Goal: Task Accomplishment & Management: Manage account settings

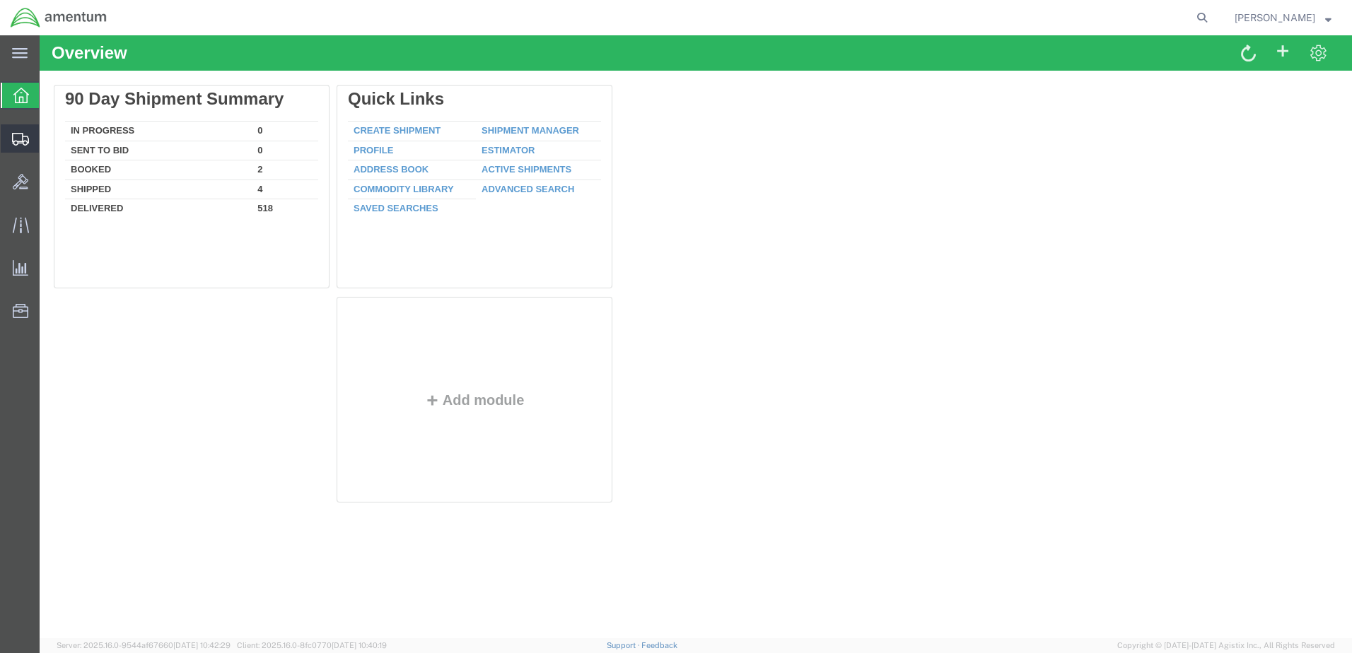
click at [0, 0] on span "Create from Template" at bounding box center [0, 0] width 0 height 0
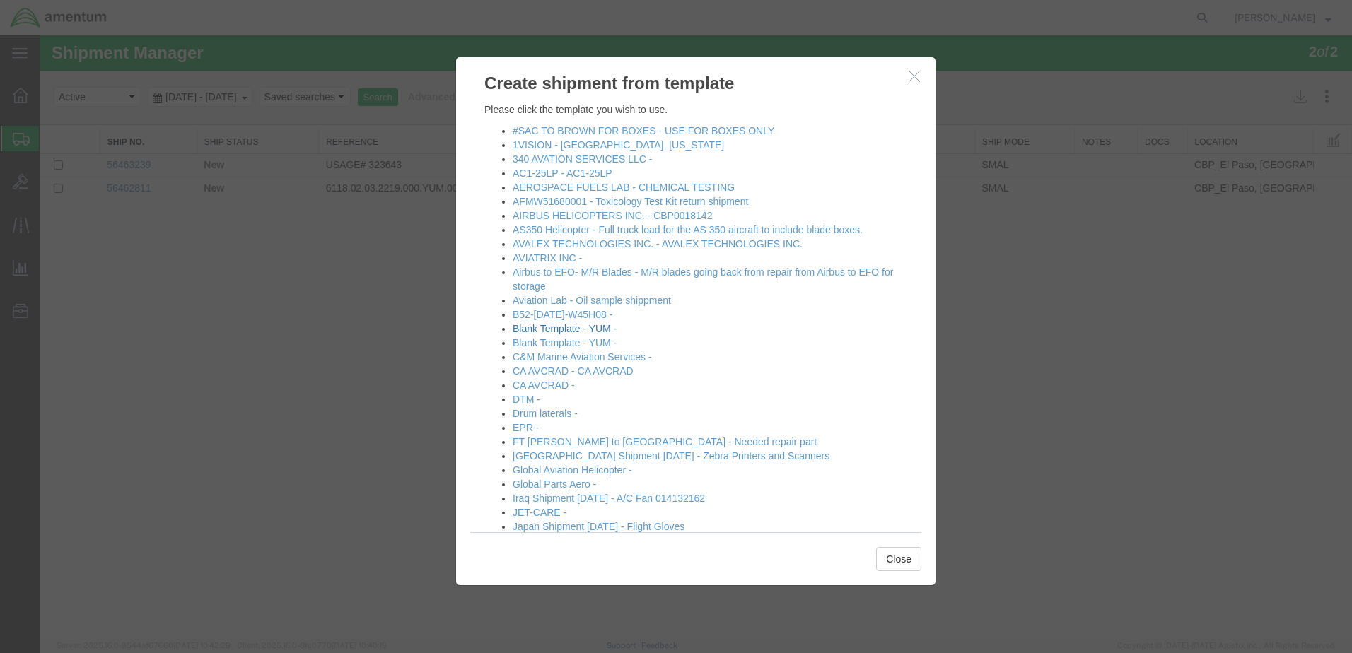
click at [605, 334] on link "Blank Template - YUM -" at bounding box center [565, 328] width 104 height 11
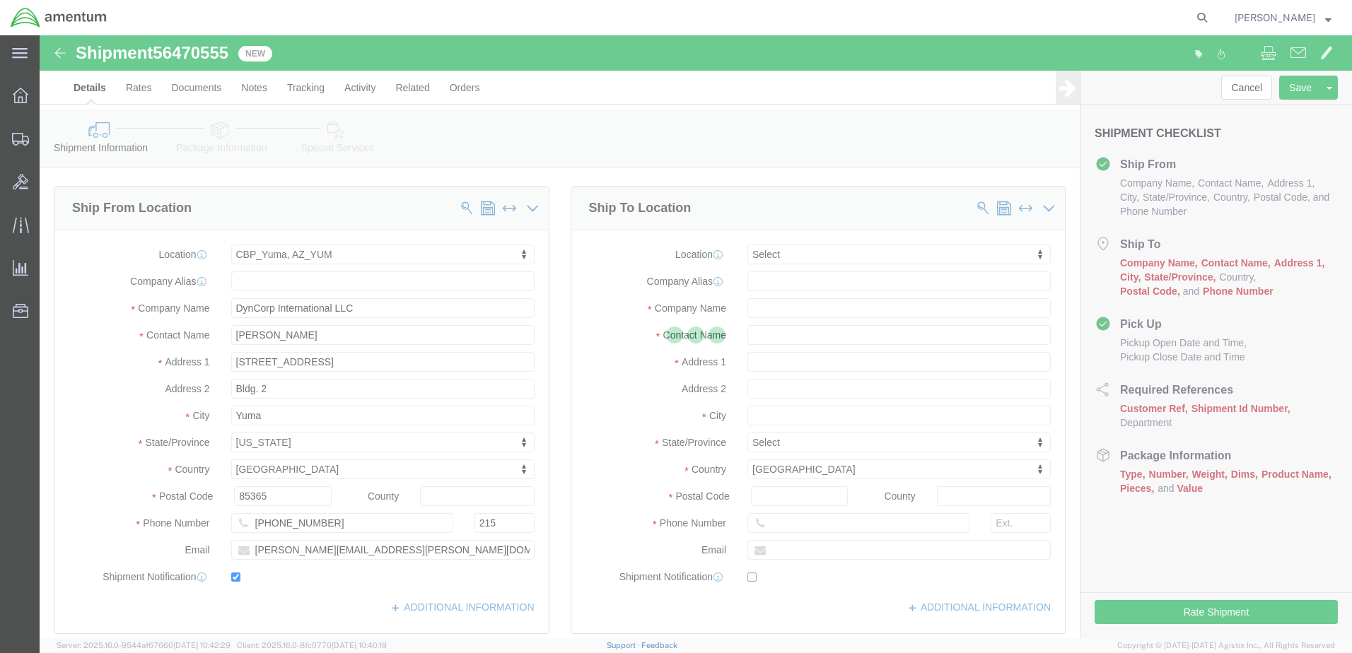
select select "49951"
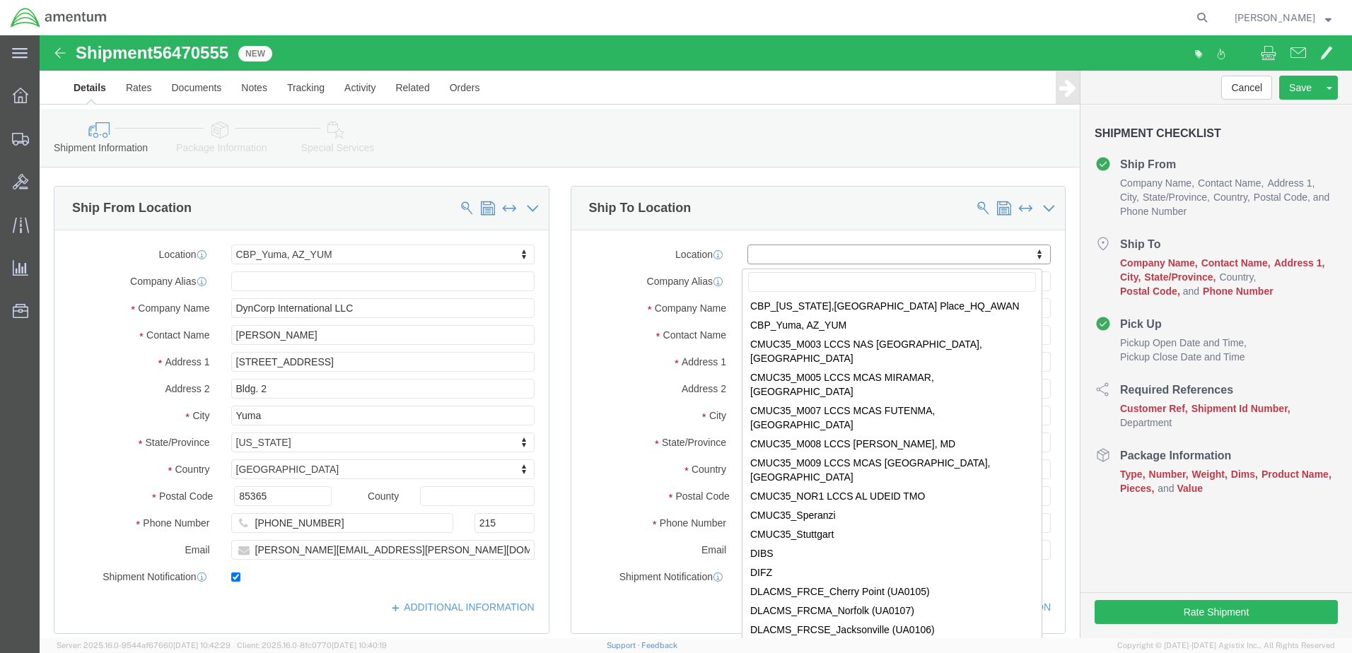
scroll to position [3394, 0]
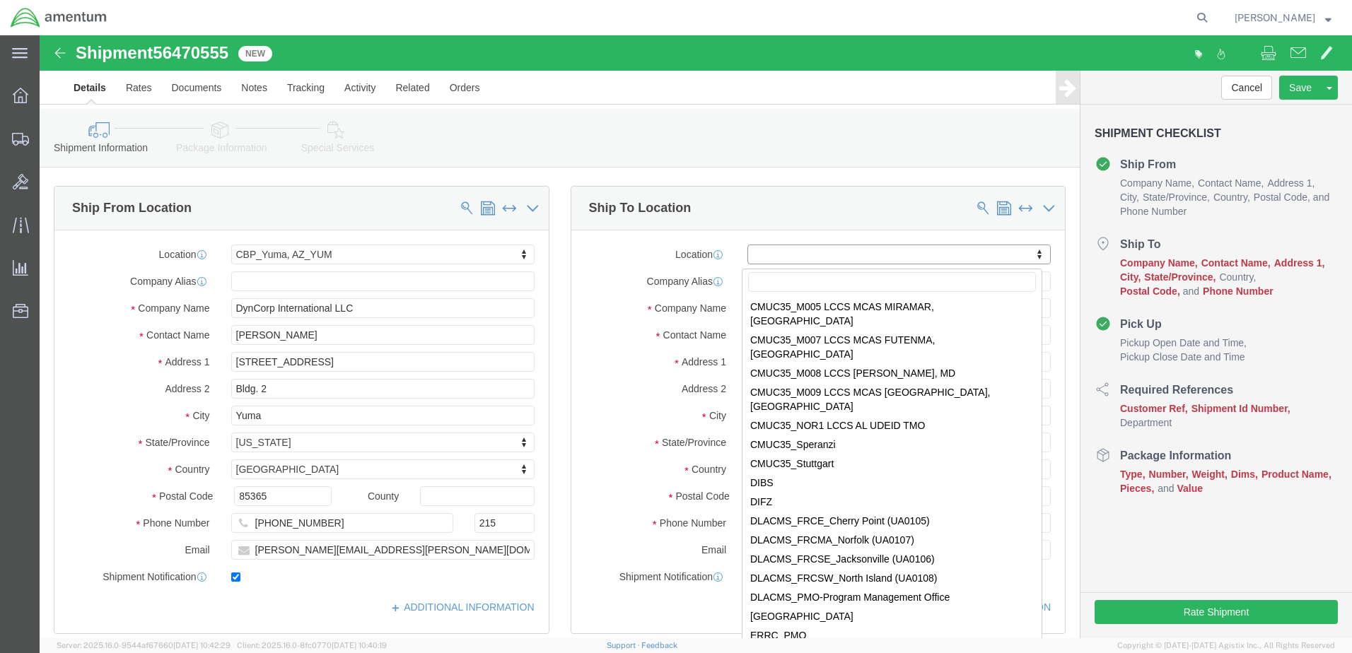
select select "49917"
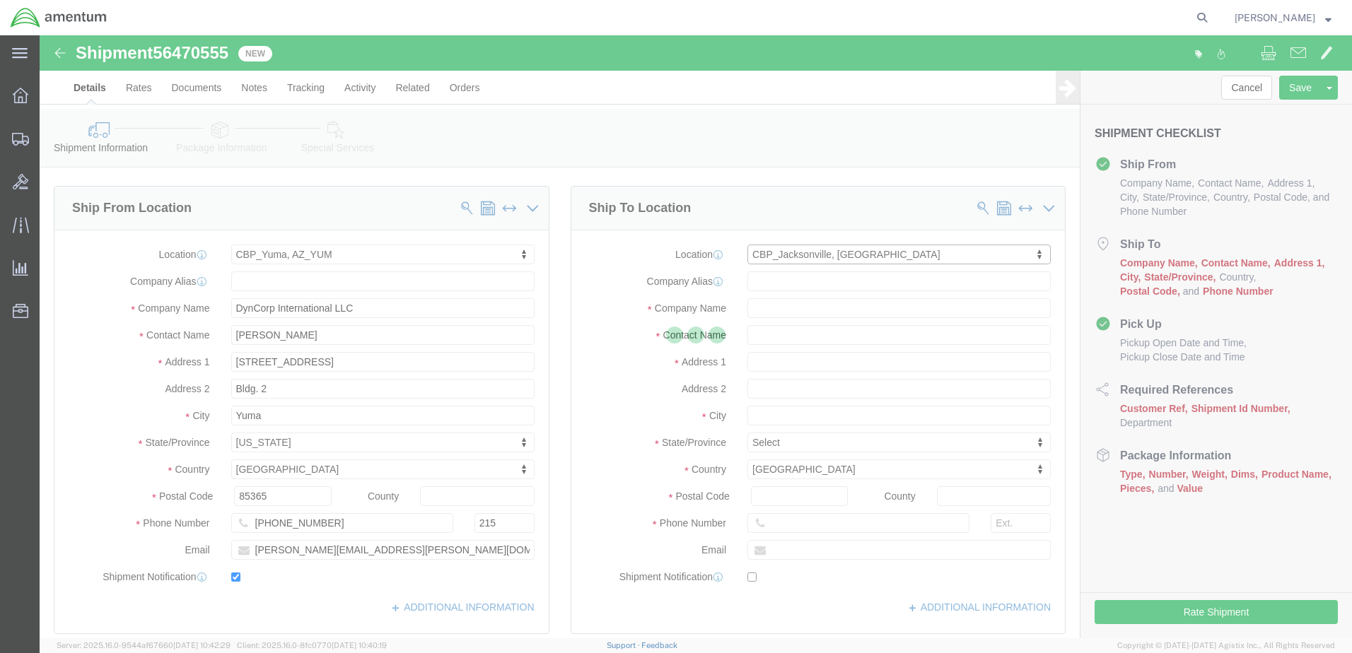
type input "Amentum Services, Inc."
type input "4640 Subchaser Ct"
type input "Bldg 200"
type input "[GEOGRAPHIC_DATA]"
type input "32244"
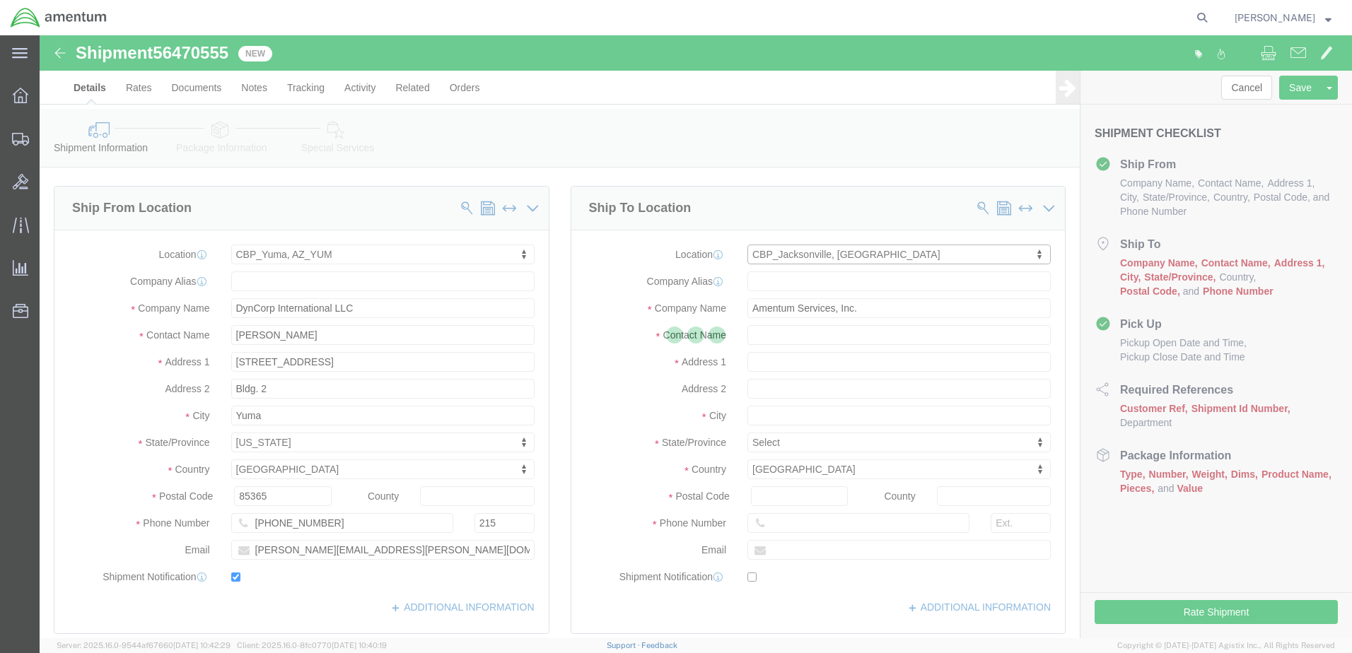
type input "[PHONE_NUMBER]"
select select "FL"
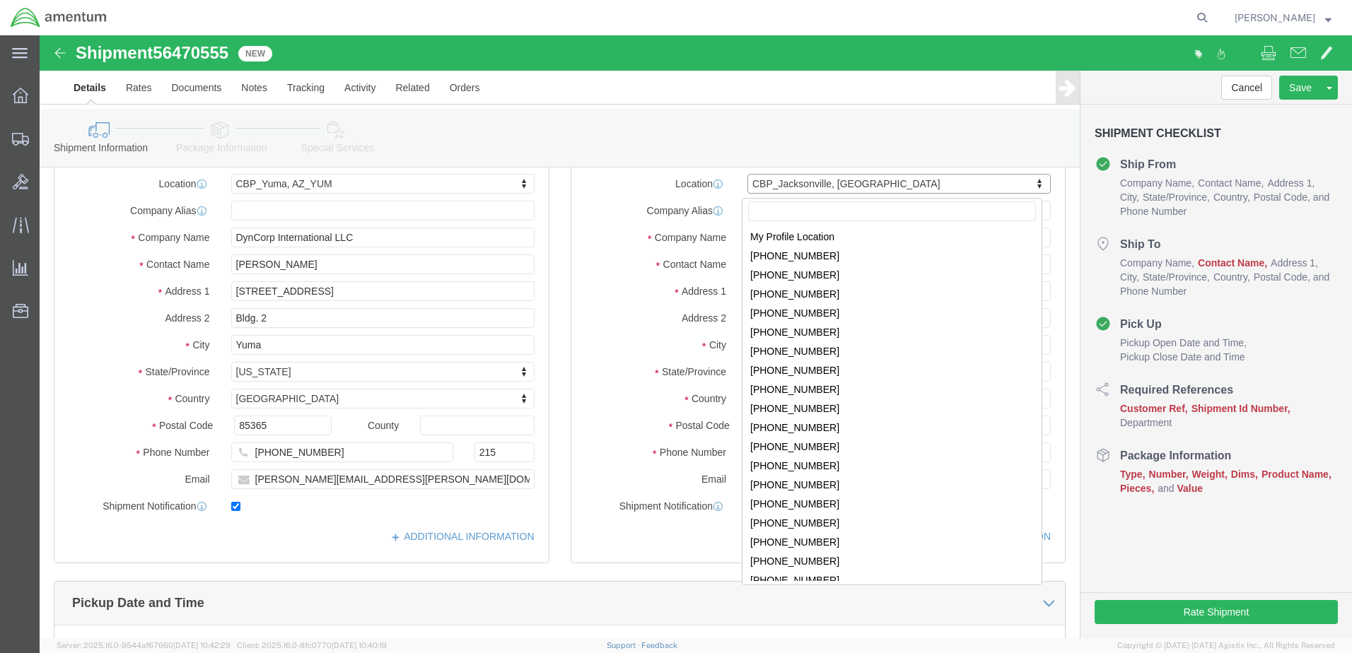
scroll to position [3178, 0]
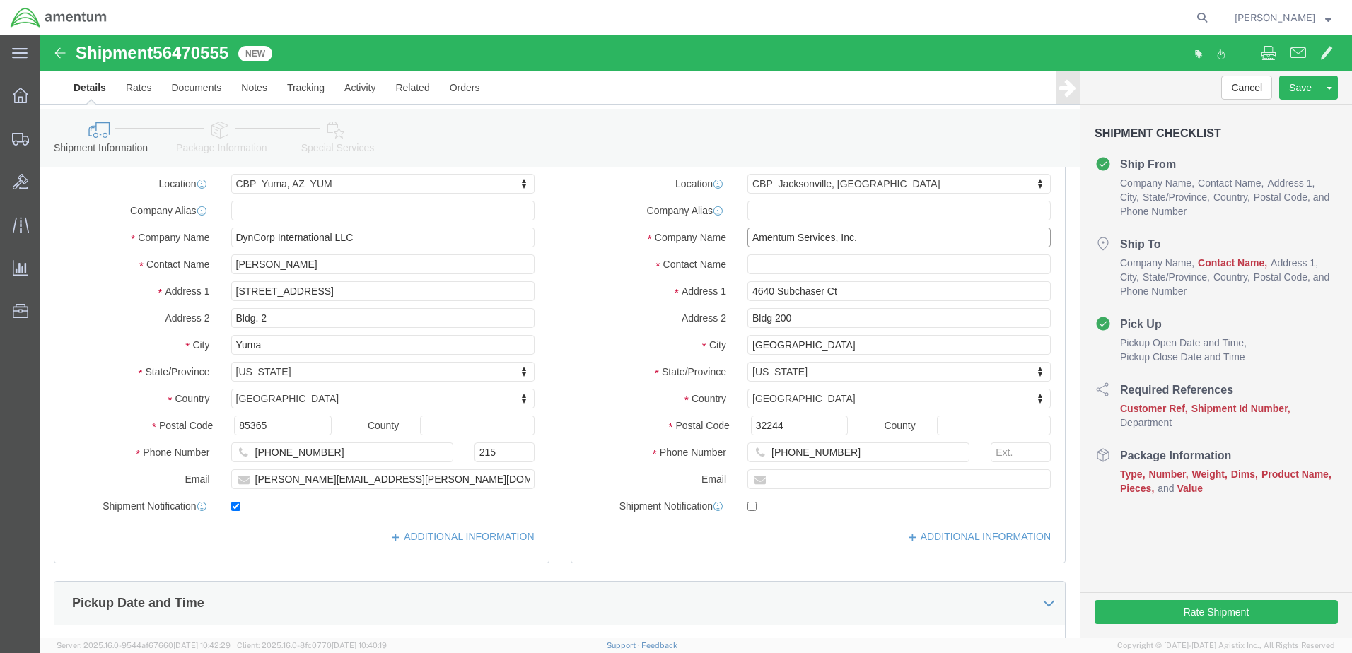
drag, startPoint x: 865, startPoint y: 212, endPoint x: 667, endPoint y: 209, distance: 198.0
click div "Company Name Amentum Services, Inc."
click div
click input "[PERSON_NAME]"
type input "r"
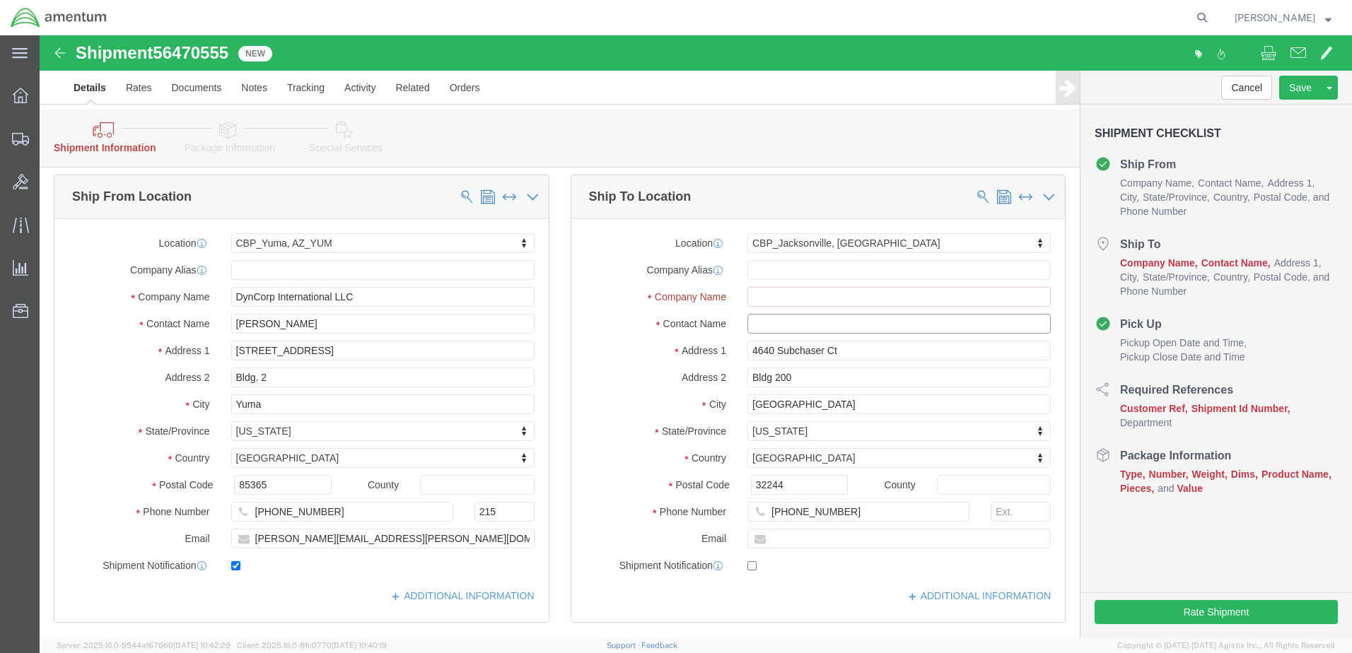
click input "text"
type input "[PERSON_NAME]"
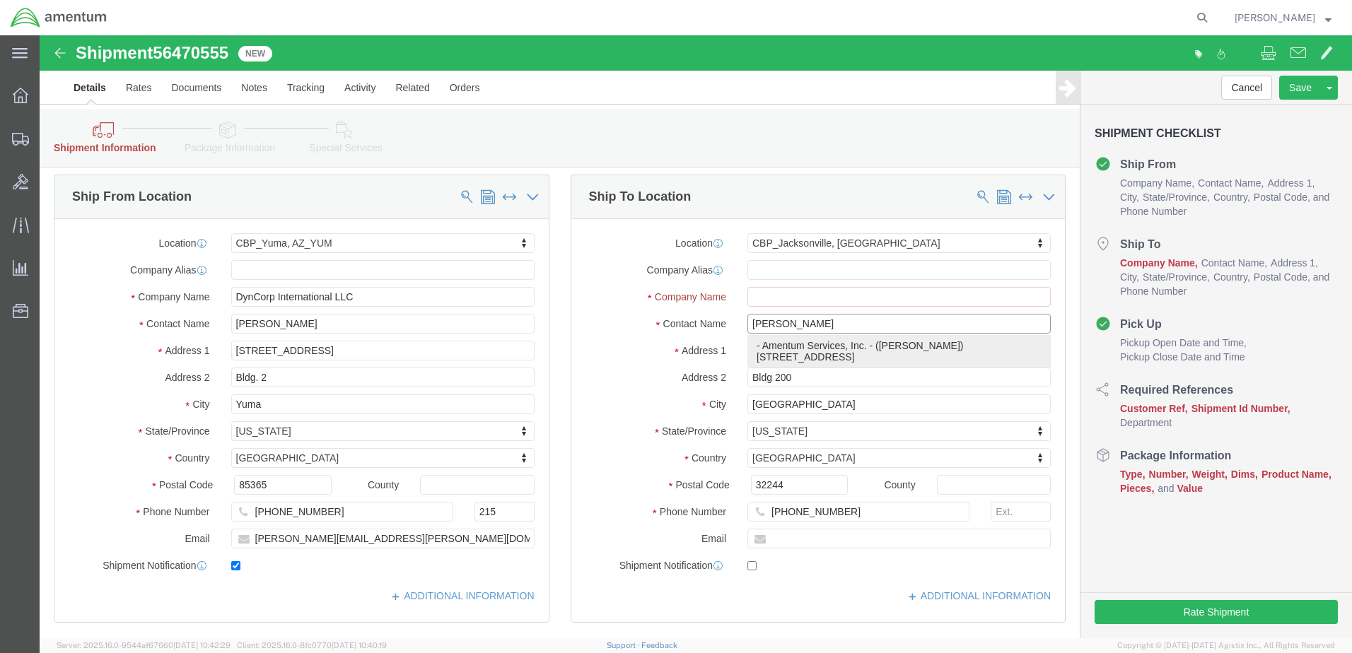
click p "- Amentum Services, Inc. - ([PERSON_NAME]) [STREET_ADDRESS]"
select select
type input "Amentum Services, Inc."
type input "[PERSON_NAME]"
select select "FL"
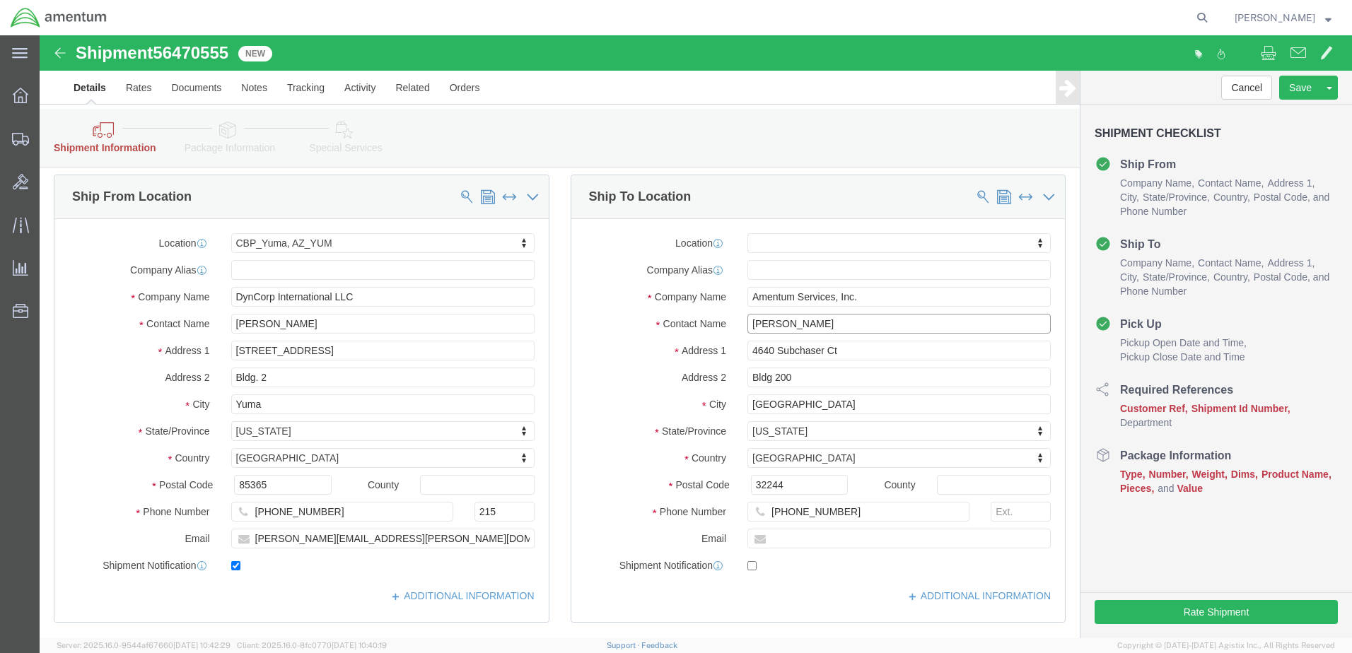
type input "[PERSON_NAME]"
click input "4640 Subchaser Ct"
click div "Location My Profile Location [PHONE_NUMBER] [PHONE_NUMBER] [PHONE_NUMBER] [PHON…"
click input "Bldg 200"
click input "[GEOGRAPHIC_DATA]"
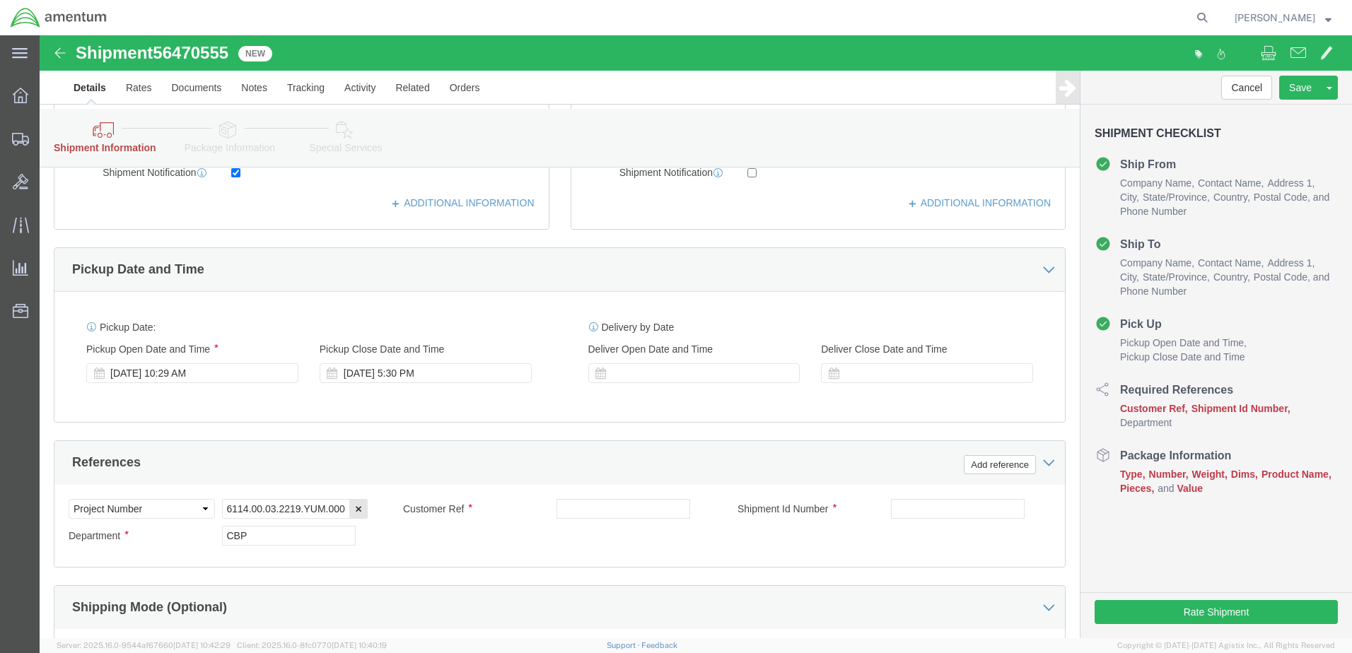
scroll to position [495, 0]
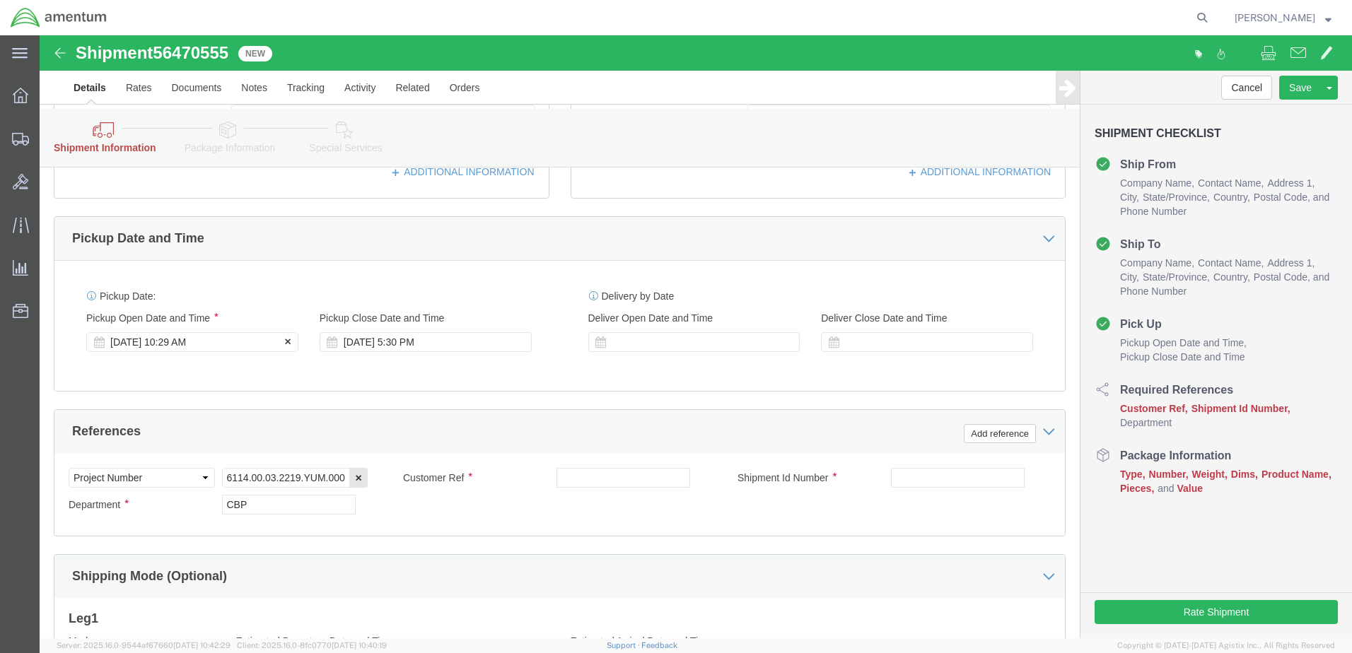
click div "[DATE] 10:29 AM"
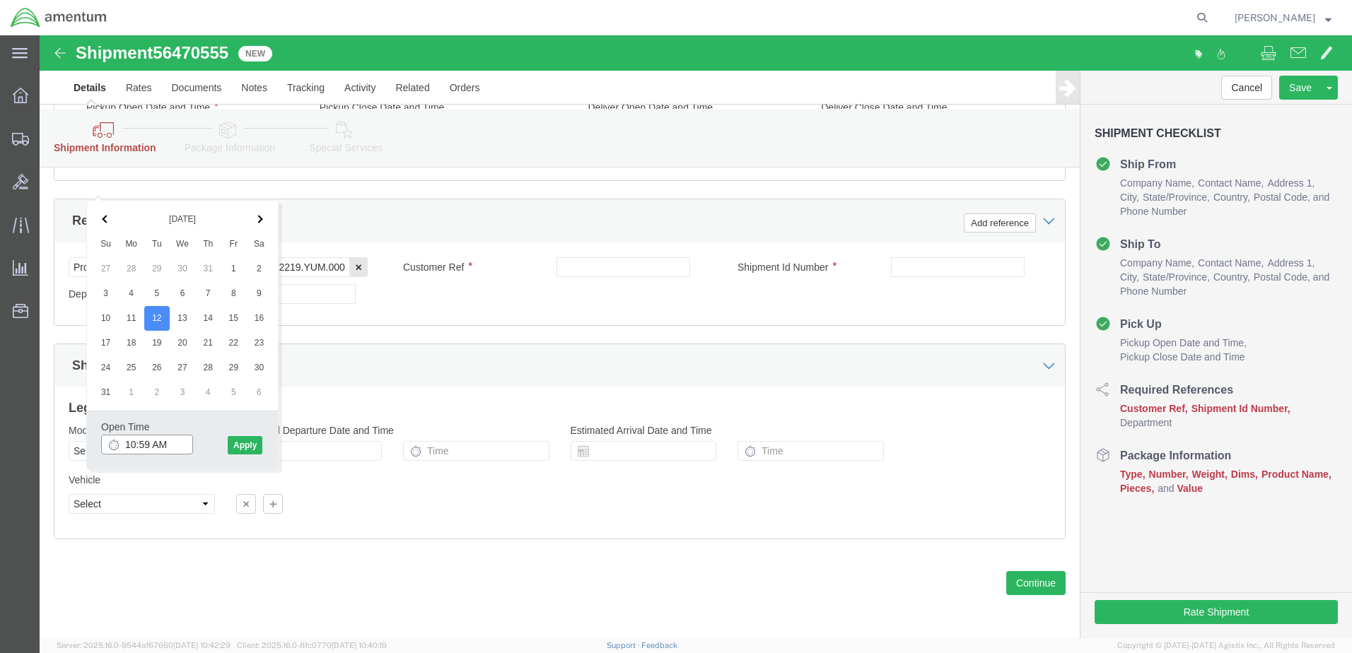
type input "11:00 AM"
click button "Apply"
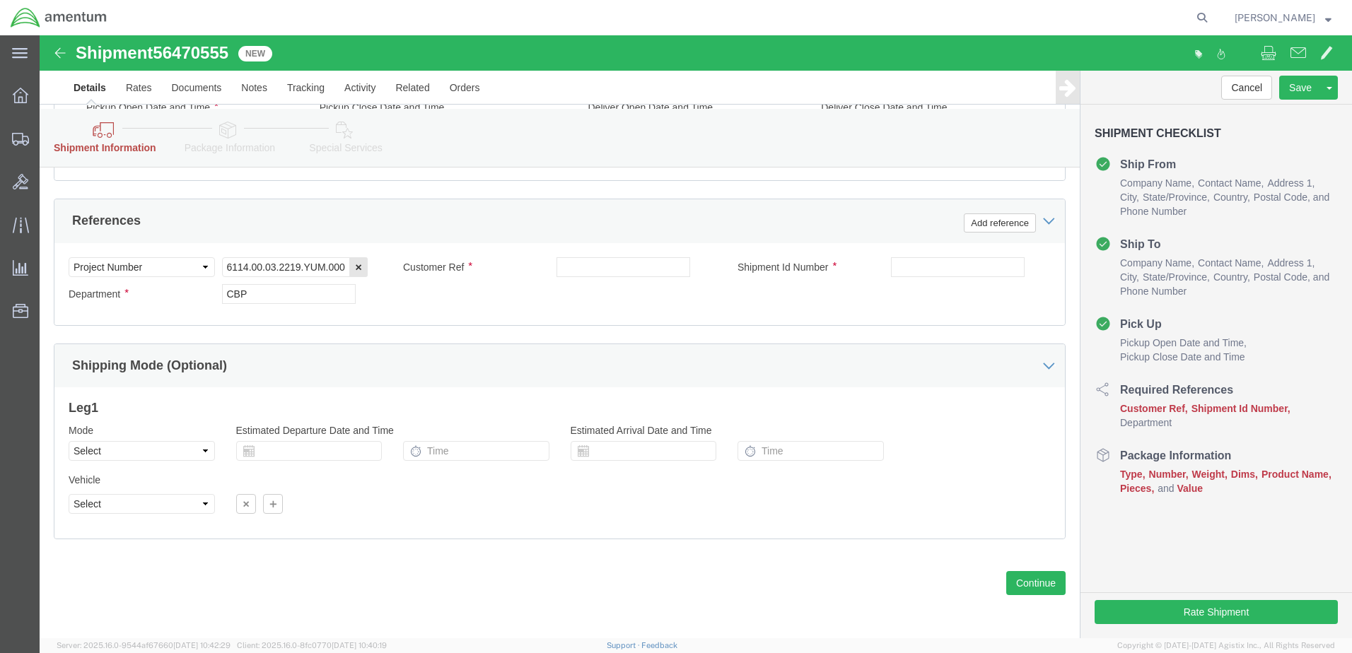
scroll to position [721, 0]
click input "text"
type input "Usage 323719"
click input "text"
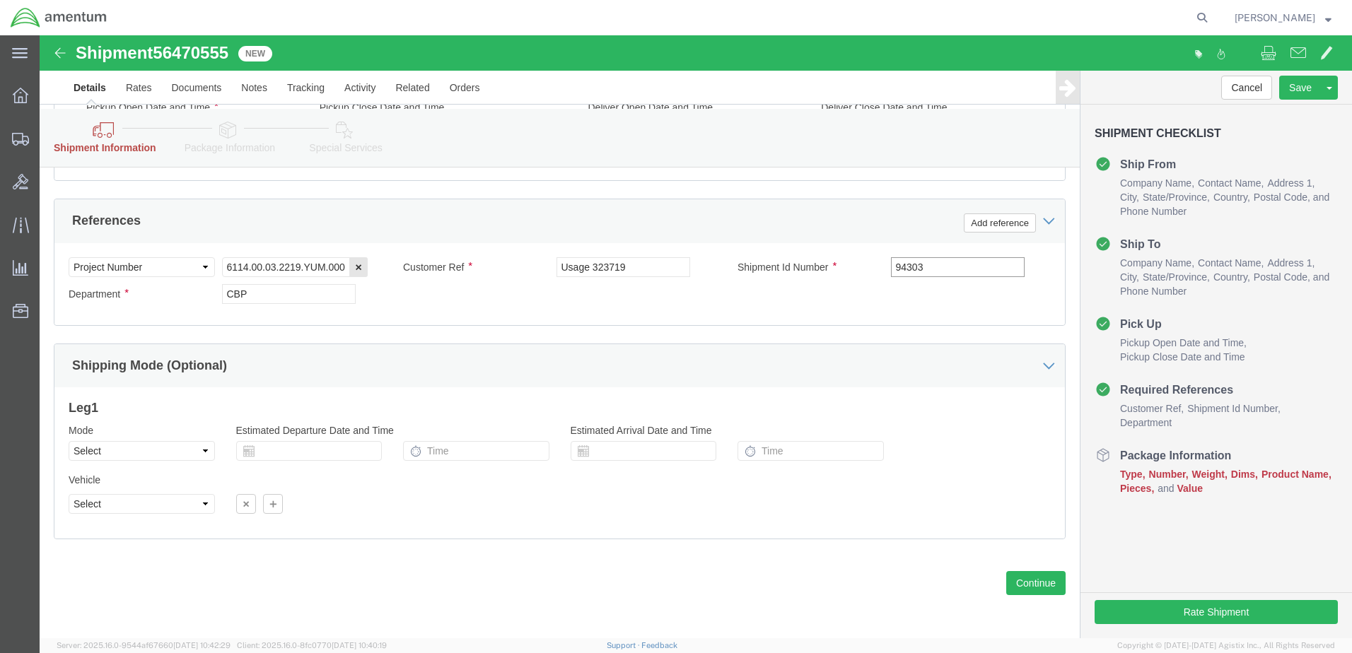
scroll to position [791, 0]
type input "94303"
click button "Continue"
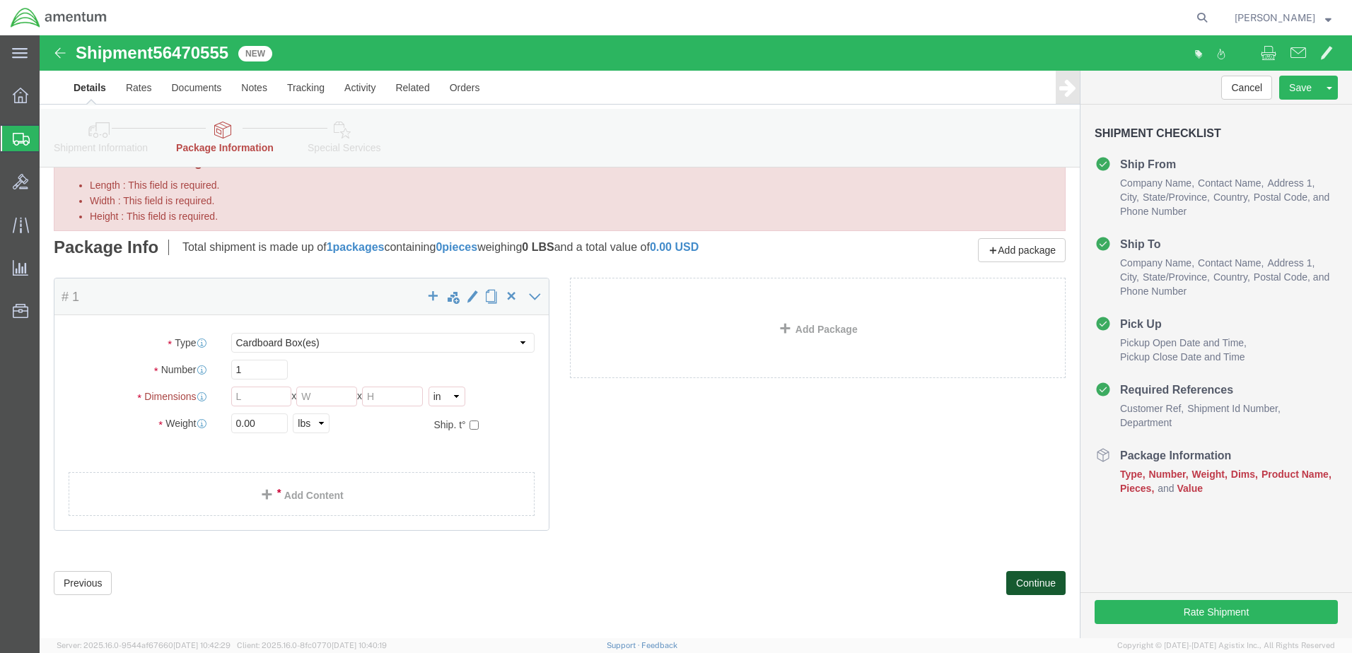
scroll to position [59, 0]
click select "Select BCK Boxes Bale(s) Basket(s) Bolt(s) Bottle(s) Buckets Bulk Bundle(s) Can…"
select select "PSNS"
click select "Select BCK Boxes Bale(s) Basket(s) Bolt(s) Bottle(s) Buckets Bulk Bundle(s) Can…"
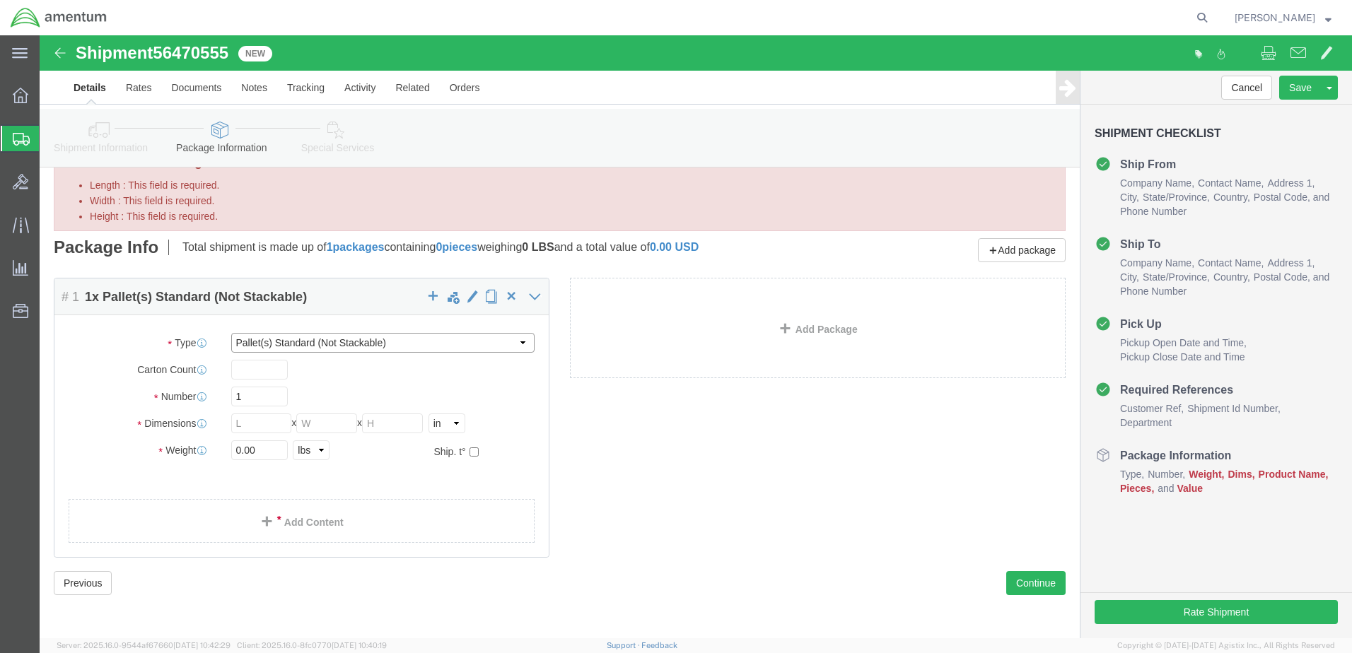
click select "Select BCK Boxes Bale(s) Basket(s) Bolt(s) Bottle(s) Buckets Bulk Bundle(s) Can…"
click div "Package Content # 1 1 x Pallet(s) Standard (Not Stackable) Package Type Select …"
click input "1"
click input "Length : This field is required."
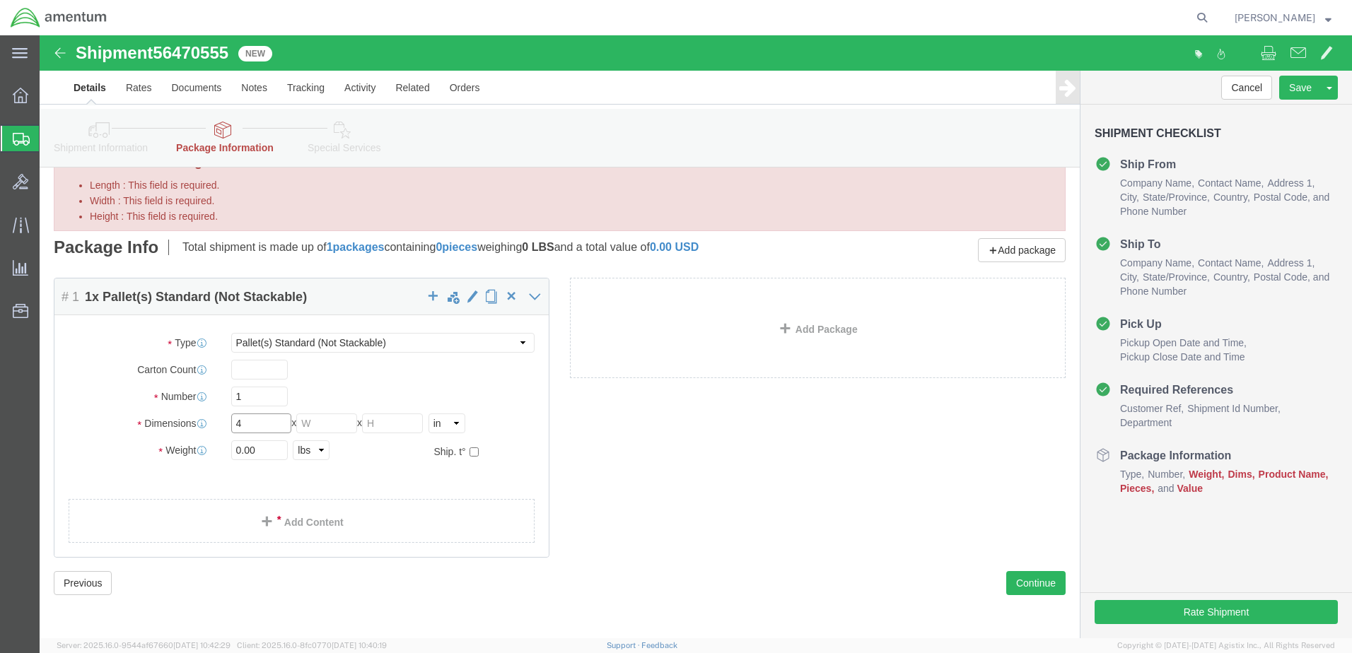
scroll to position [39, 0]
type input "47"
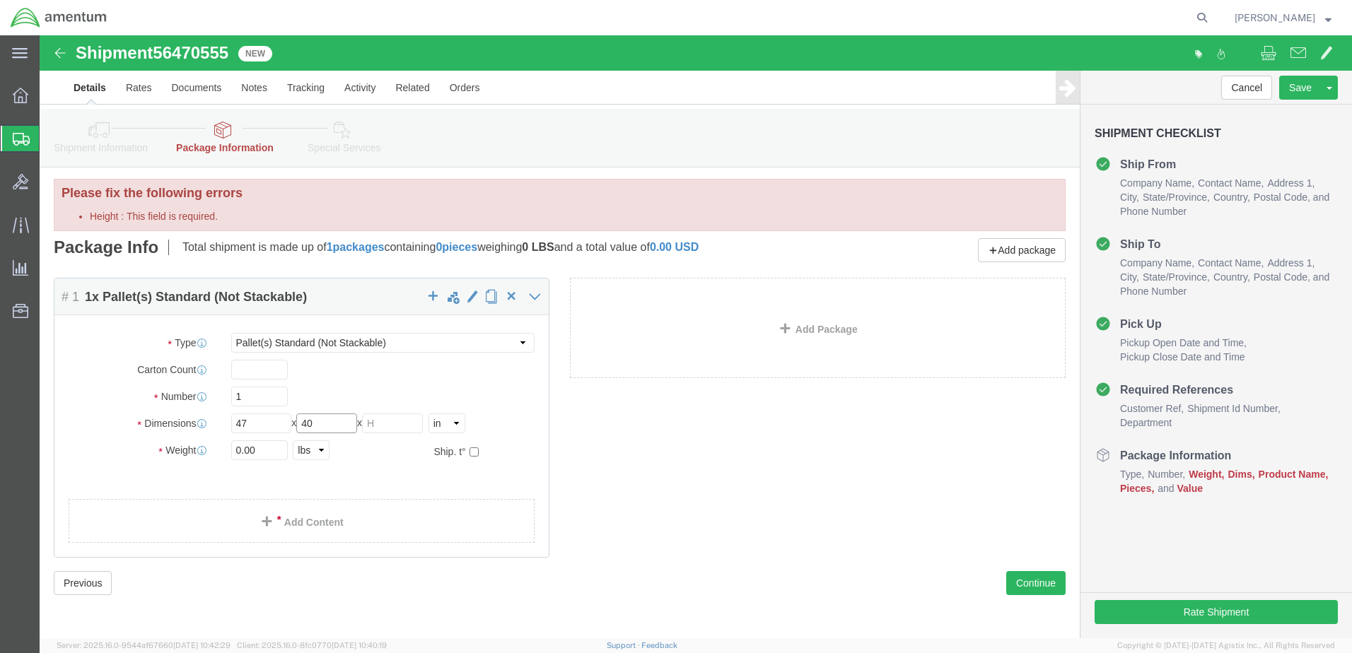
type input "40"
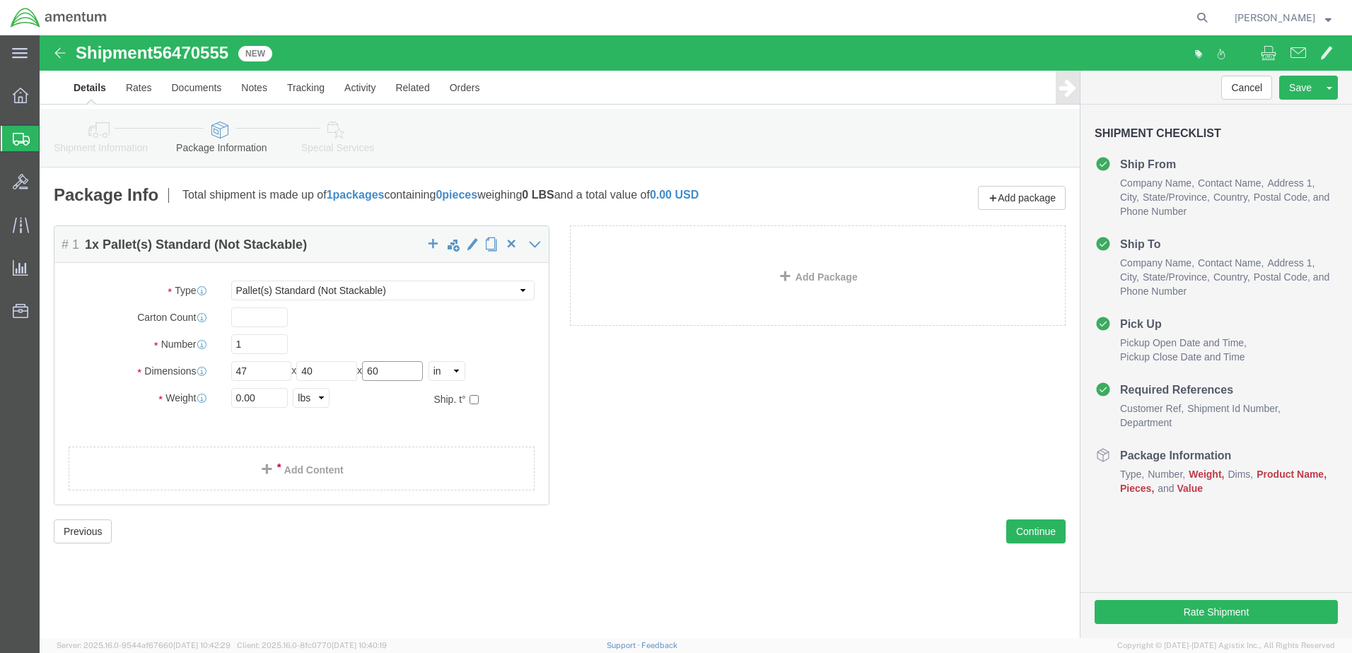
type input "60"
type input "319"
click link "Add Content"
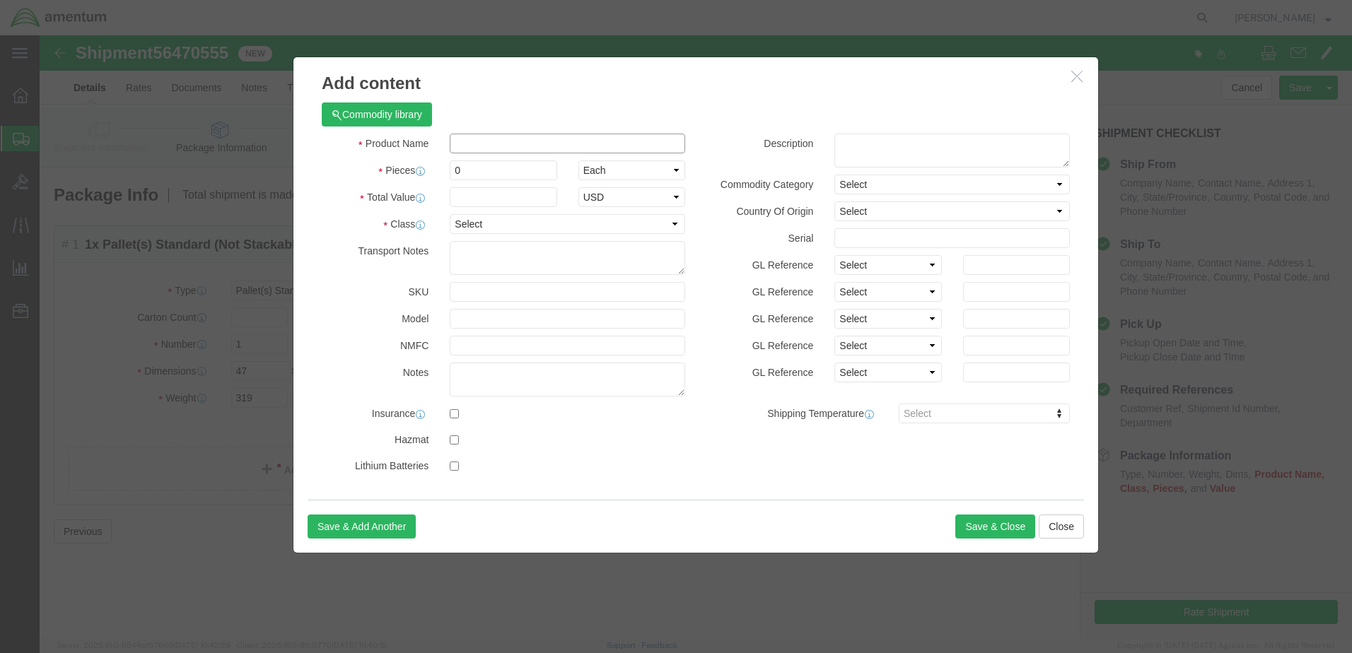
click input "text"
paste input "STAR HD SENSOR"
type input "STAR HD SENSOR"
click textarea
paste textarea "STAR HD SENSOR"
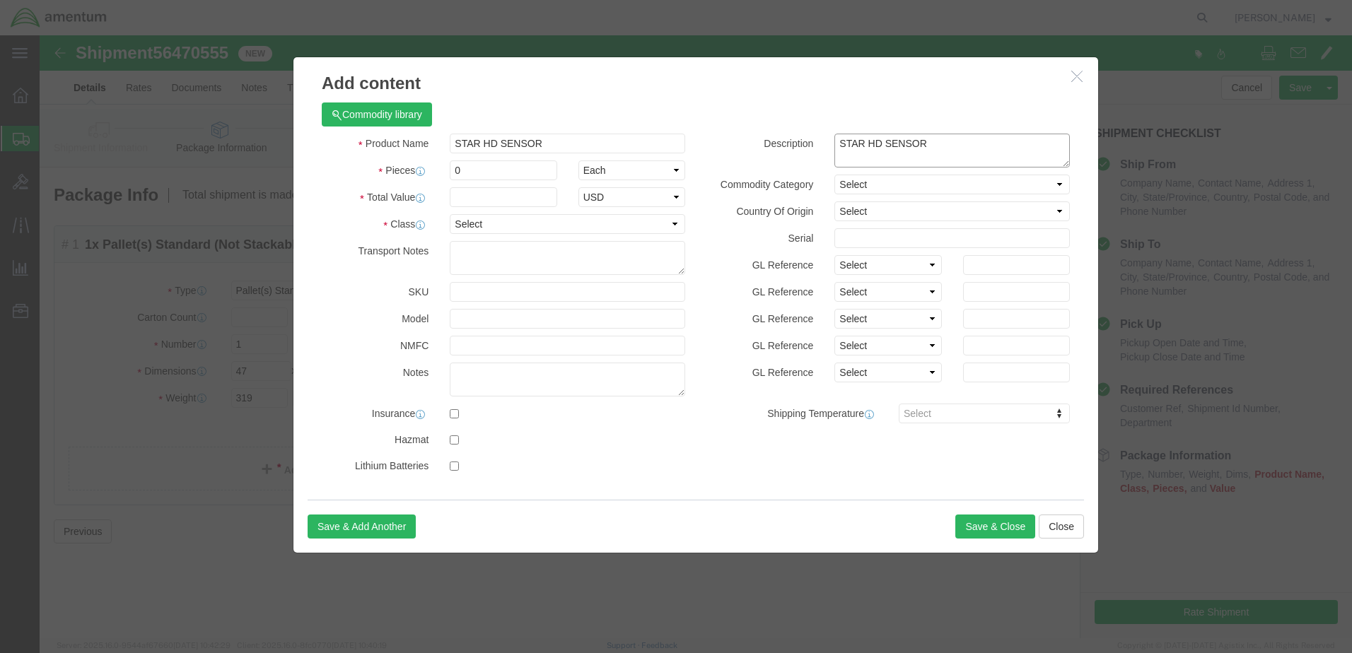
type textarea "STAR HD SENSOR"
click input "0"
type input "1"
type input "700000"
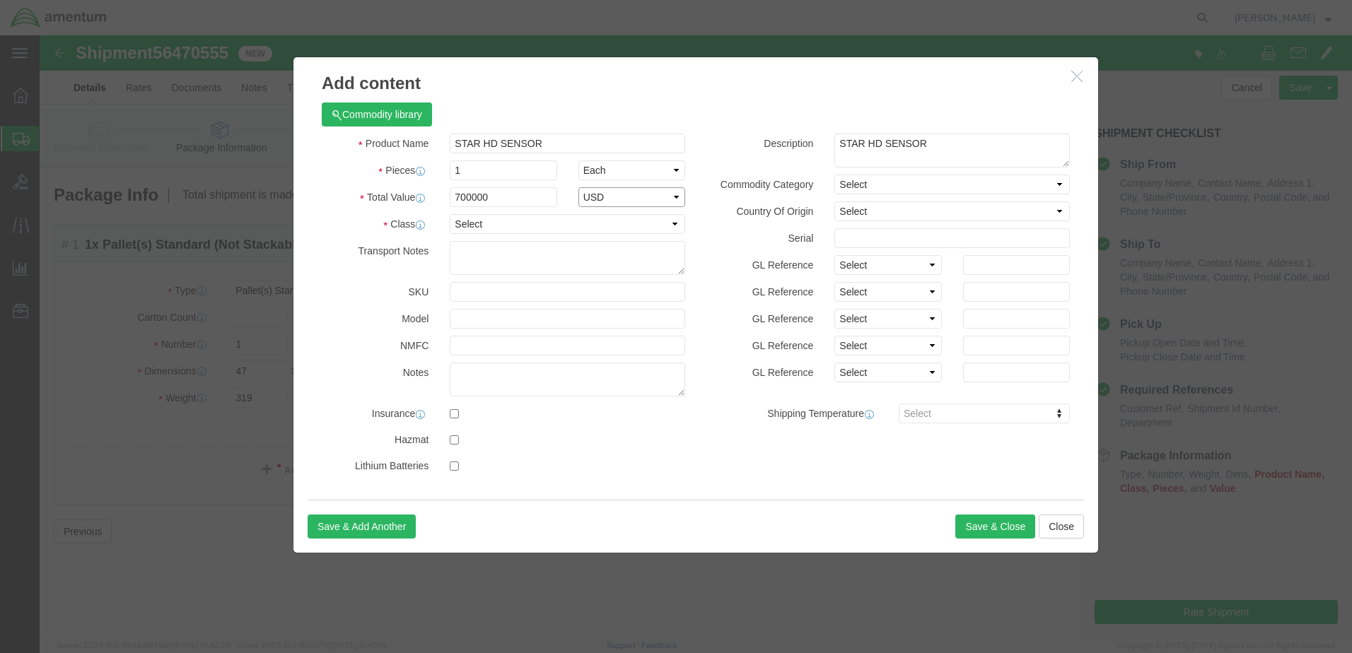
select select "USD"
click input "text"
type input "STAR-HD"
click input "text"
type input "IR61420"
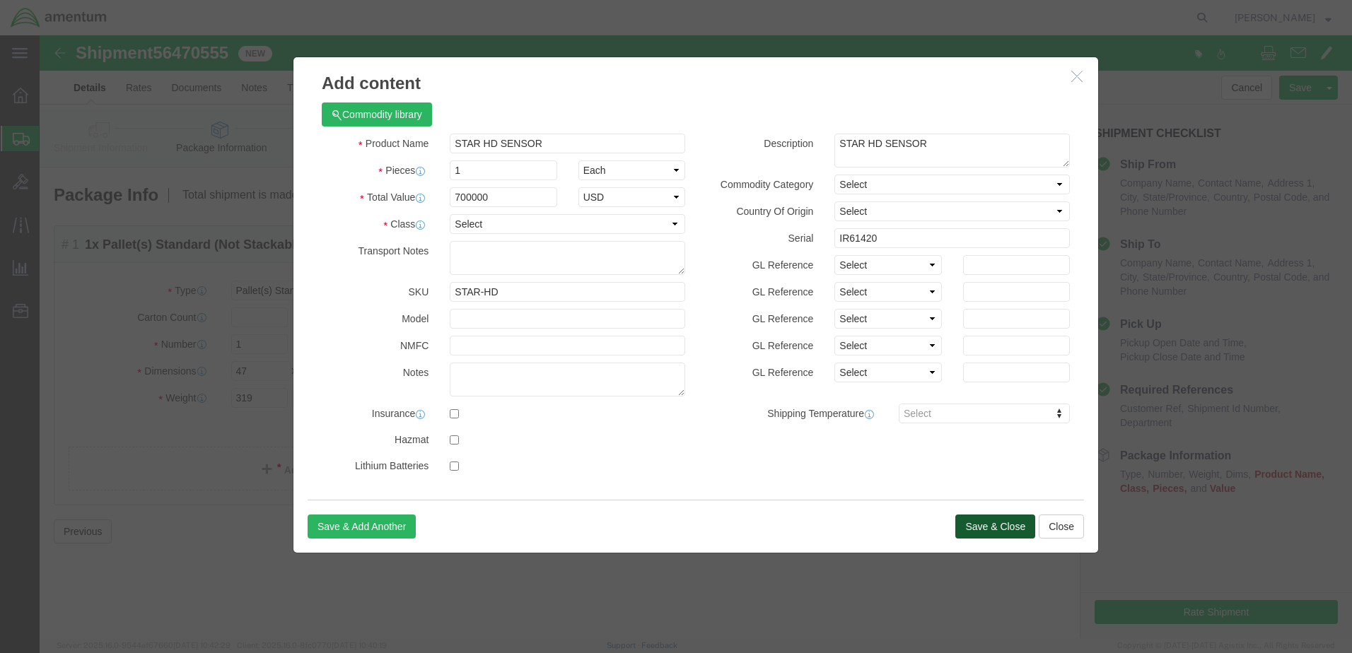
click button "Save & Close"
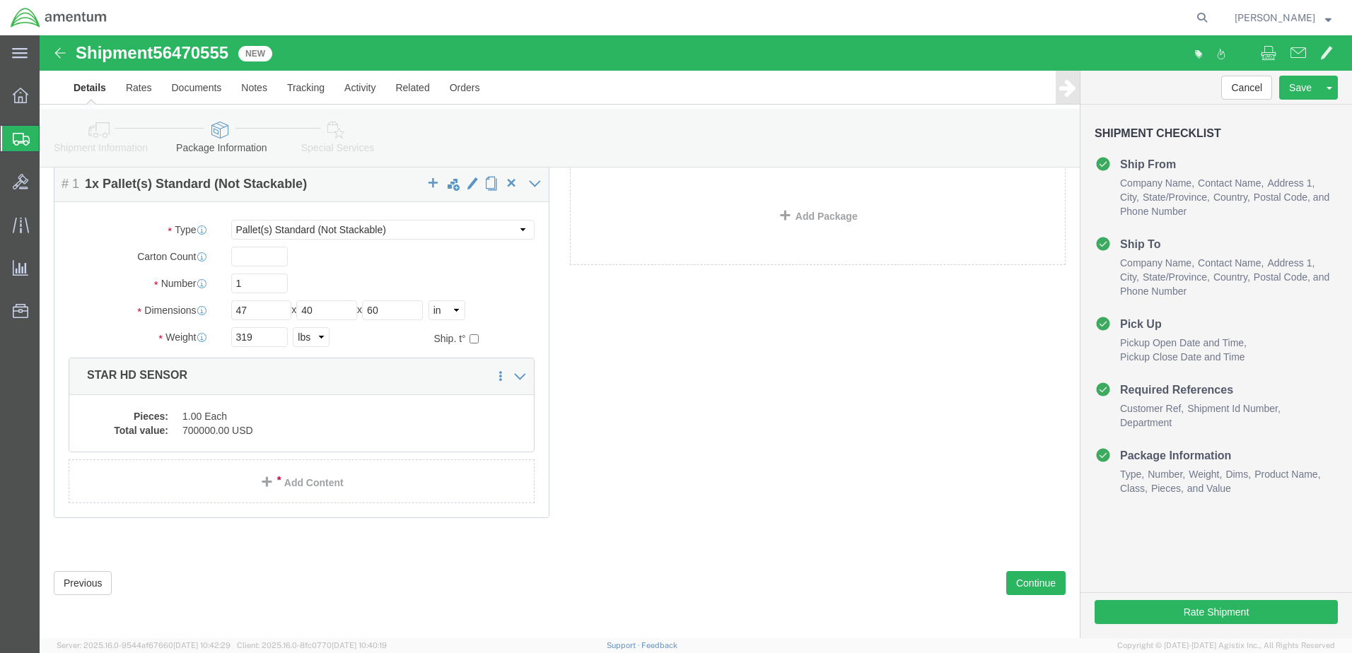
scroll to position [78, 0]
click button "Continue"
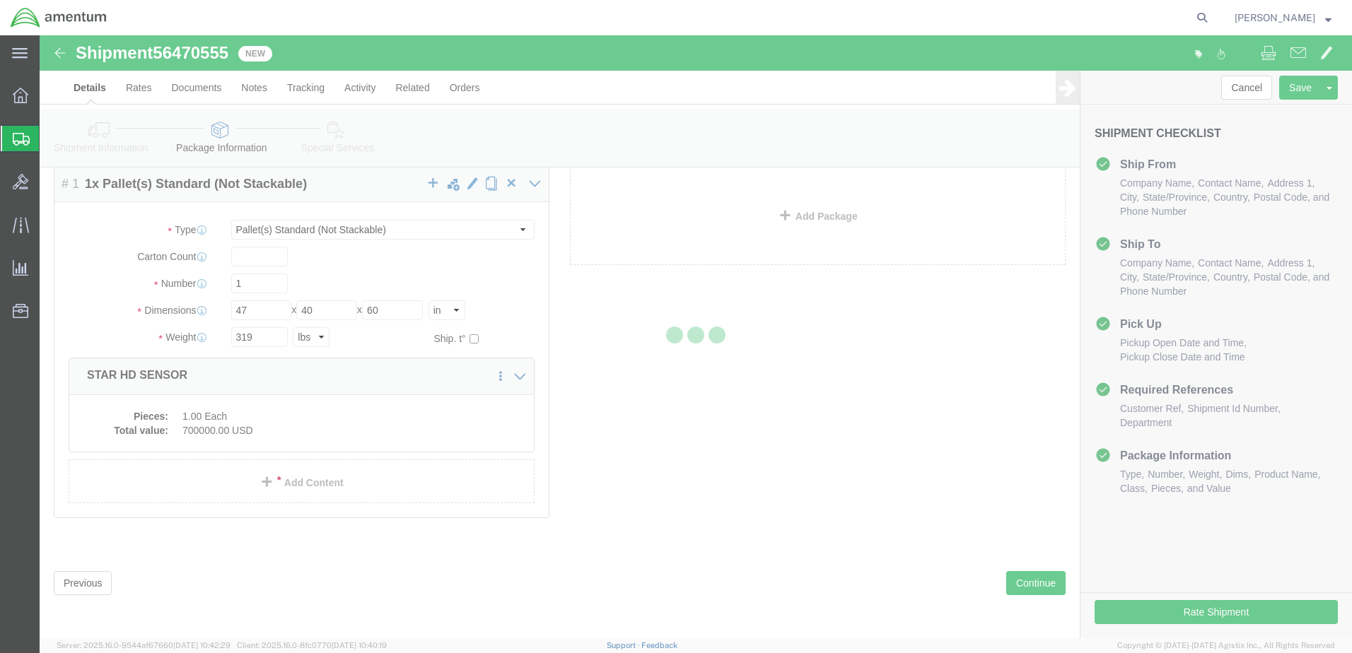
click at [733, 426] on div at bounding box center [696, 336] width 1312 height 603
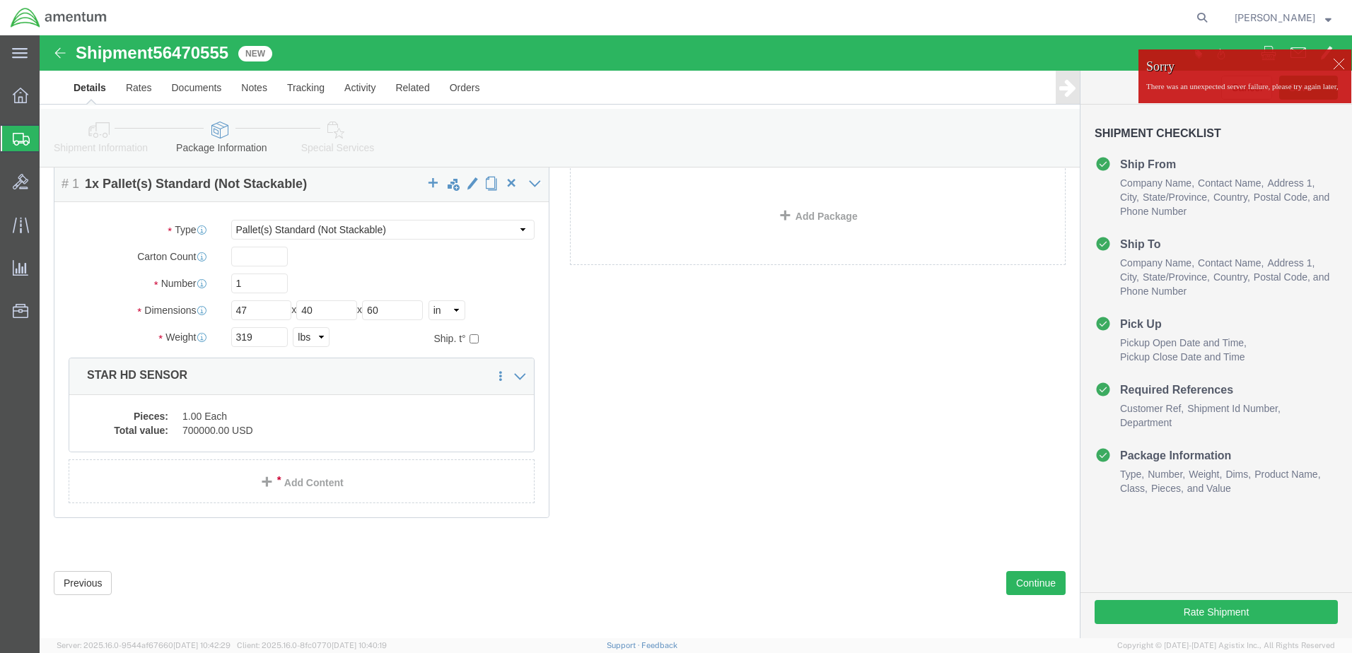
click div
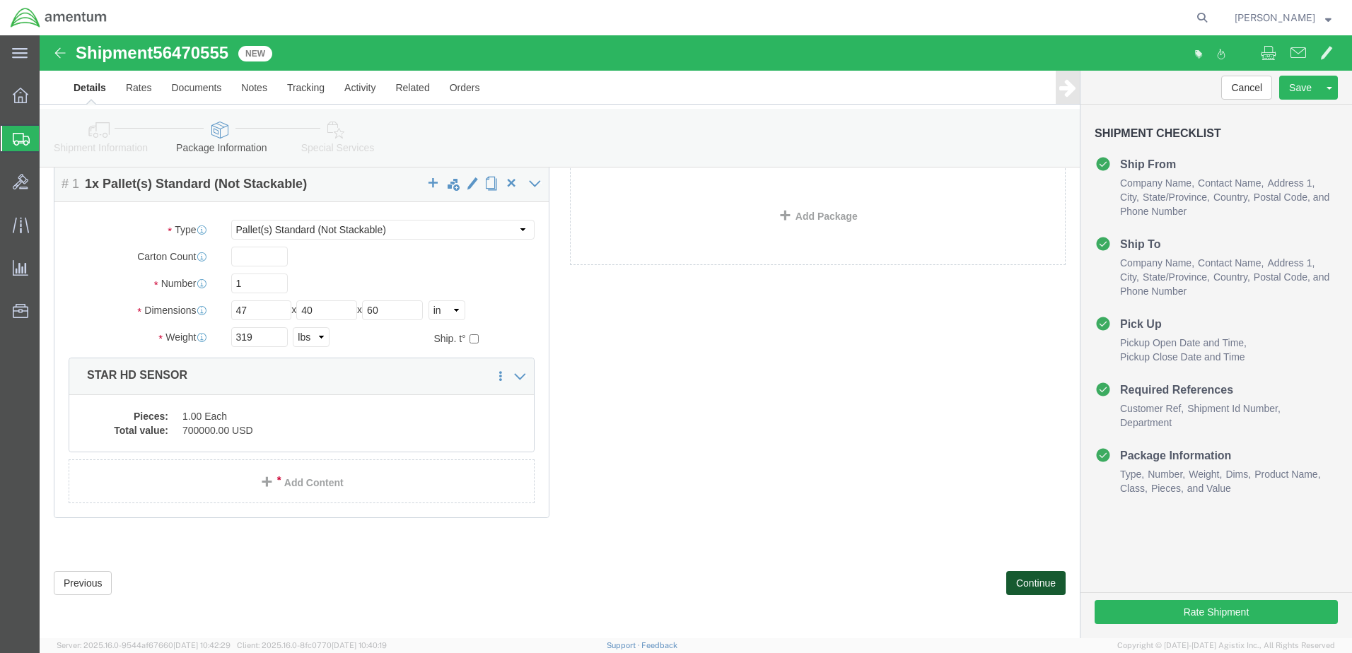
click button "Continue"
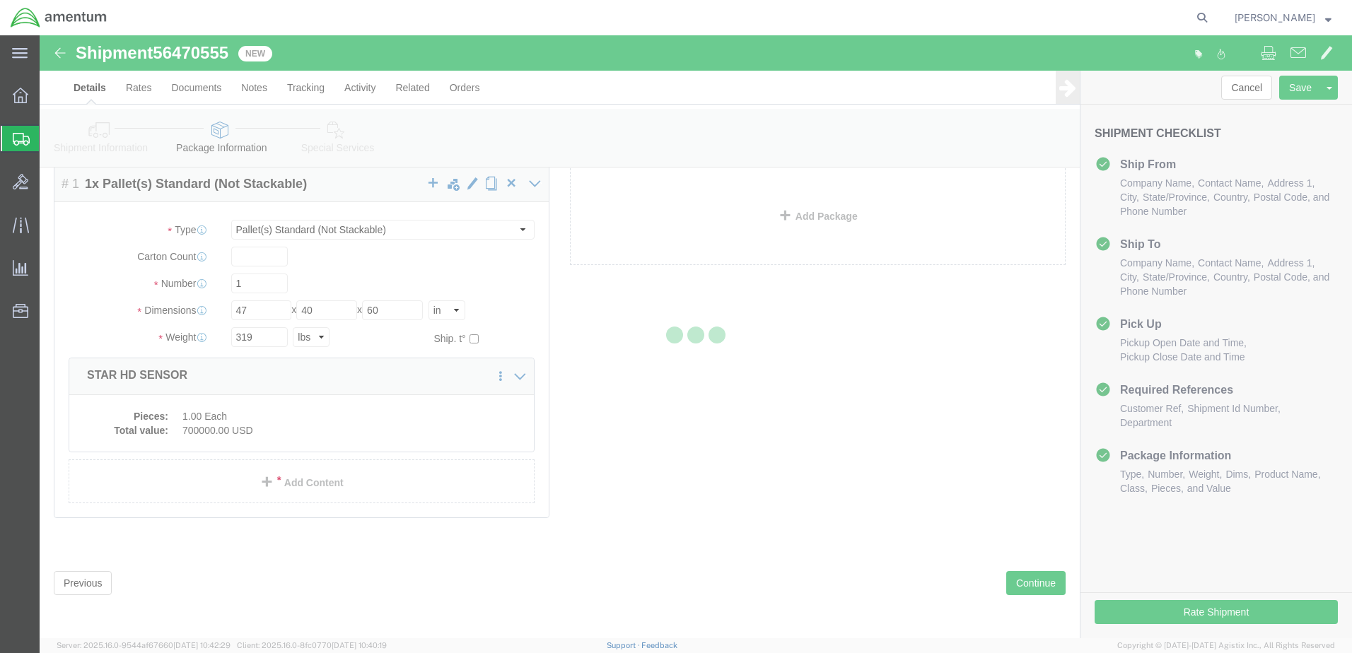
select select
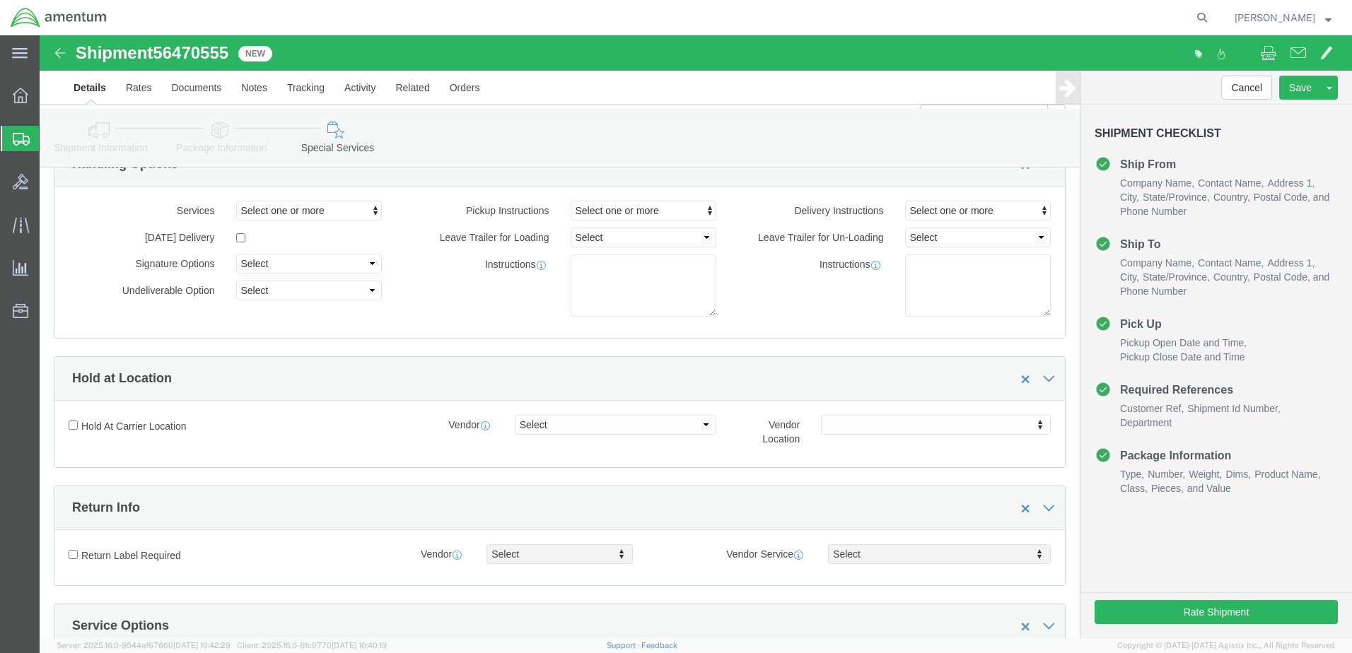
select select "DEPARTMENT"
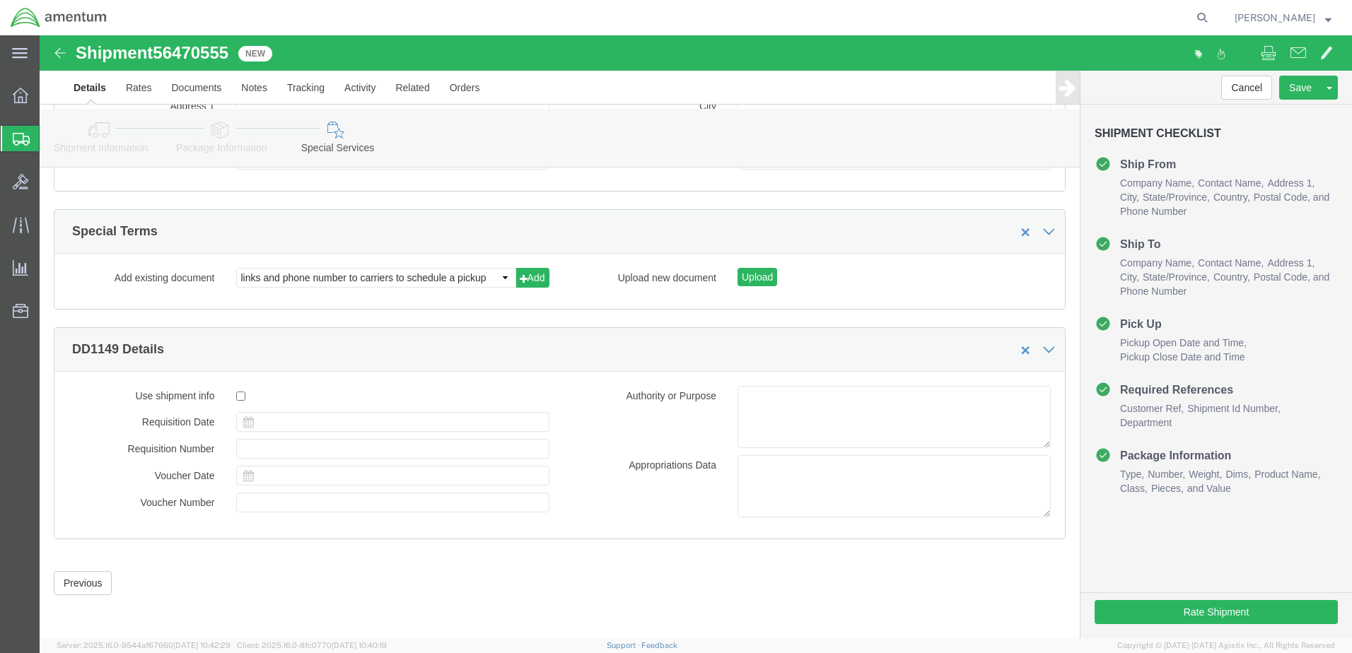
scroll to position [1836, 0]
click link "Shipment Information"
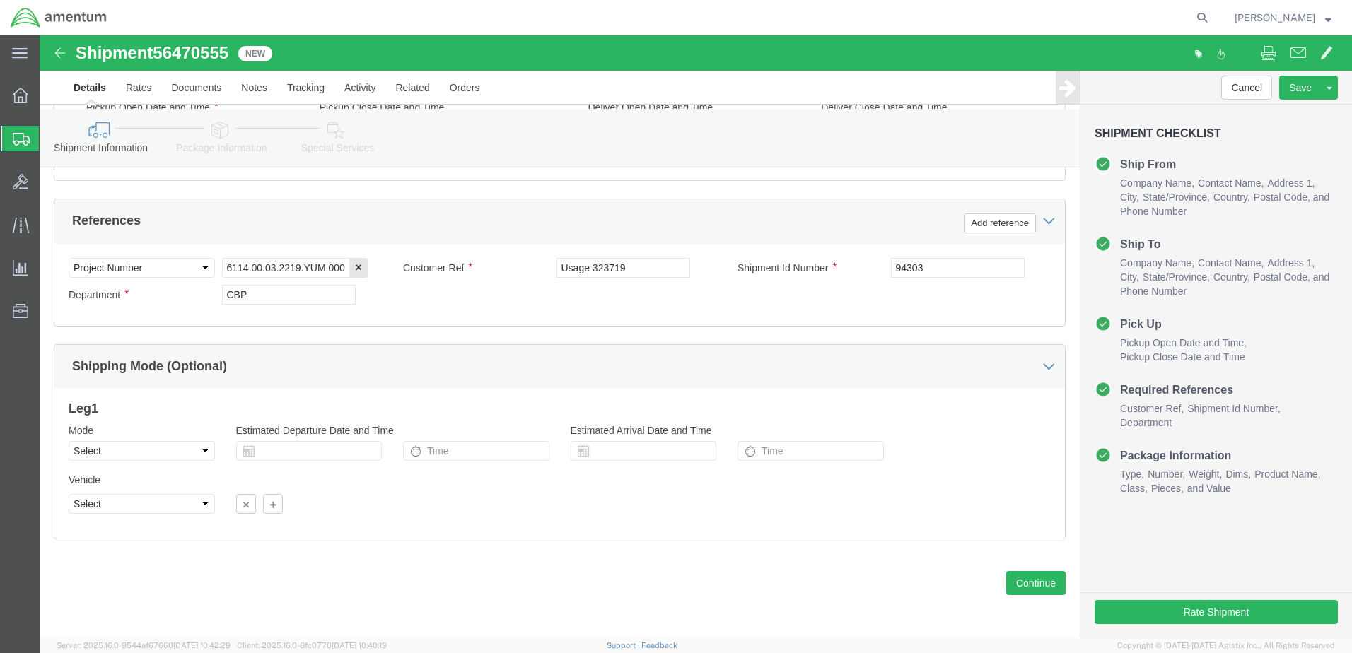
scroll to position [495, 0]
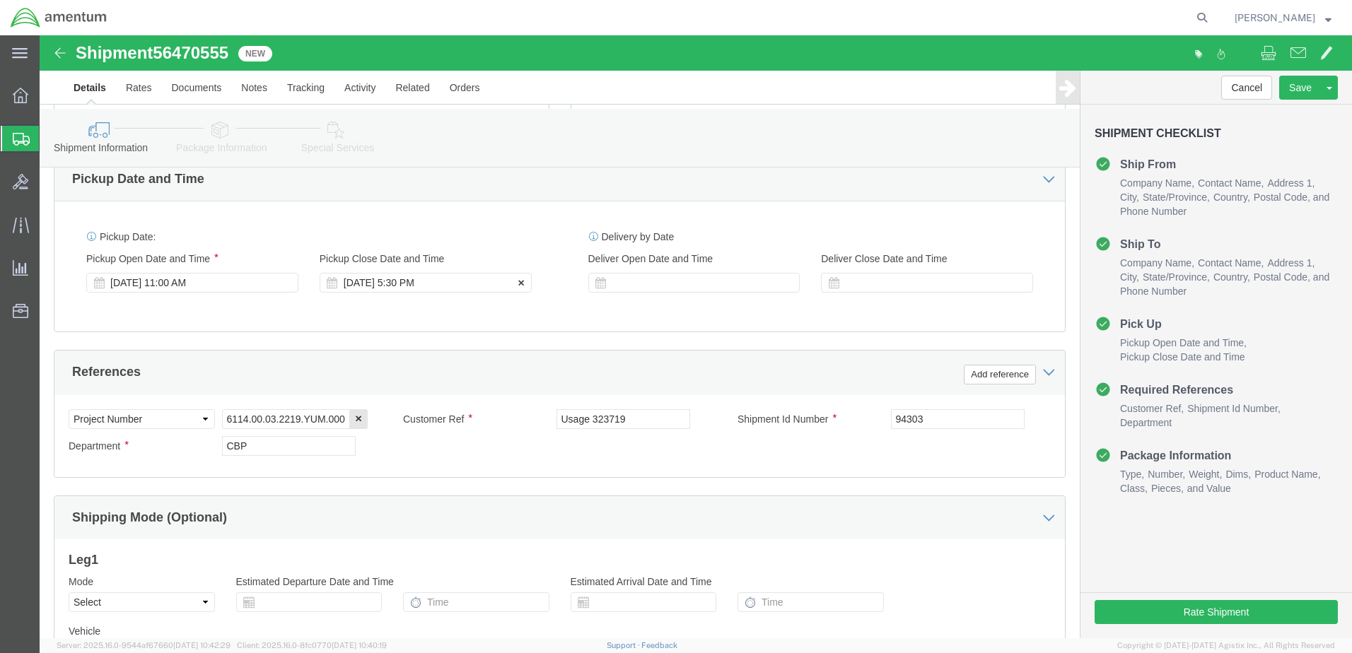
click div "[DATE] 5:30 PM"
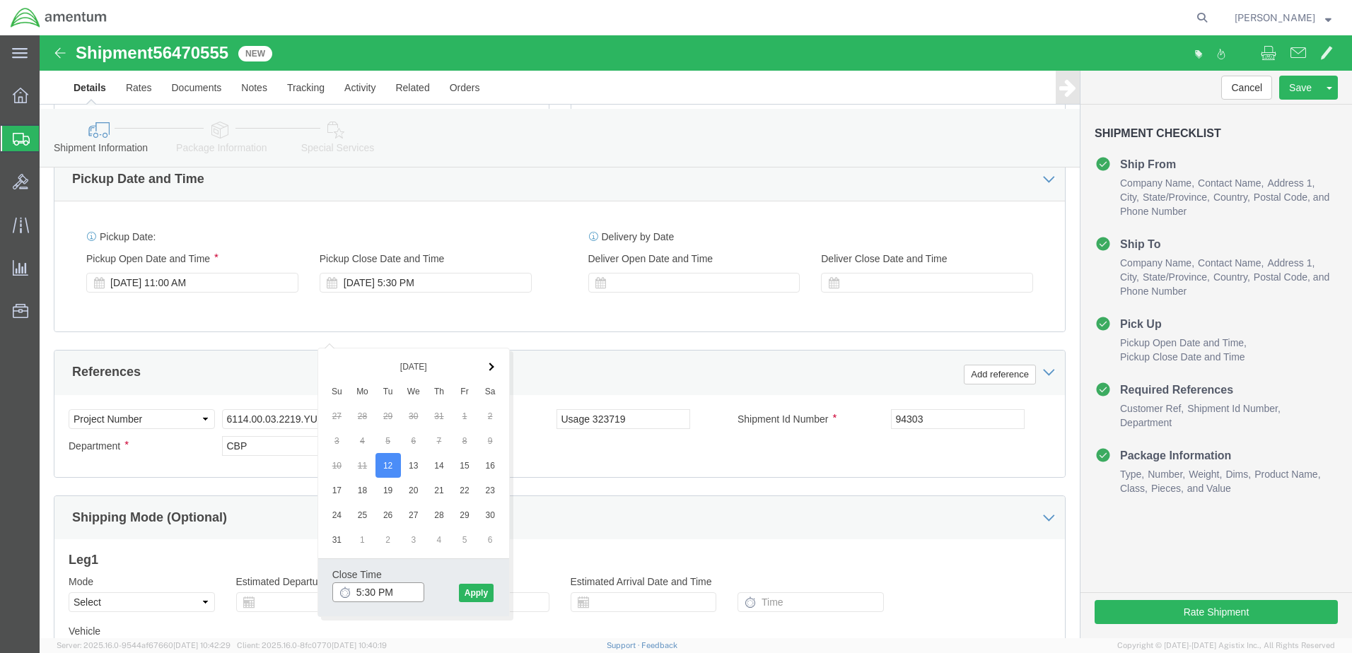
type input "4:30 PM"
click button "Apply"
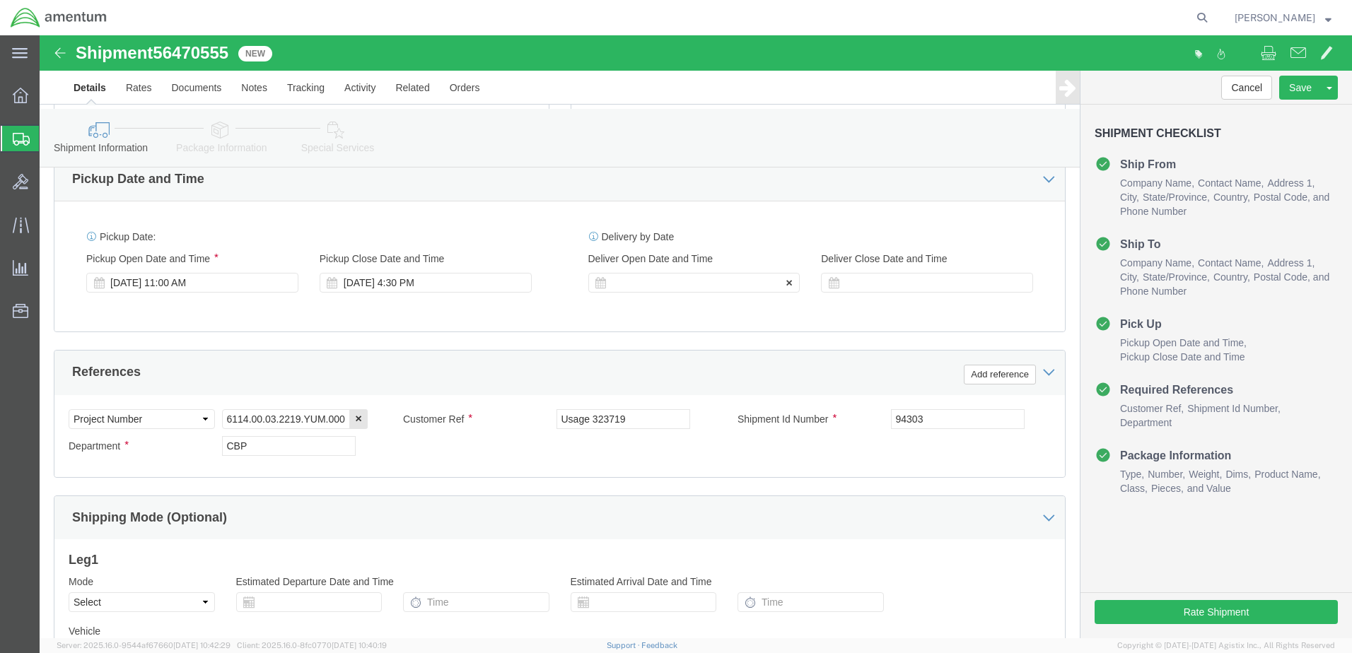
click div
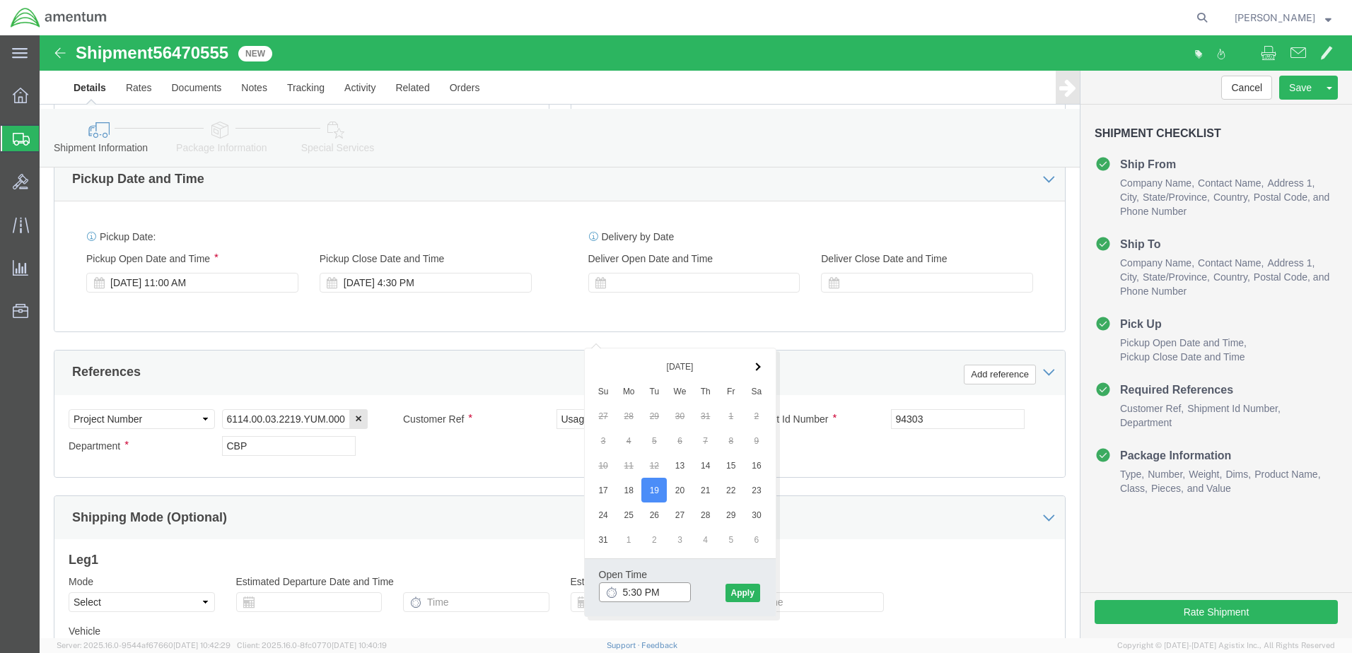
click input "5:30 PM"
type input "8:30 AM"
click button "Apply"
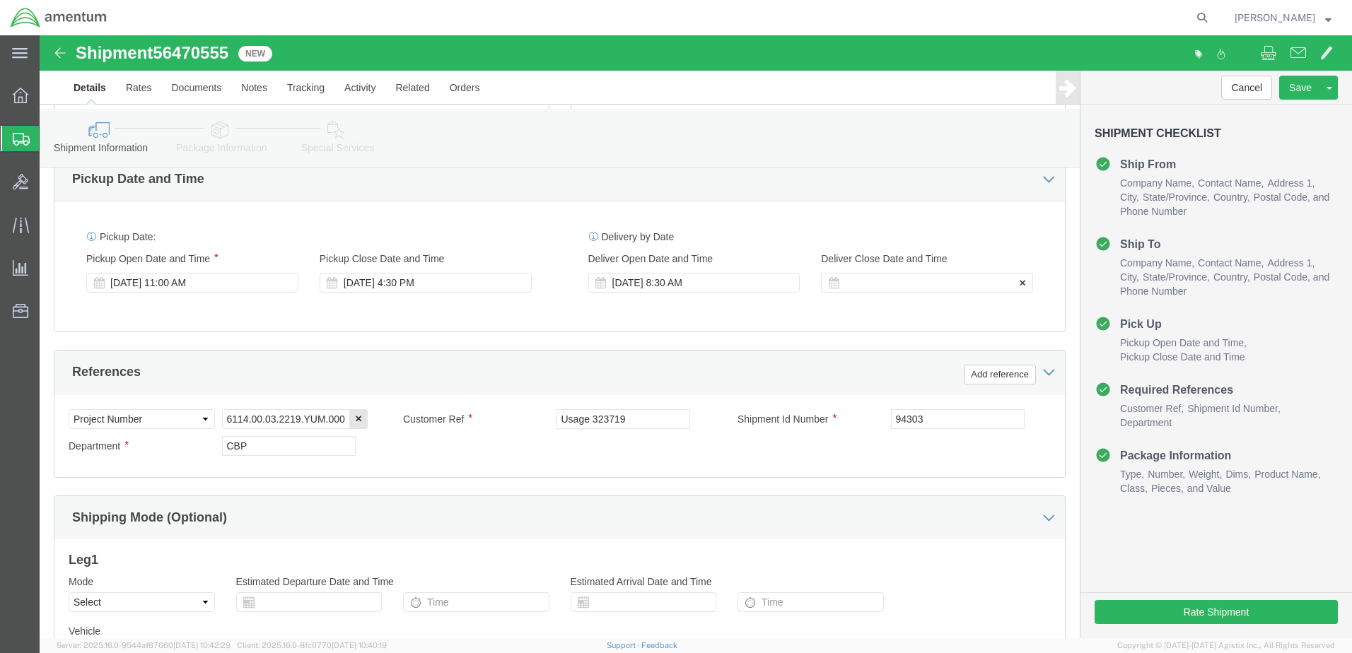
click div
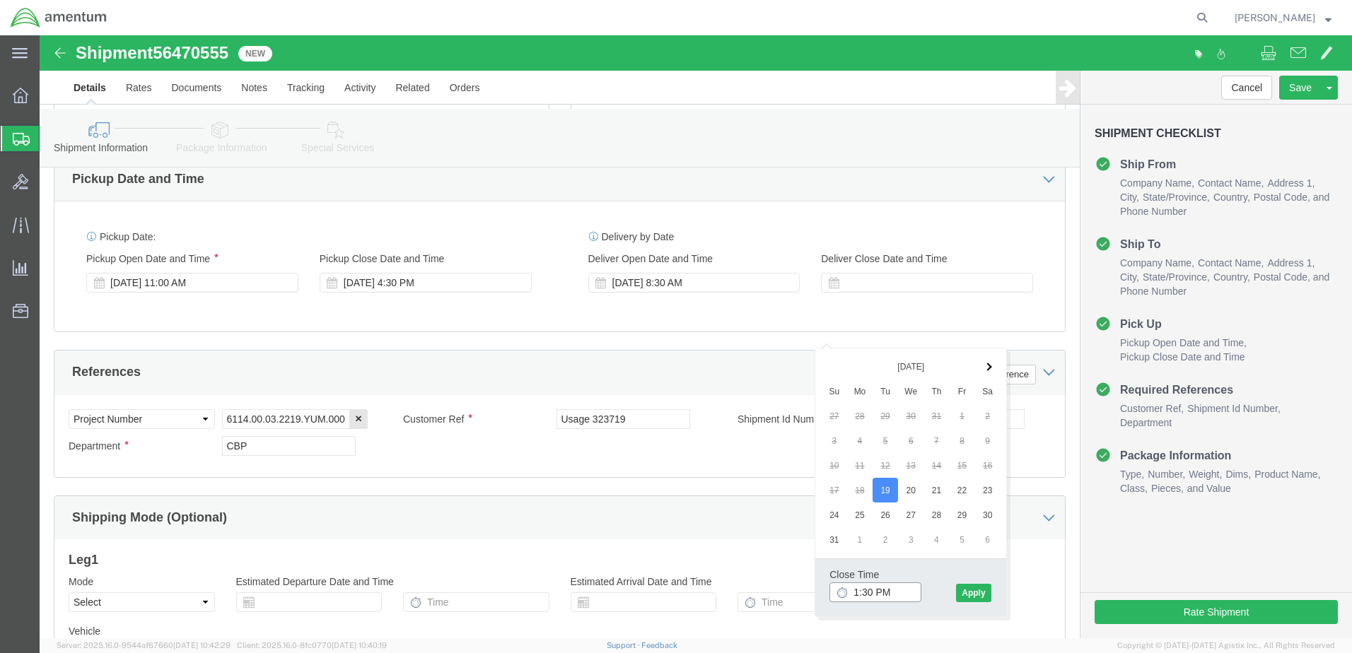
type input "2:30 PM"
click button "Apply"
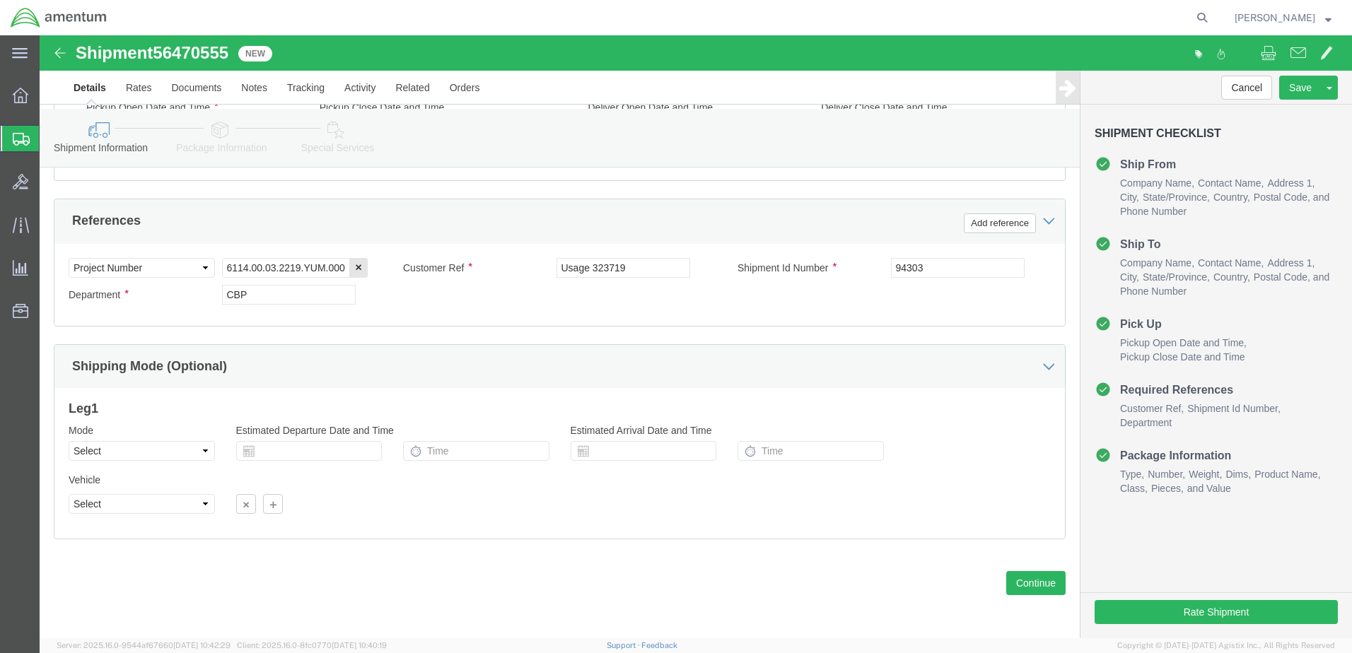
scroll to position [728, 0]
click button "Continue"
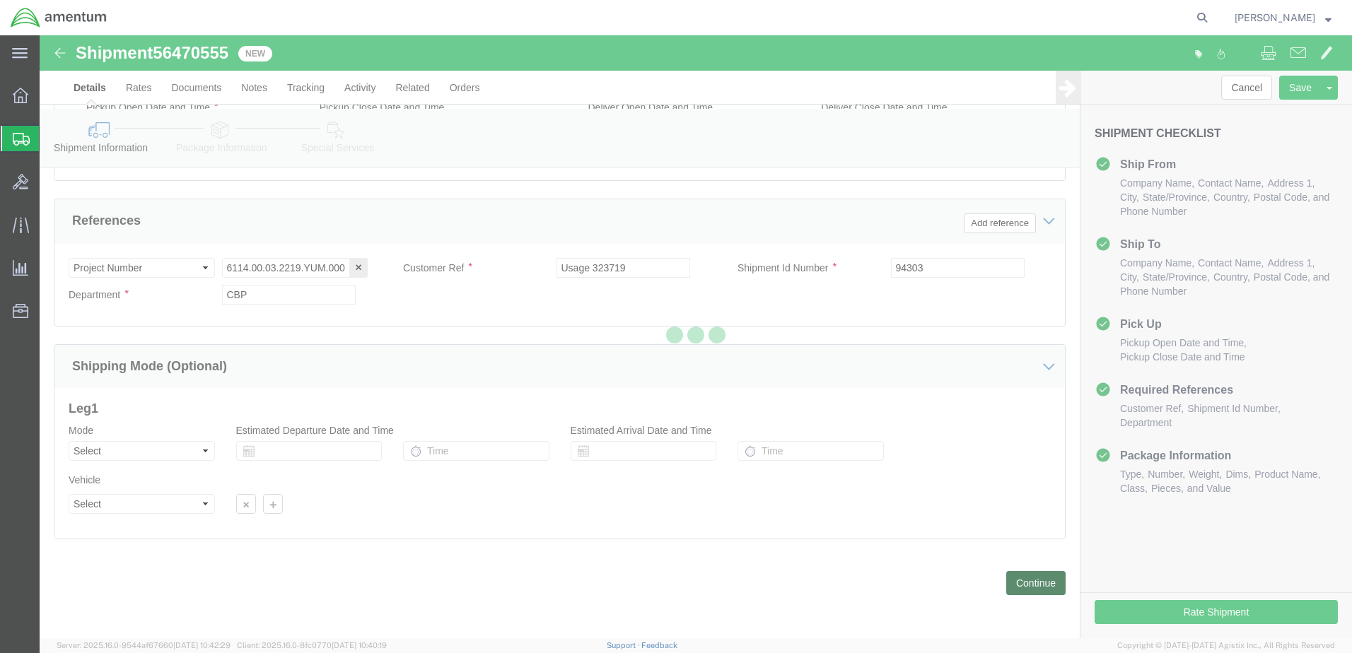
scroll to position [78, 0]
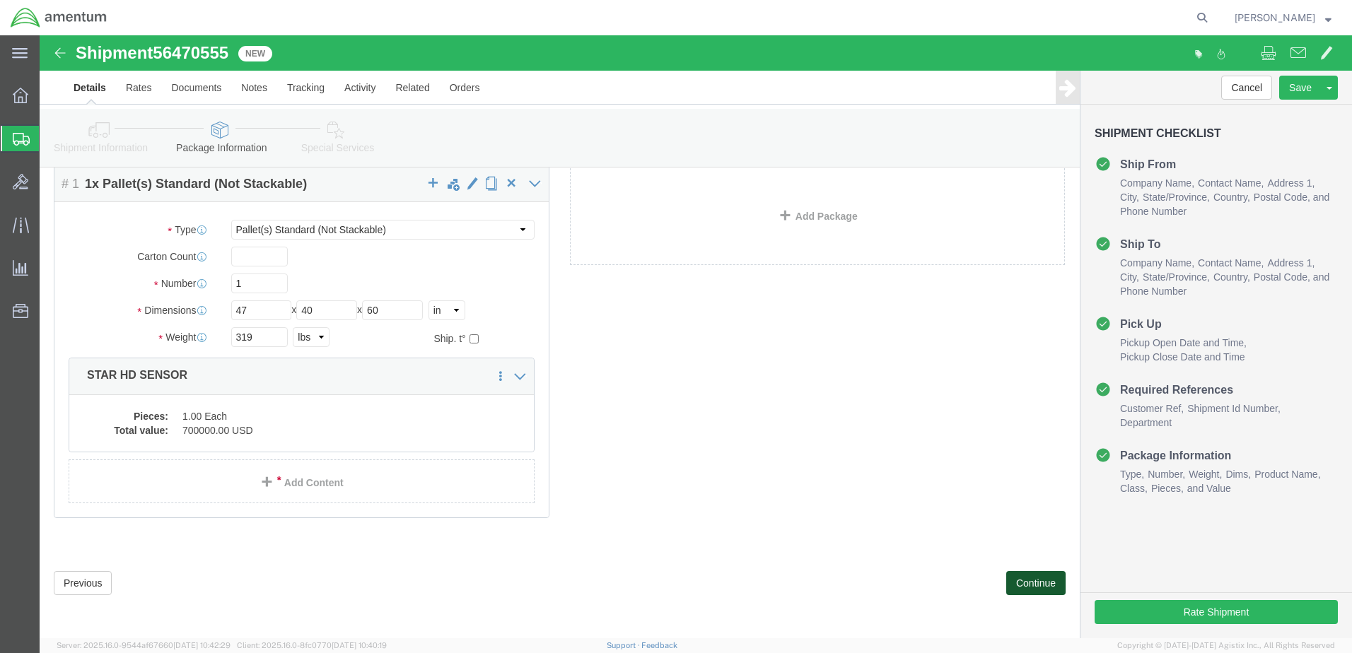
click button "Continue"
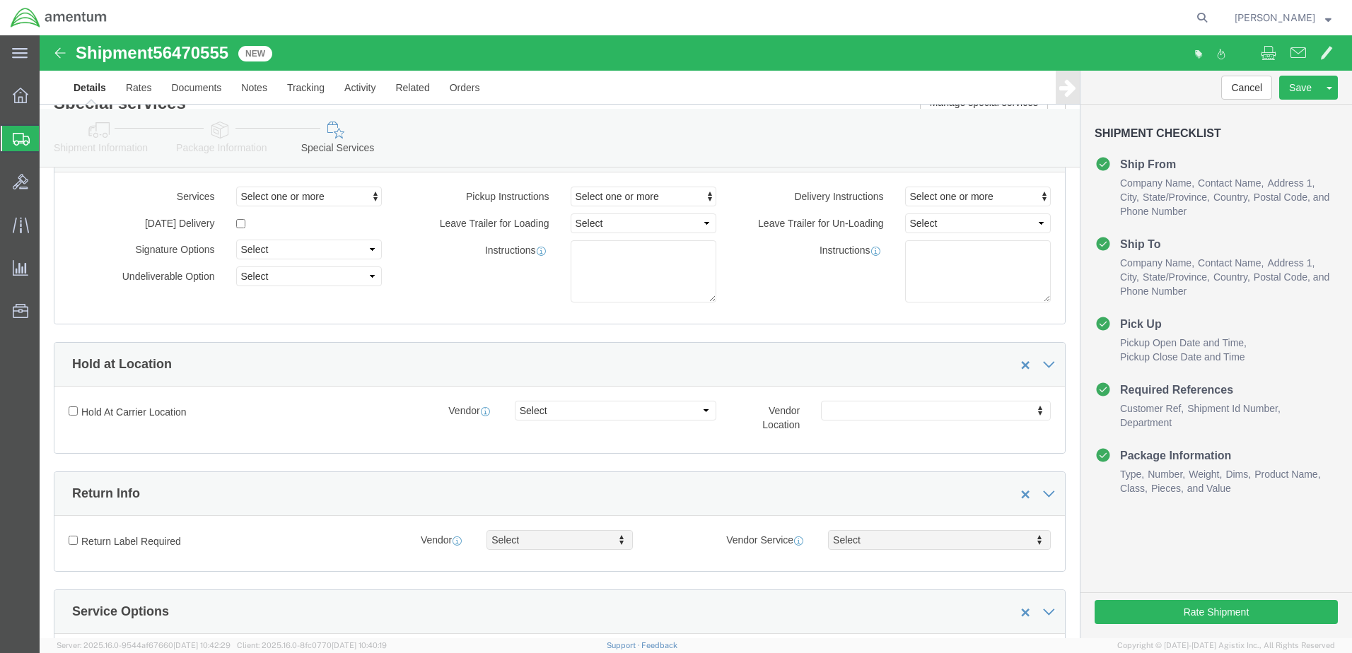
scroll to position [0, 0]
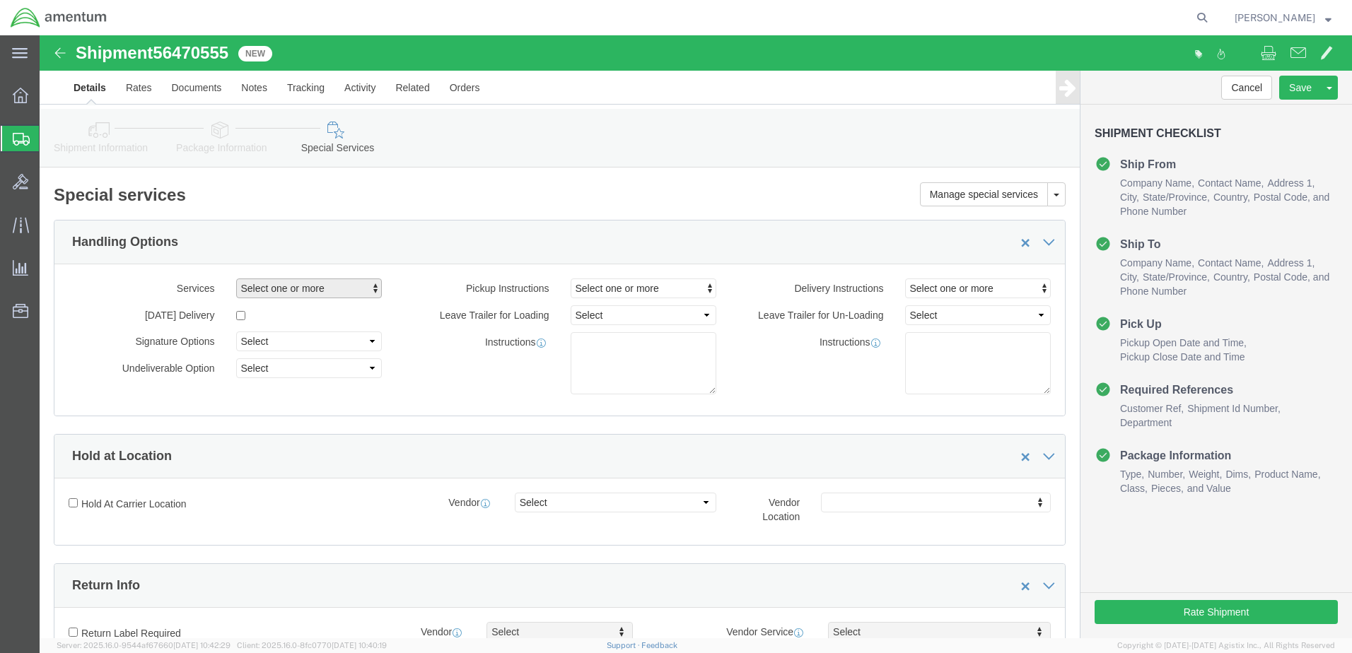
click span "button"
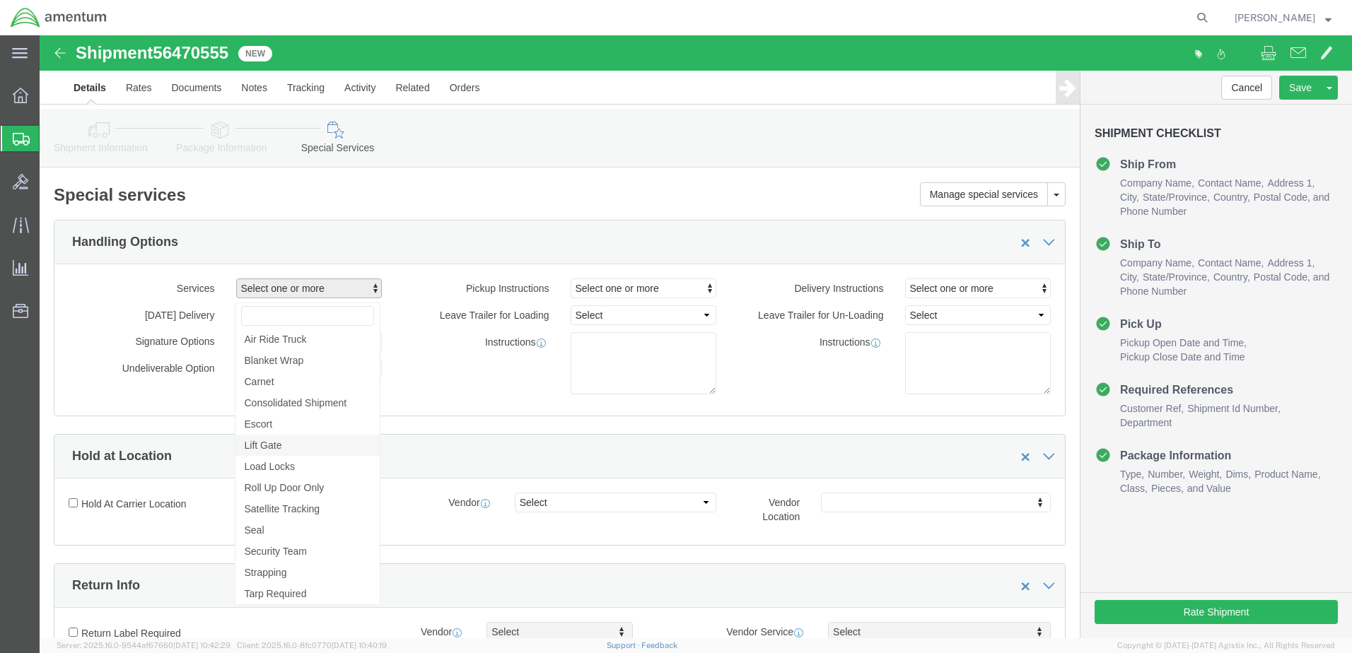
click span "Lift Gate"
select select "VEHICLE_LIFT_GATE_FLAG"
click link "Lift Gate"
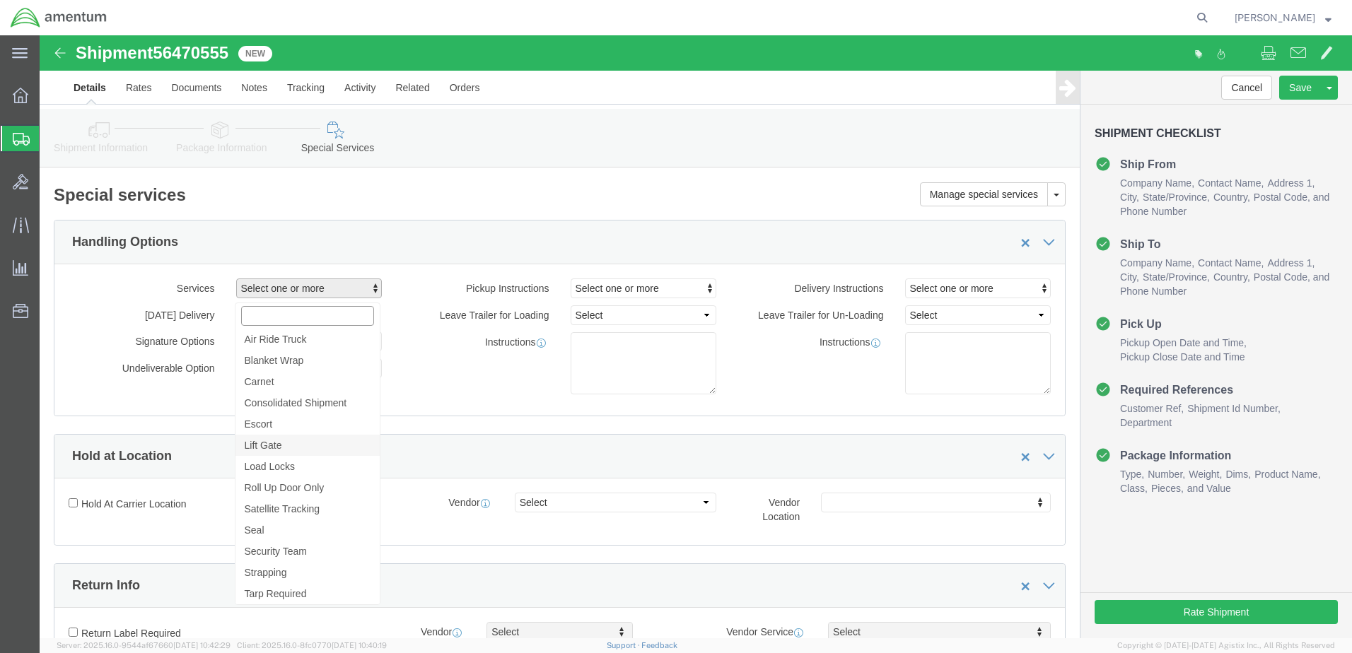
select select "VEHICLE_LIFT_GATE_FLAG"
click div "Handling Options"
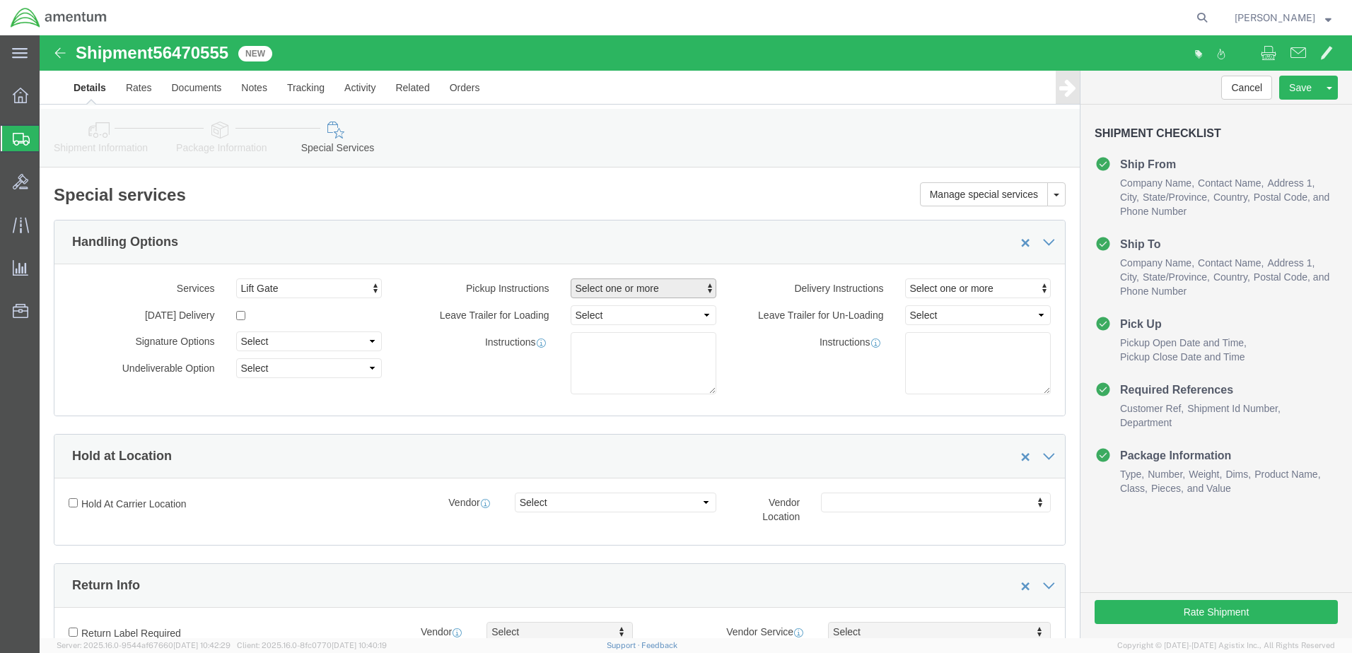
click span "button"
click span "Lift Gate"
select select "PICKUP_LIFT_GATE"
click div "Handling Options"
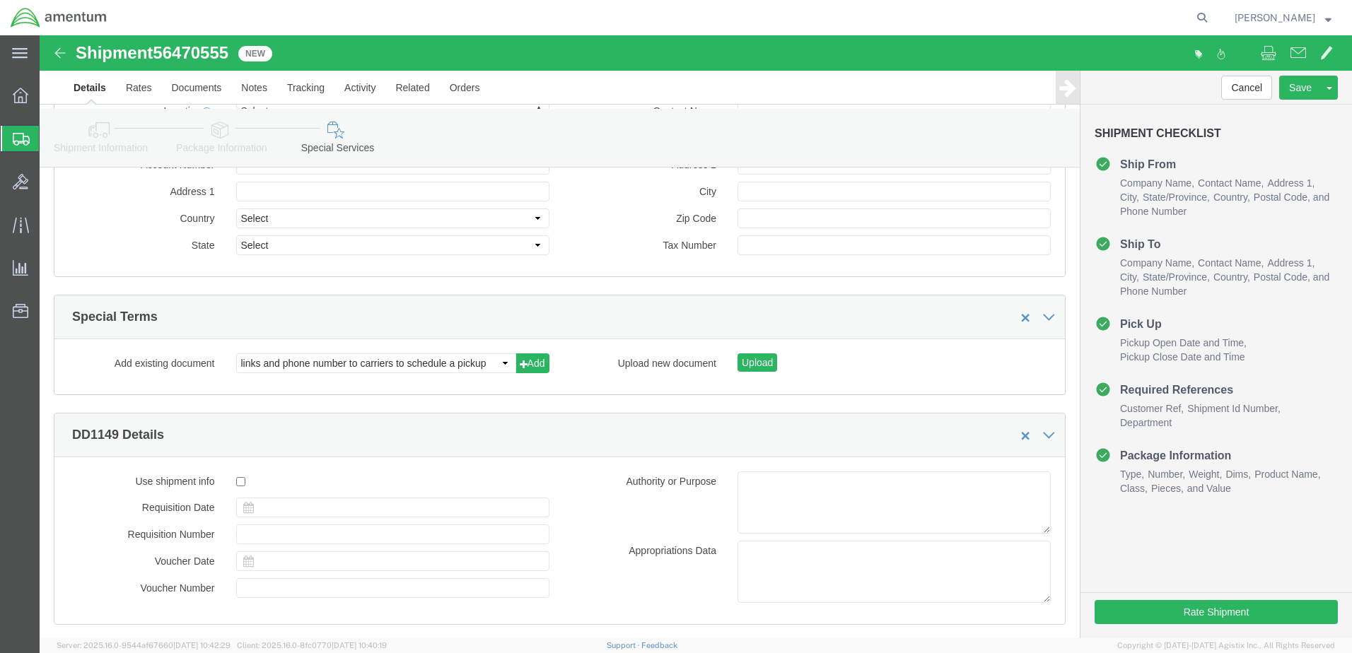
scroll to position [1836, 0]
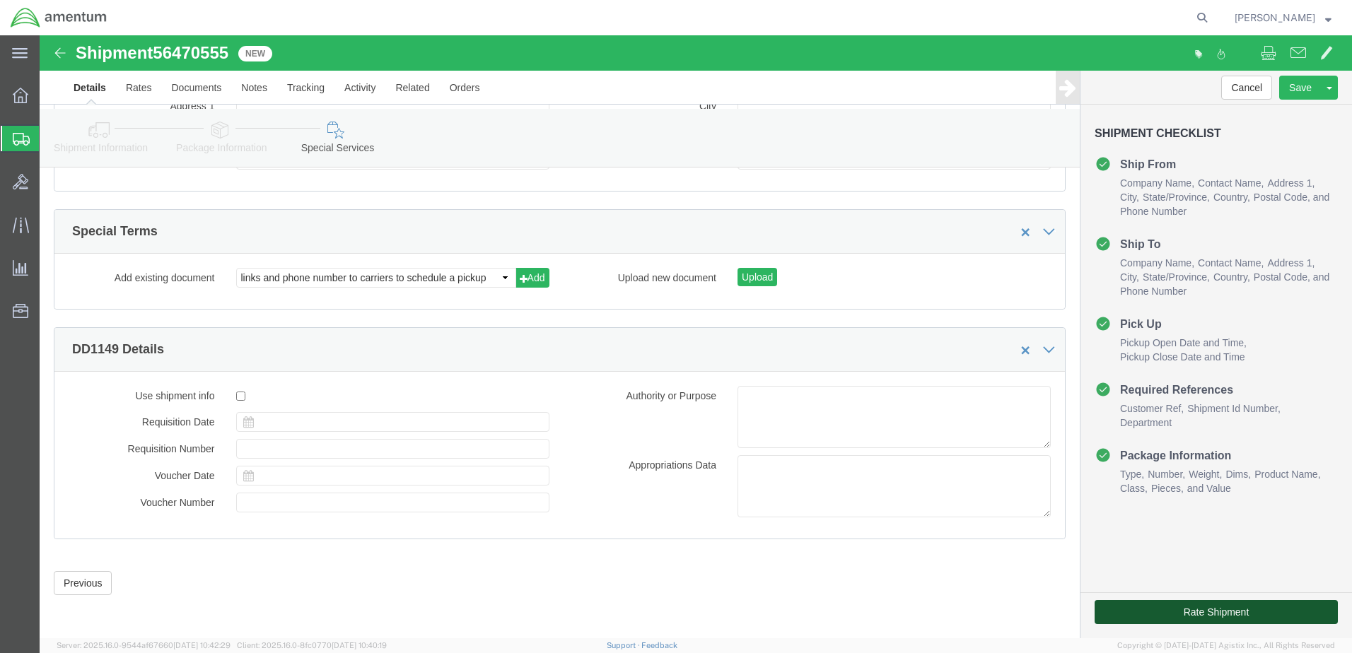
click button "Rate Shipment"
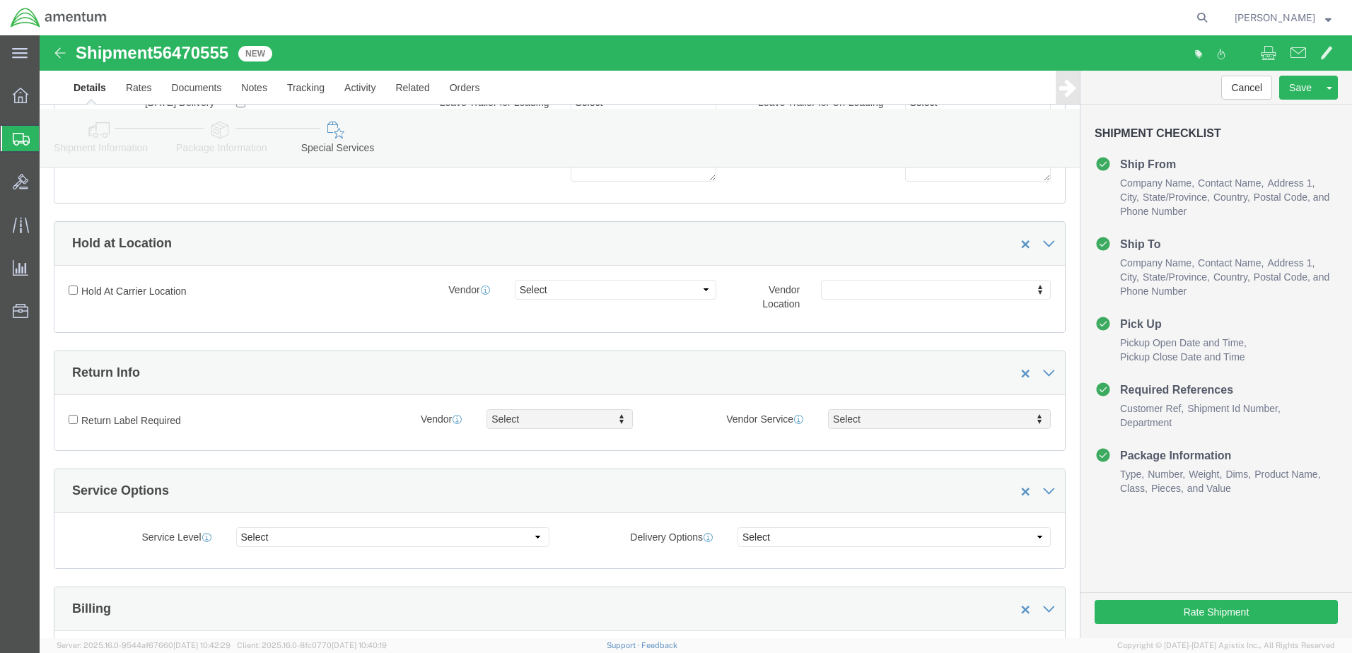
scroll to position [0, 0]
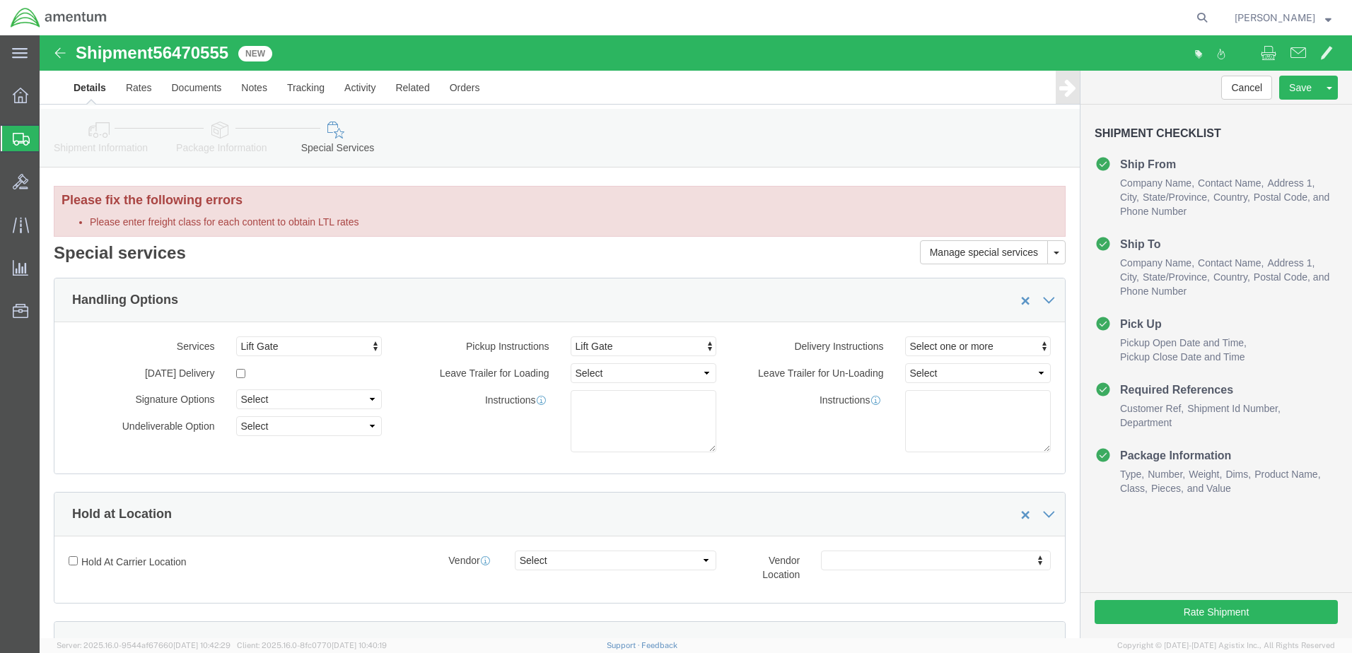
click li "Please enter freight class for each content to obtain LTL rates"
drag, startPoint x: 98, startPoint y: 179, endPoint x: 74, endPoint y: 184, distance: 25.2
click li "Please enter freight class for each content to obtain LTL rates"
drag, startPoint x: 74, startPoint y: 184, endPoint x: 48, endPoint y: 170, distance: 29.1
click h3 "Please fix the following errors"
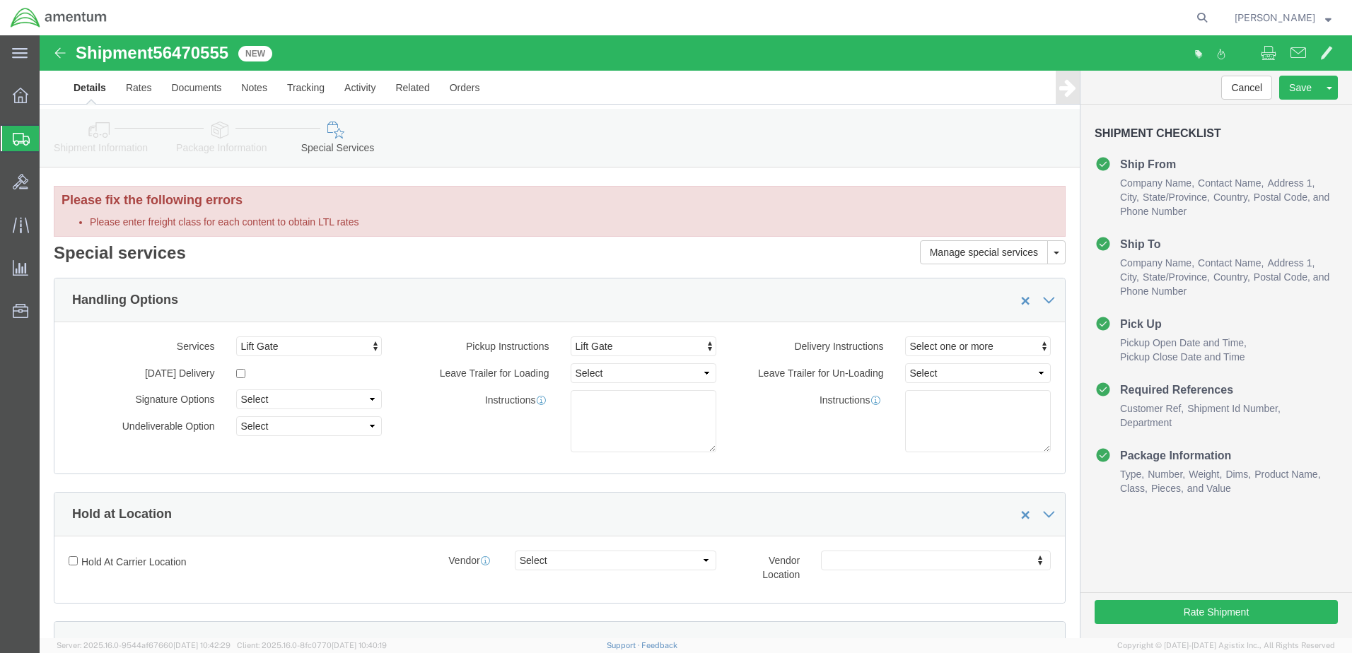
click link "Package Information"
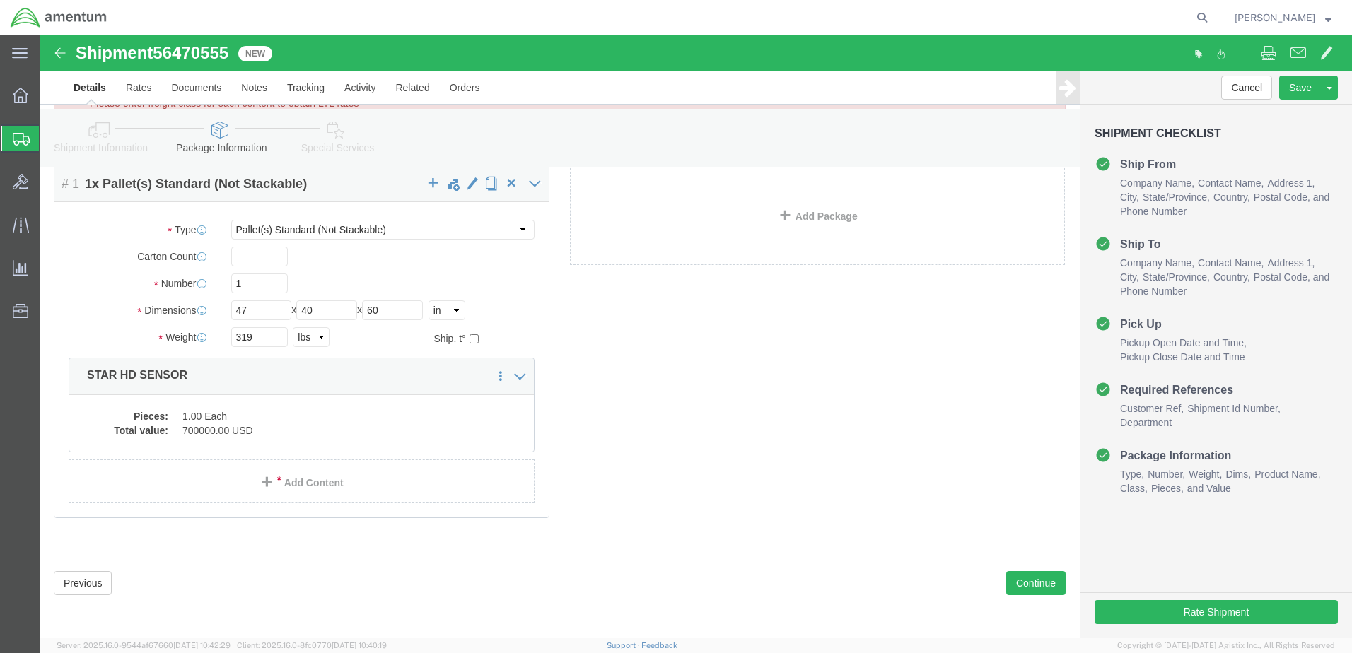
scroll to position [140, 0]
click dd "700000.00 USD"
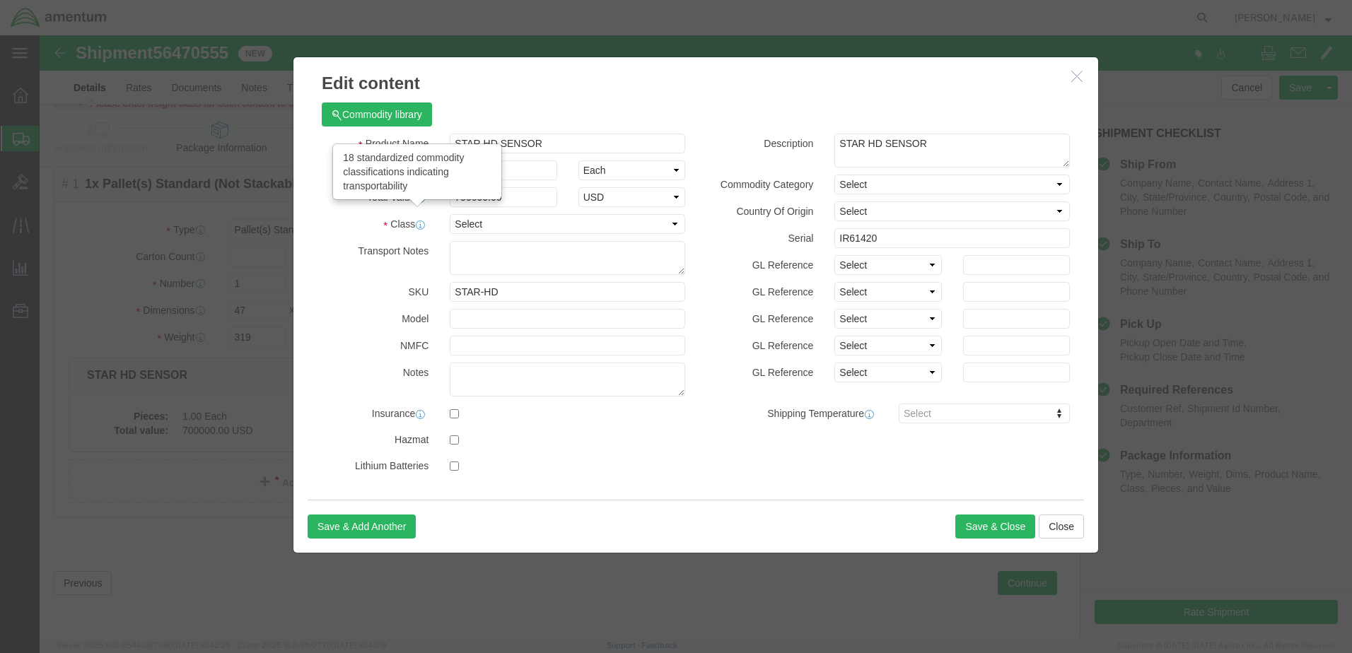
click icon
click select "Select 50 55 60 65 70 85 92.5 100 125 175 250 300 400"
select select "250"
click select "Select 50 55 60 65 70 85 92.5 100 125 175 250 300 400"
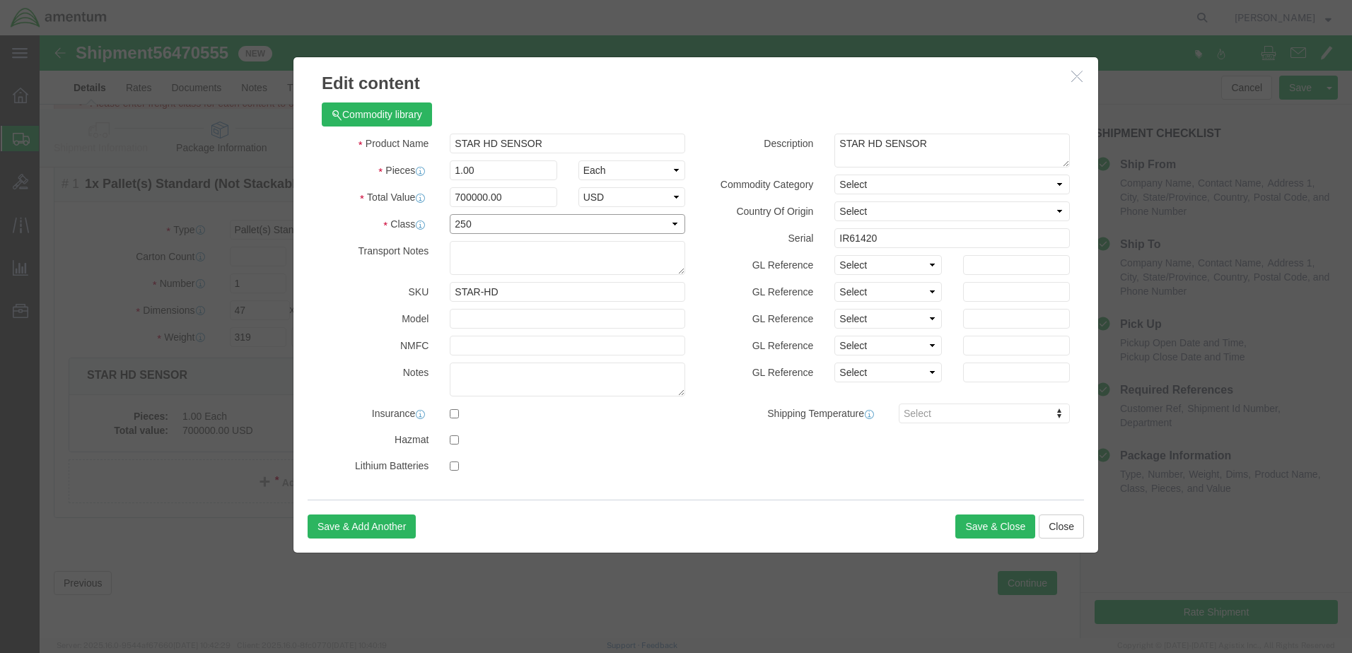
click select "Select 50 55 60 65 70 85 92.5 100 125 175 250 300 400"
click button "Save & Close"
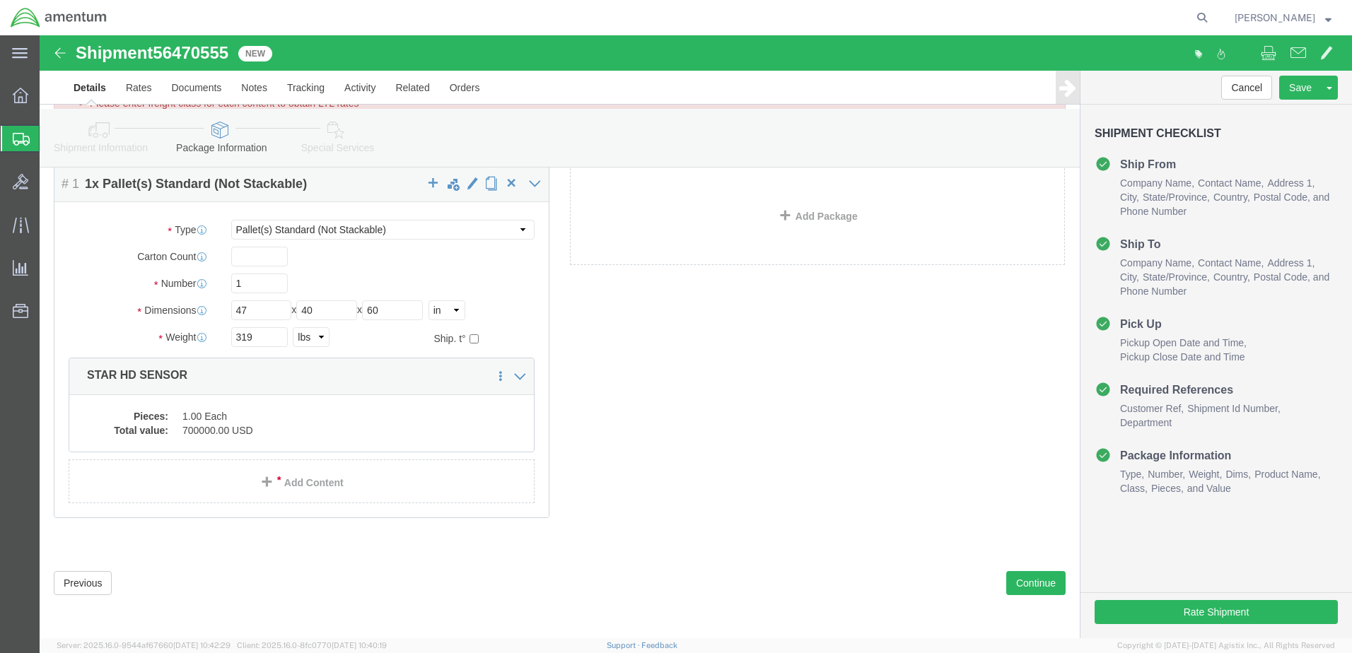
click div "Package Content # 1 1 x Pallet(s) Standard (Not Stackable) Package Type Select …"
click link "Shipment Information"
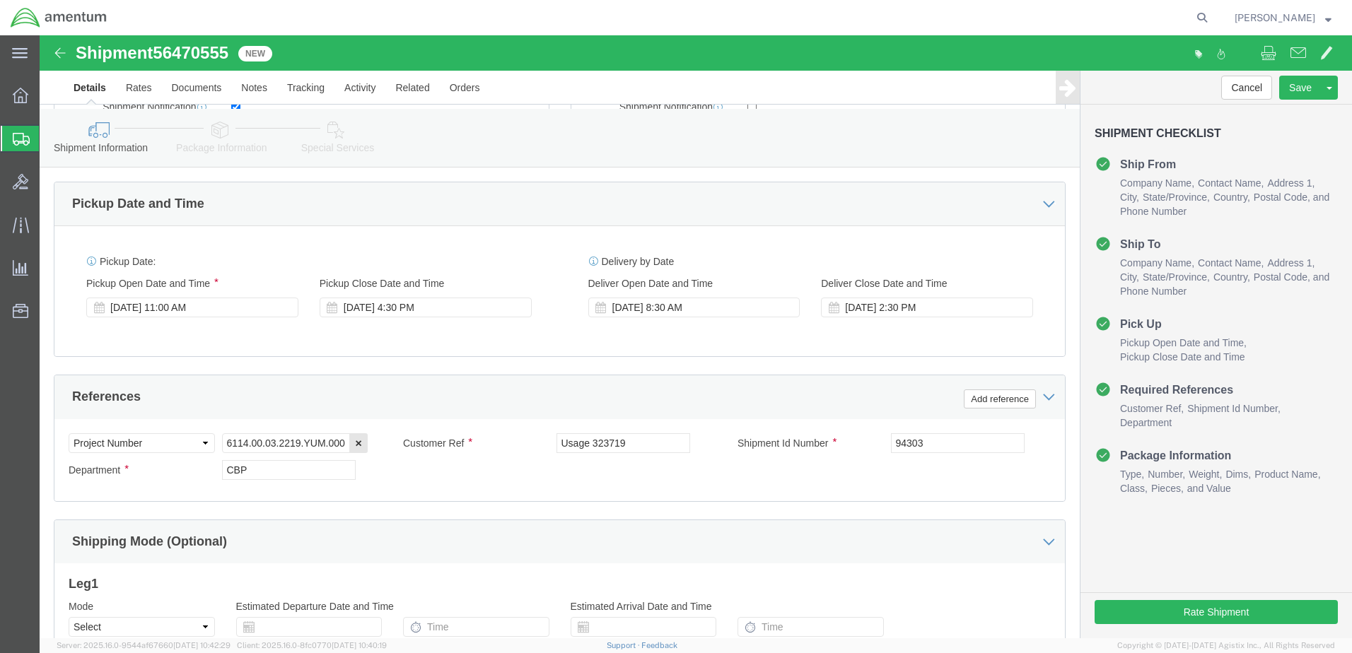
scroll to position [564, 0]
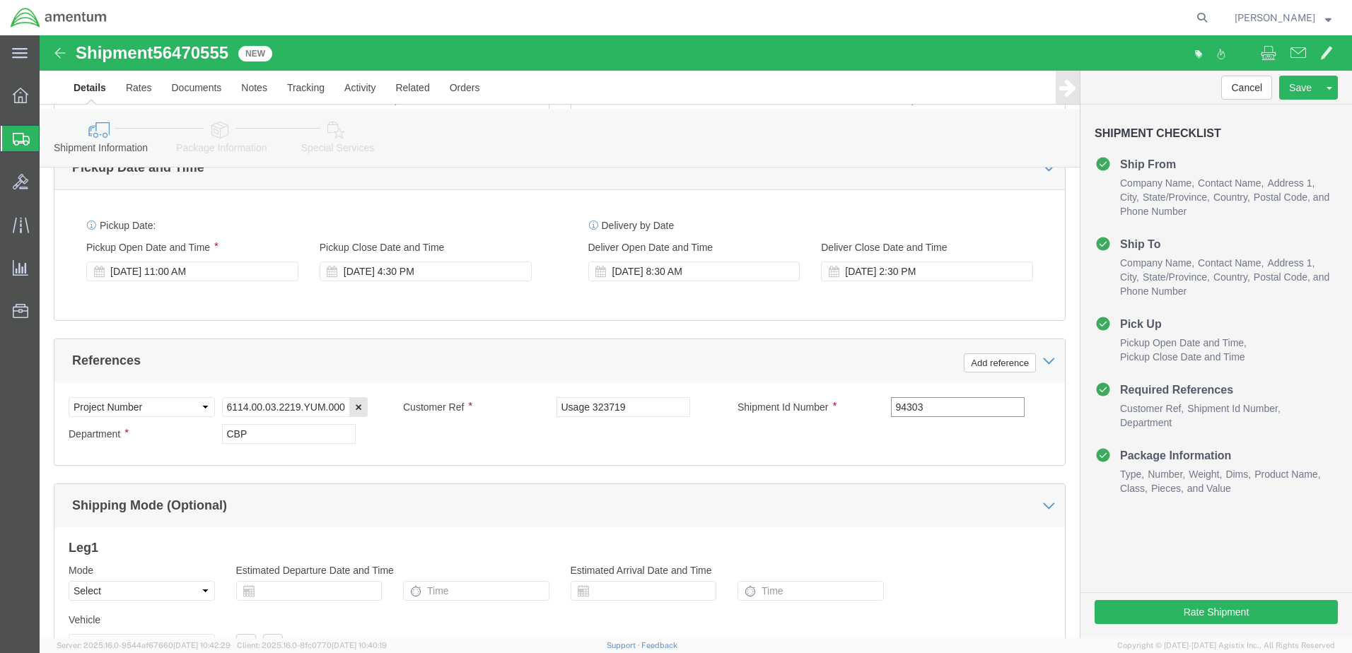
click input "94303"
type input "94311"
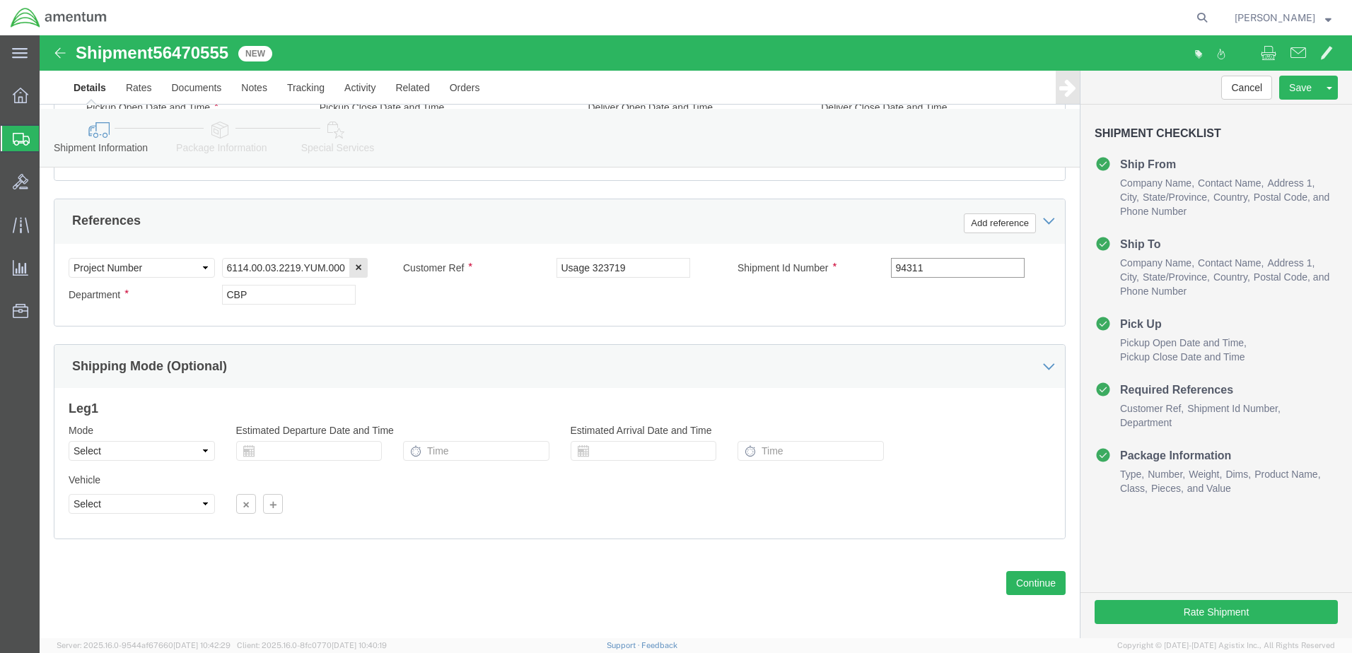
scroll to position [728, 0]
click button "Continue"
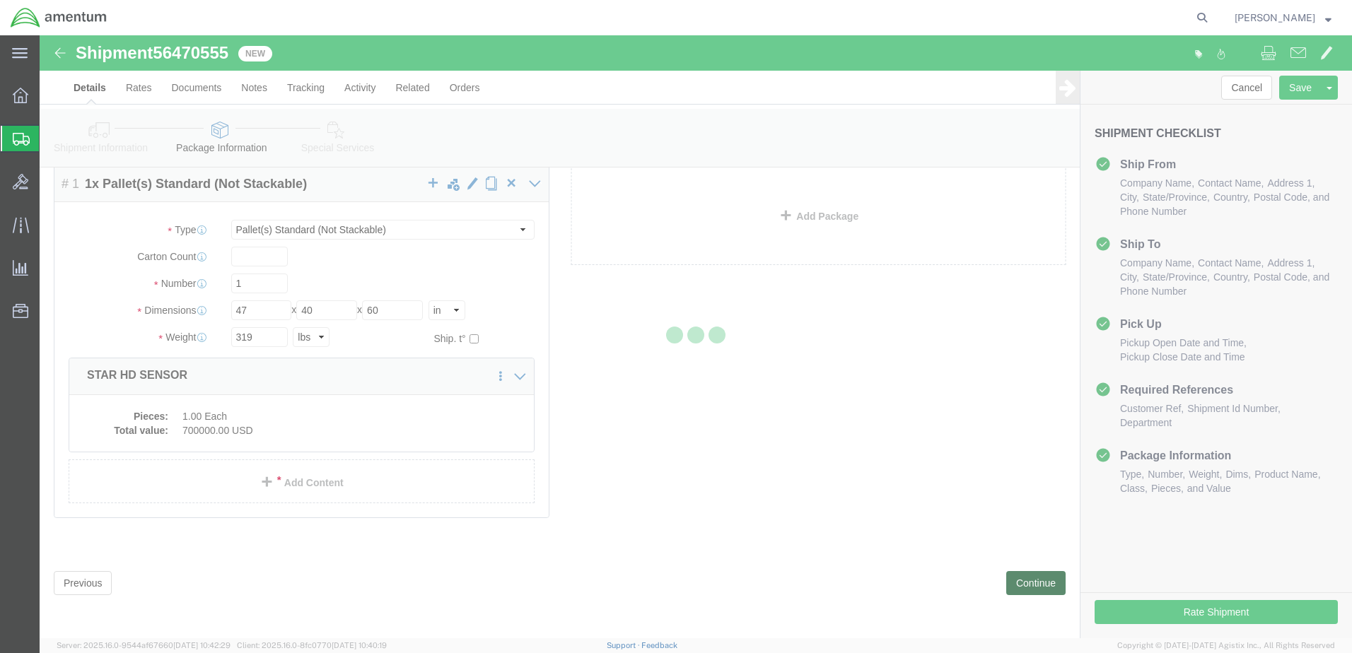
scroll to position [78, 0]
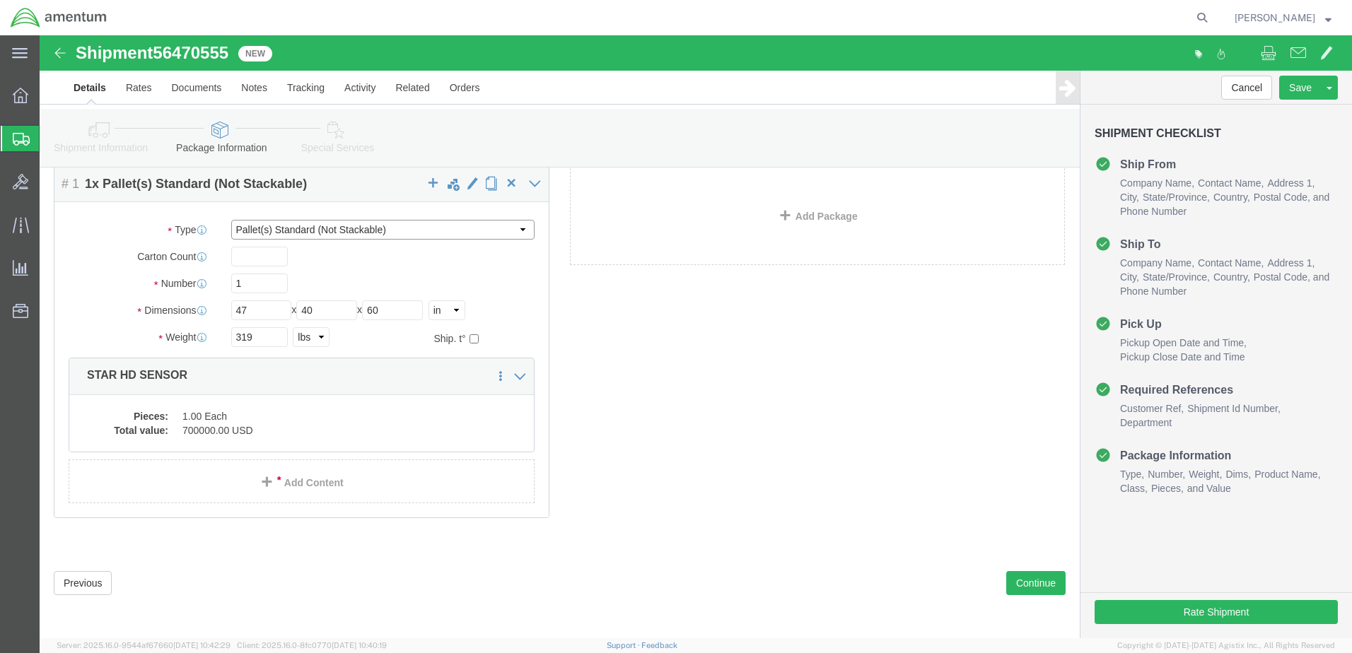
click select "Select BCK Boxes Bale(s) Basket(s) Bolt(s) Bottle(s) Buckets Bulk Bundle(s) Can…"
click button "Continue"
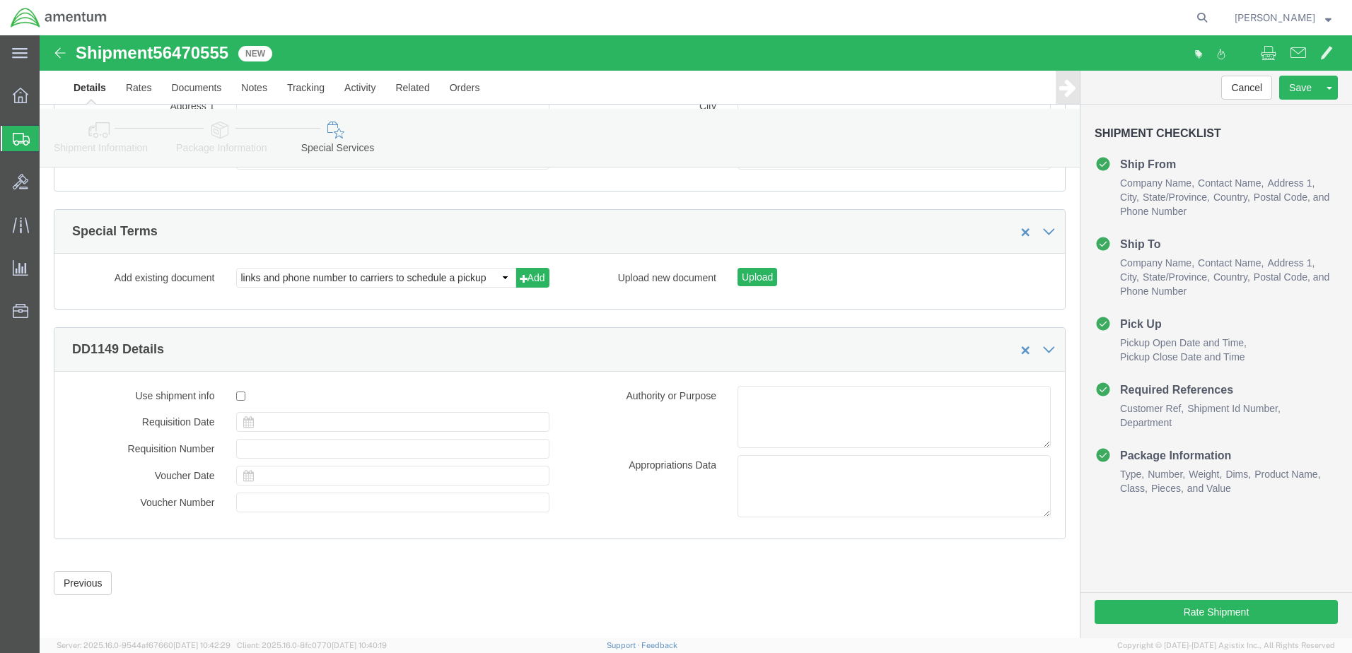
scroll to position [1836, 0]
click button "Rate Shipment"
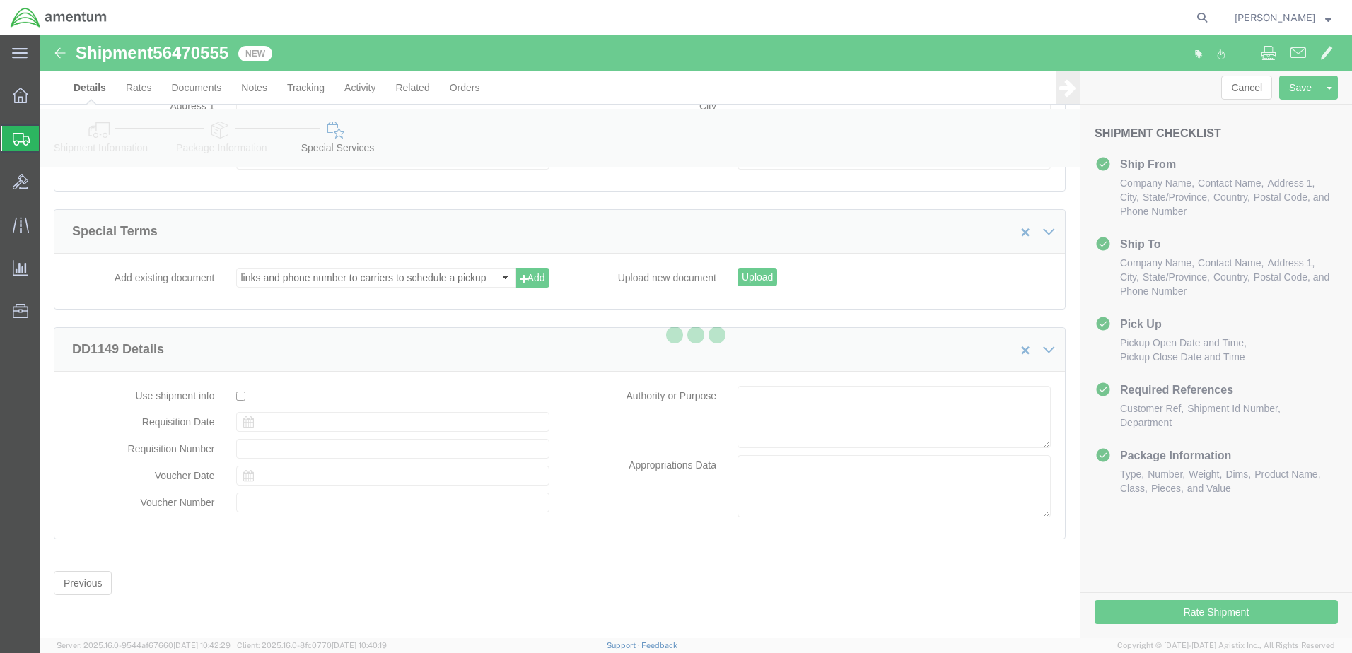
scroll to position [0, 0]
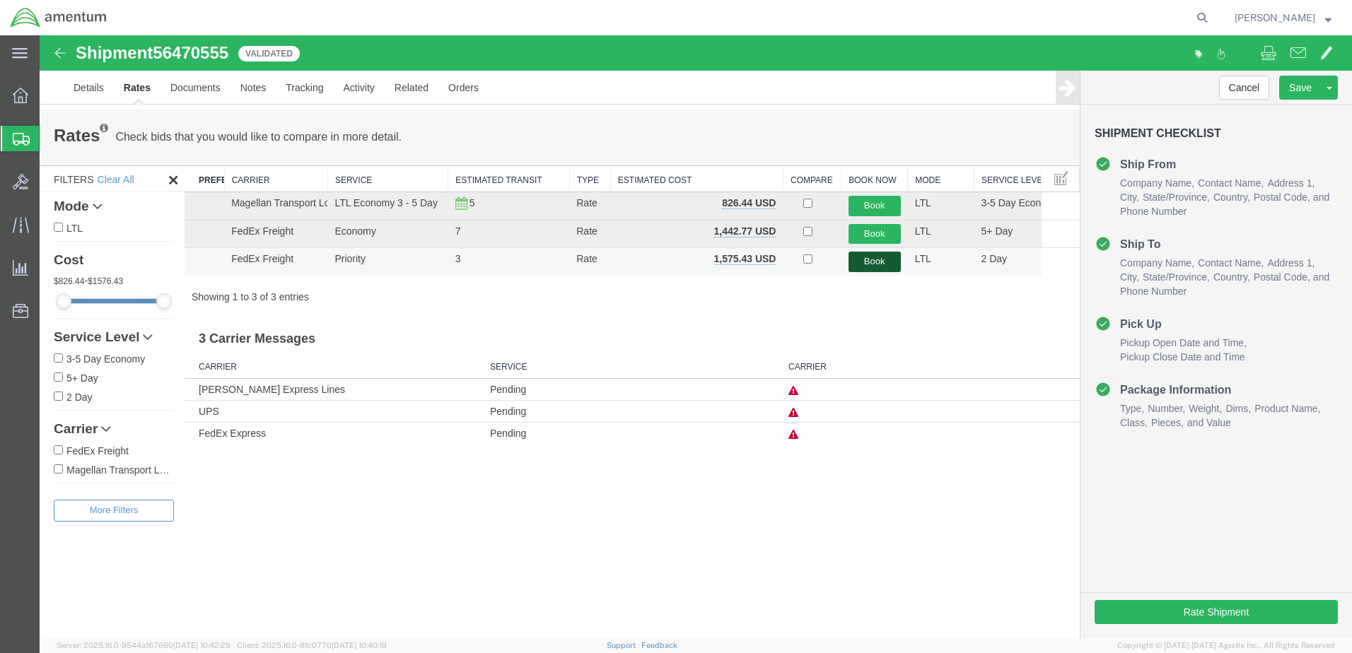
click at [883, 272] on button "Book" at bounding box center [875, 262] width 52 height 21
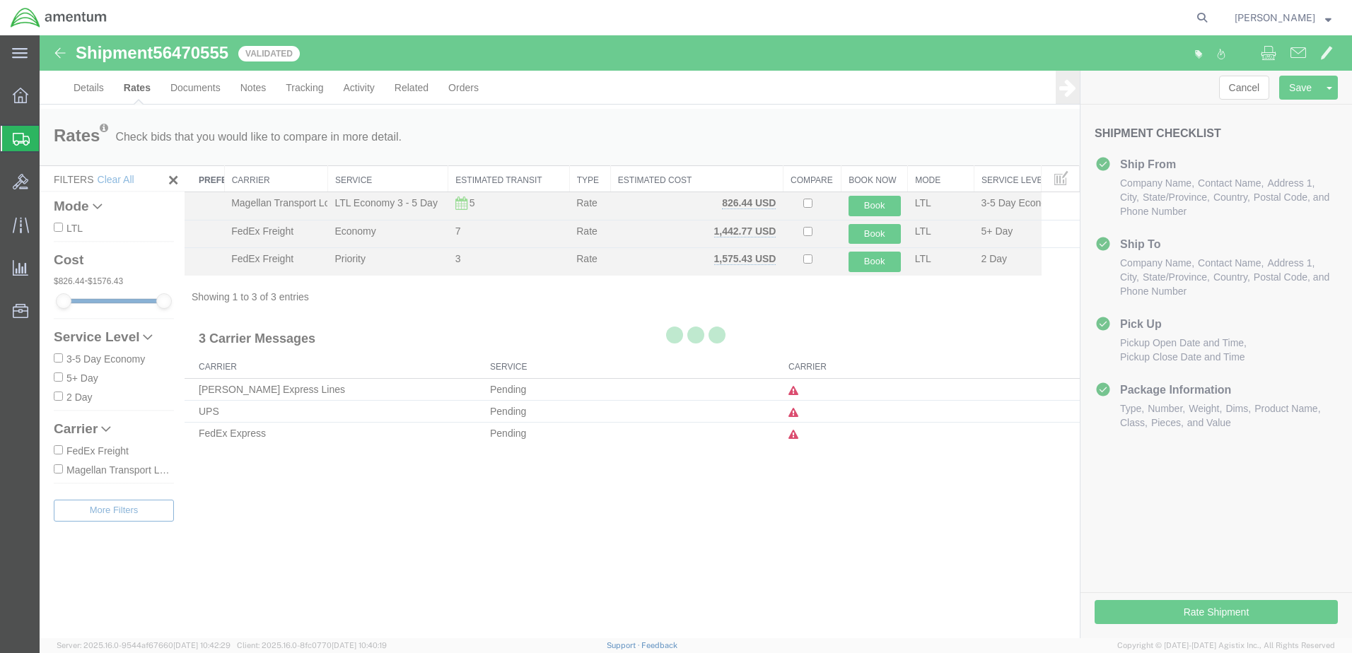
click at [756, 122] on div at bounding box center [696, 336] width 1312 height 603
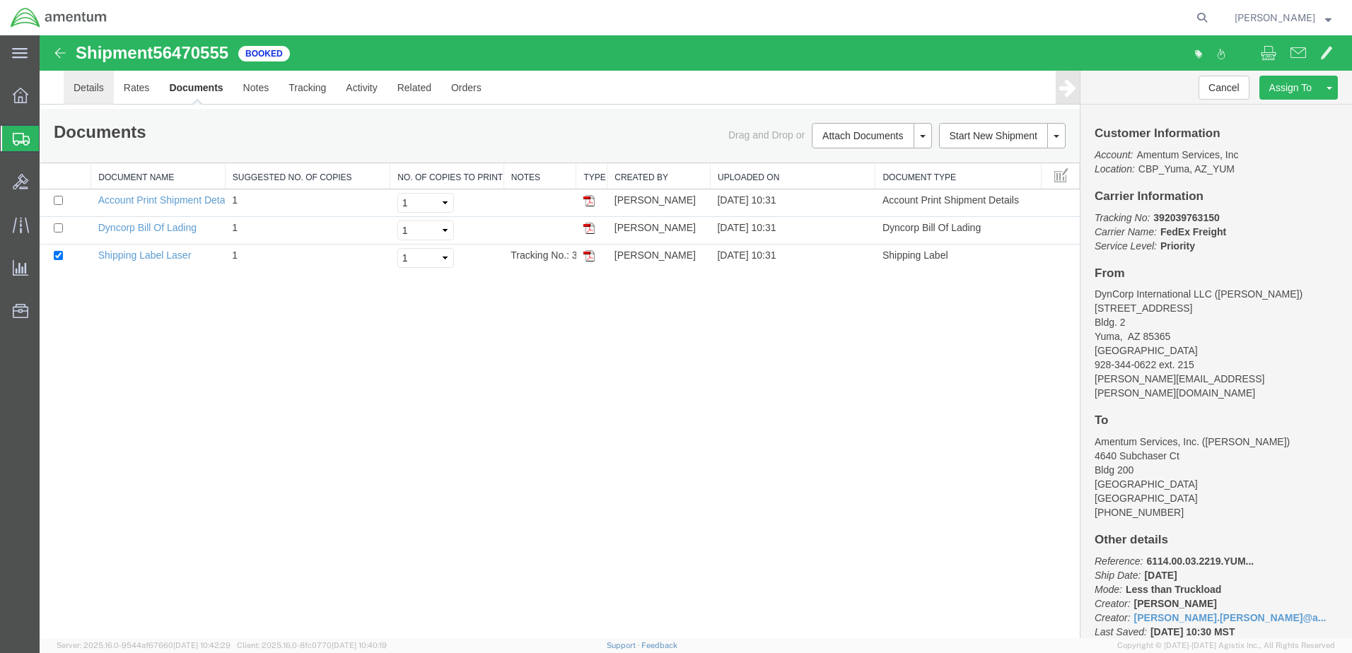
click at [93, 95] on link "Details" at bounding box center [89, 88] width 50 height 34
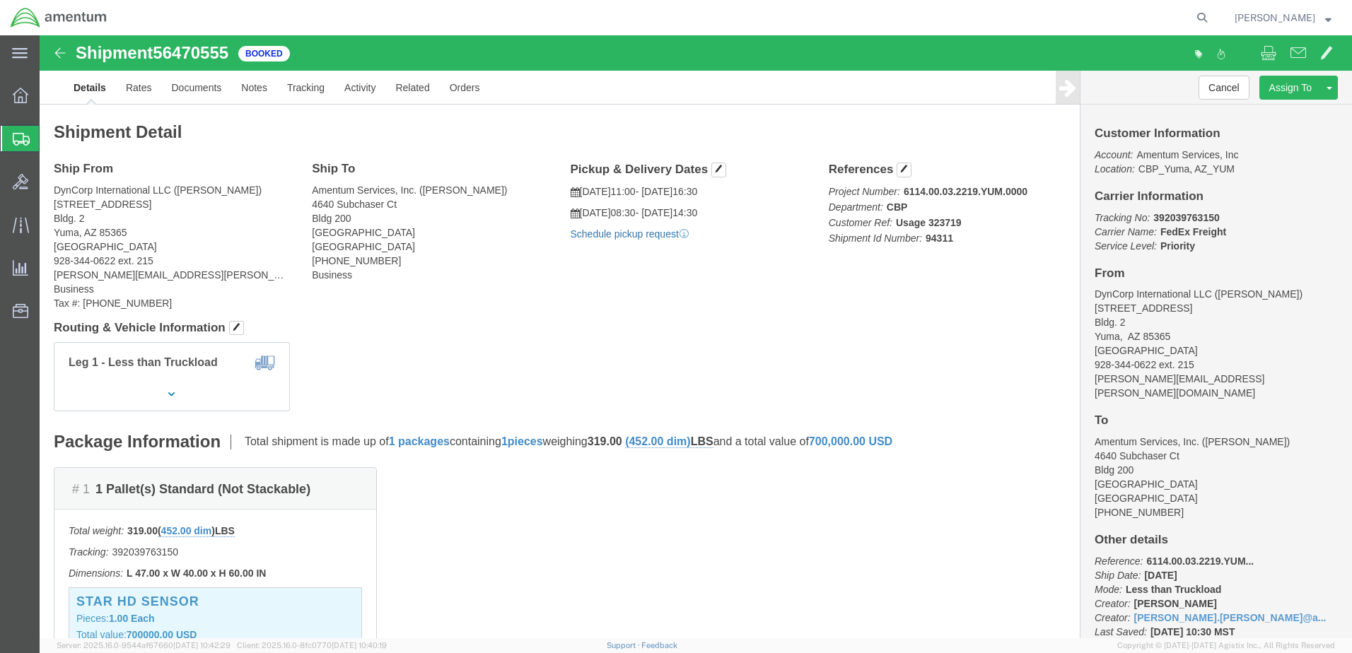
click link "Schedule pickup request"
click link "Documents"
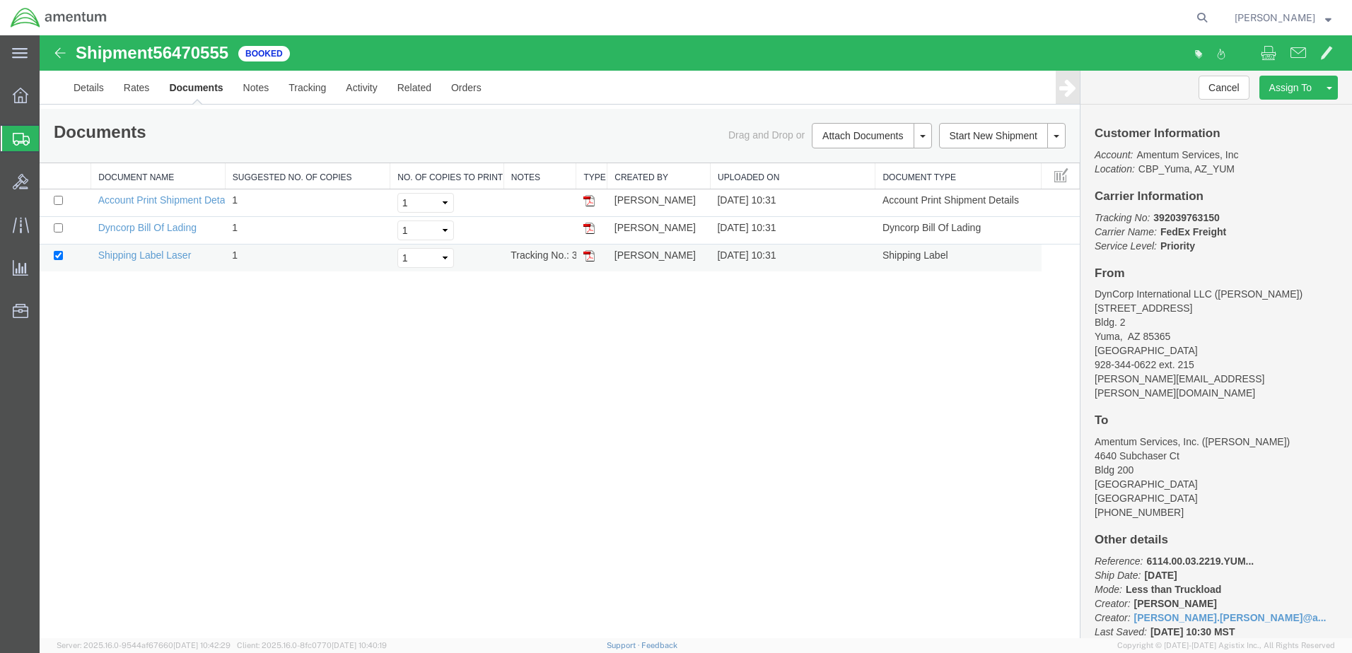
click at [588, 262] on img at bounding box center [588, 255] width 11 height 11
drag, startPoint x: 591, startPoint y: 239, endPoint x: 610, endPoint y: 303, distance: 66.9
click at [591, 234] on img at bounding box center [588, 228] width 11 height 11
click at [769, 344] on div "Shipment 56470555 3 of 3 Booked Details Rates Documents Notes Tracking Activity…" at bounding box center [696, 336] width 1312 height 603
click at [692, 402] on div "Shipment 56470555 3 of 3 Booked Details Rates Documents Notes Tracking Activity…" at bounding box center [696, 336] width 1312 height 603
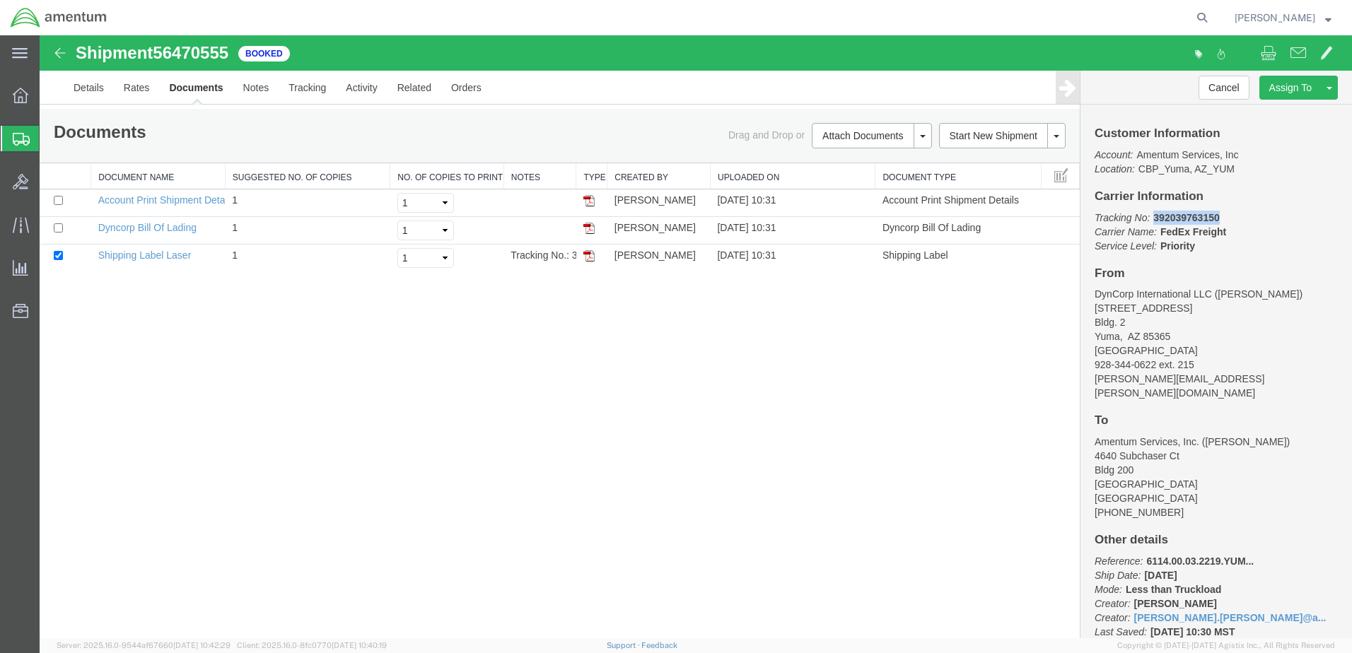
drag, startPoint x: 1172, startPoint y: 227, endPoint x: 1260, endPoint y: 223, distance: 88.5
click at [1260, 223] on p "Tracking No: 392039763150 Carrier Name: FedEx Freight FedEx Freight Service Lev…" at bounding box center [1216, 232] width 243 height 42
drag, startPoint x: 1260, startPoint y: 223, endPoint x: 1218, endPoint y: 227, distance: 42.6
copy b "392039763150"
click at [586, 234] on img at bounding box center [588, 228] width 11 height 11
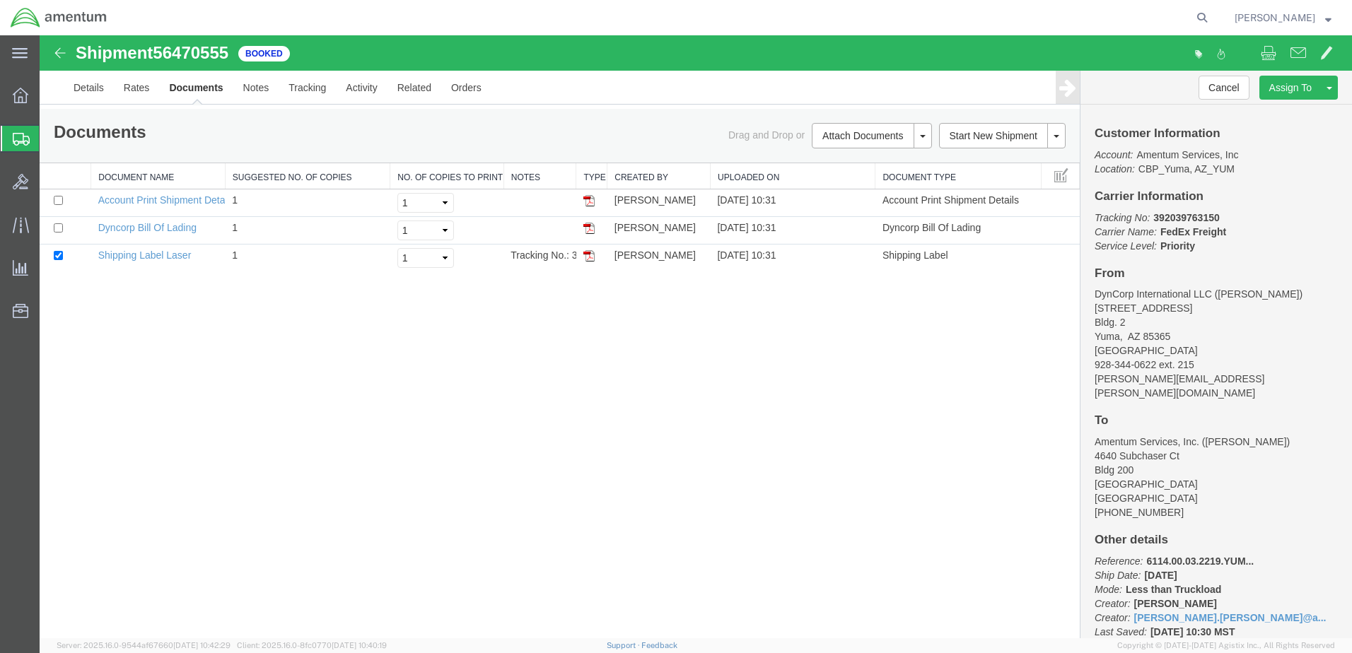
click at [952, 501] on div "Shipment 56470555 3 of 3 Booked Details Rates Documents Notes Tracking Activity…" at bounding box center [696, 336] width 1312 height 603
drag, startPoint x: 1096, startPoint y: 224, endPoint x: 1288, endPoint y: 259, distance: 195.4
click at [1288, 253] on p "Tracking No: 392039763150 Carrier Name: FedEx Freight FedEx Freight Service Lev…" at bounding box center [1216, 232] width 243 height 42
drag, startPoint x: 1288, startPoint y: 259, endPoint x: 1212, endPoint y: 247, distance: 77.2
copy p "Tracking No: 392039763150 Carrier Name: FedEx Freight FedEx Freight Service Lev…"
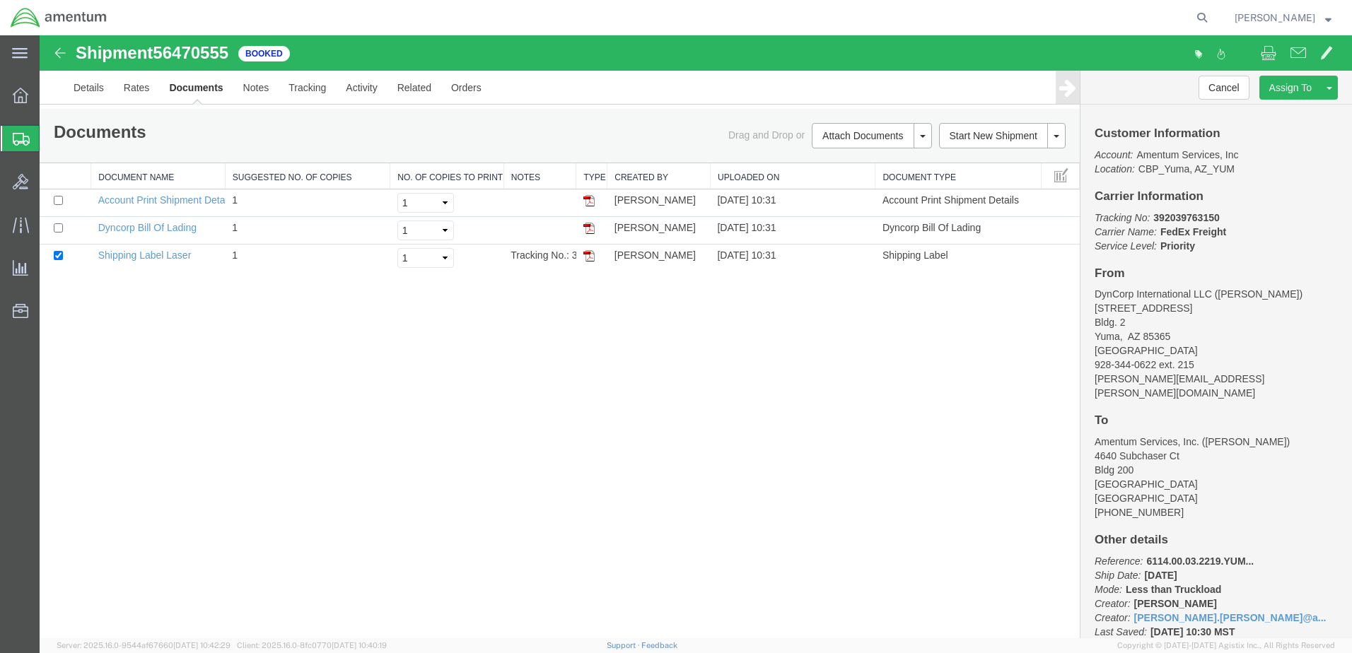
click at [834, 494] on div "Shipment 56470555 3 of 3 Booked Details Rates Documents Notes Tracking Activity…" at bounding box center [696, 336] width 1312 height 603
click at [564, 417] on div "Shipment 56470555 3 of 3 Booked Details Rates Documents Notes Tracking Activity…" at bounding box center [696, 336] width 1312 height 603
click at [576, 351] on div at bounding box center [696, 336] width 1312 height 603
drag, startPoint x: 418, startPoint y: 338, endPoint x: 349, endPoint y: 337, distance: 68.6
click at [349, 337] on div at bounding box center [696, 336] width 1312 height 603
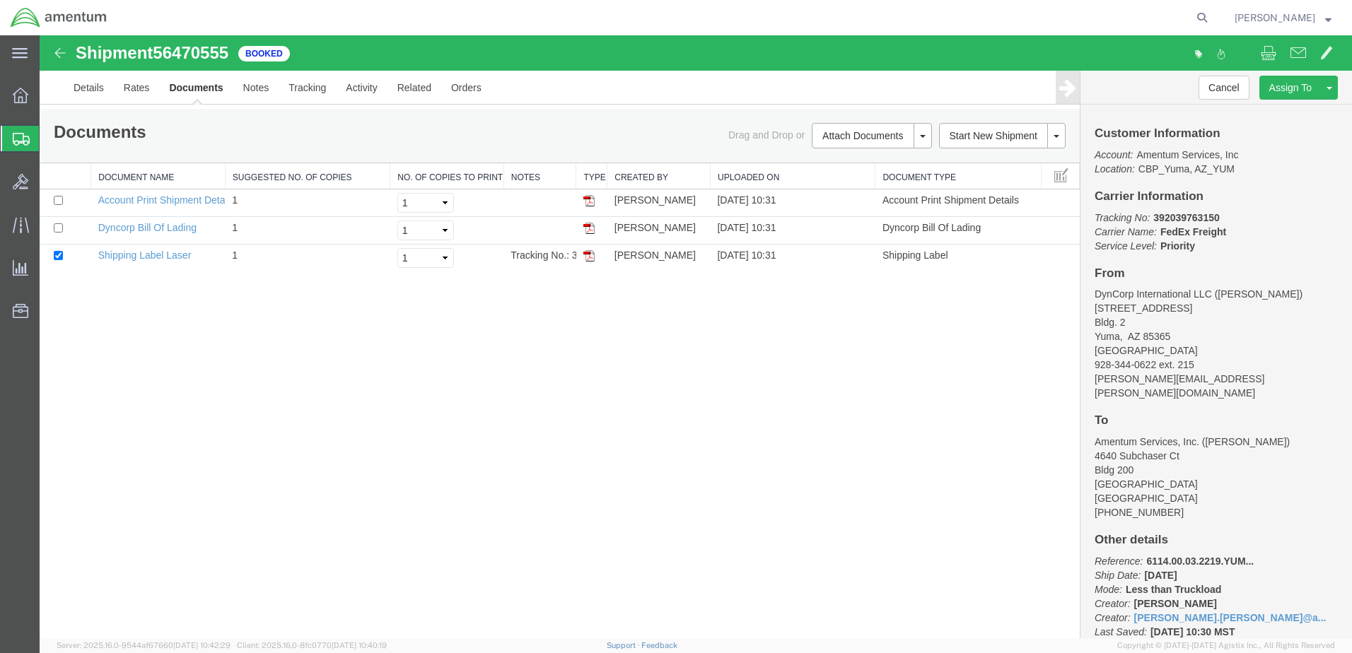
click at [562, 466] on div at bounding box center [696, 336] width 1312 height 603
click at [646, 327] on div at bounding box center [696, 336] width 1312 height 603
drag, startPoint x: 553, startPoint y: 342, endPoint x: 461, endPoint y: 339, distance: 92.0
click at [461, 339] on div at bounding box center [696, 336] width 1312 height 603
drag, startPoint x: 354, startPoint y: 315, endPoint x: 200, endPoint y: 374, distance: 165.2
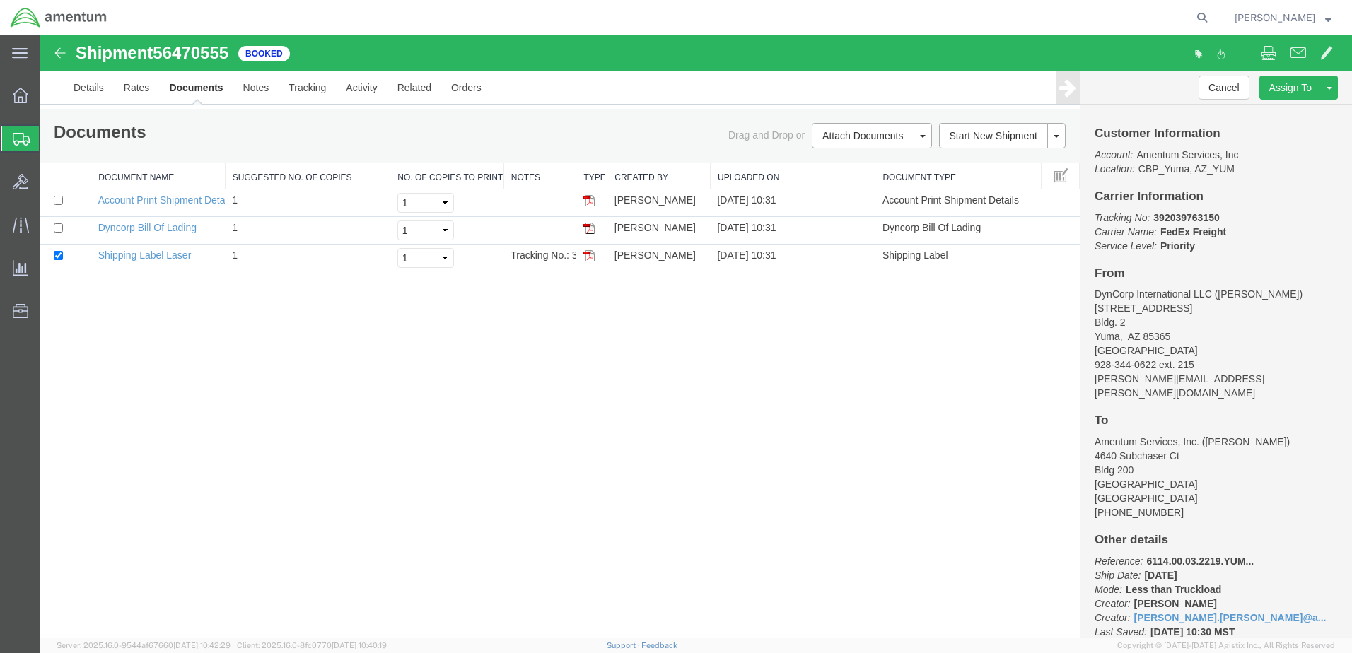
drag, startPoint x: 200, startPoint y: 374, endPoint x: 127, endPoint y: 302, distance: 102.5
click at [127, 302] on div at bounding box center [696, 336] width 1312 height 603
drag, startPoint x: 127, startPoint y: 302, endPoint x: 549, endPoint y: 564, distance: 497.0
click at [549, 564] on div at bounding box center [696, 336] width 1312 height 603
click at [585, 282] on div at bounding box center [696, 336] width 1312 height 603
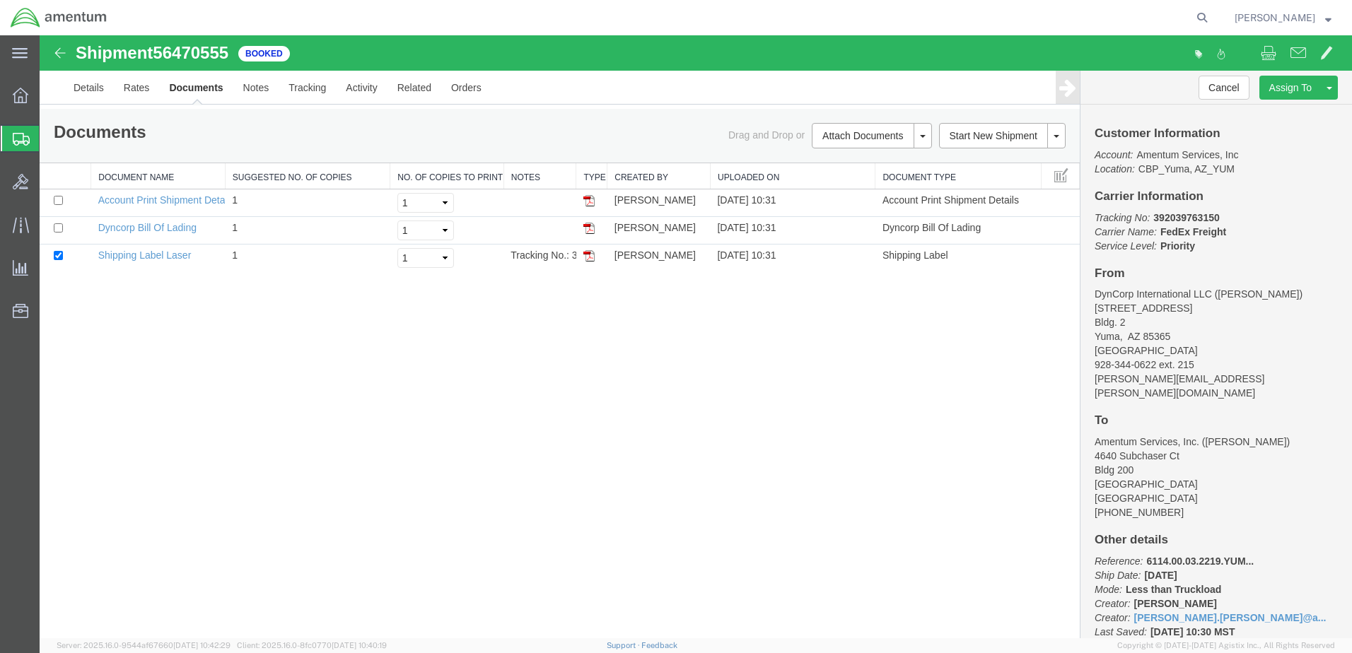
drag, startPoint x: 564, startPoint y: 366, endPoint x: 499, endPoint y: 363, distance: 64.4
click at [499, 363] on div at bounding box center [696, 336] width 1312 height 603
click at [701, 293] on div at bounding box center [696, 336] width 1312 height 603
click at [698, 294] on div at bounding box center [696, 336] width 1312 height 603
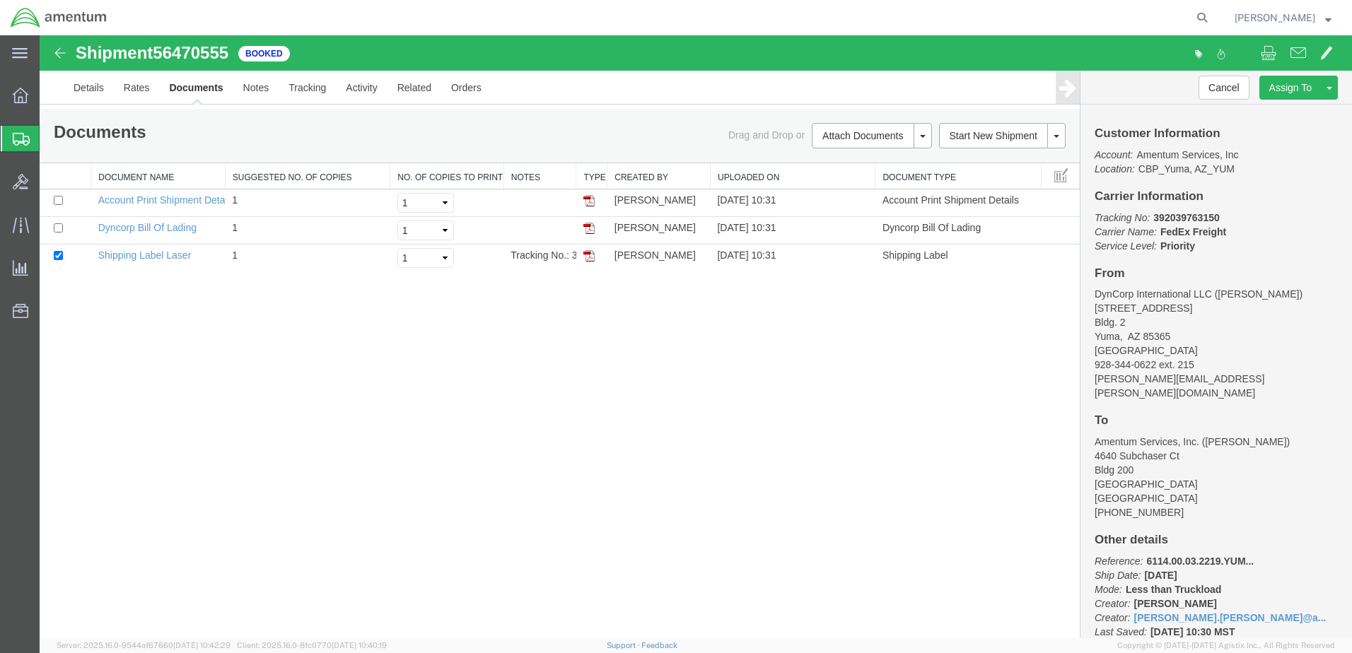
click at [698, 294] on div at bounding box center [696, 336] width 1312 height 603
drag, startPoint x: 657, startPoint y: 304, endPoint x: 602, endPoint y: 303, distance: 54.5
click at [602, 303] on div at bounding box center [696, 336] width 1312 height 603
click at [521, 319] on div at bounding box center [696, 336] width 1312 height 603
click at [24, 284] on ul "Overview Shipments Shipment Manager Create Shipment Create from Template Estima…" at bounding box center [20, 210] width 40 height 259
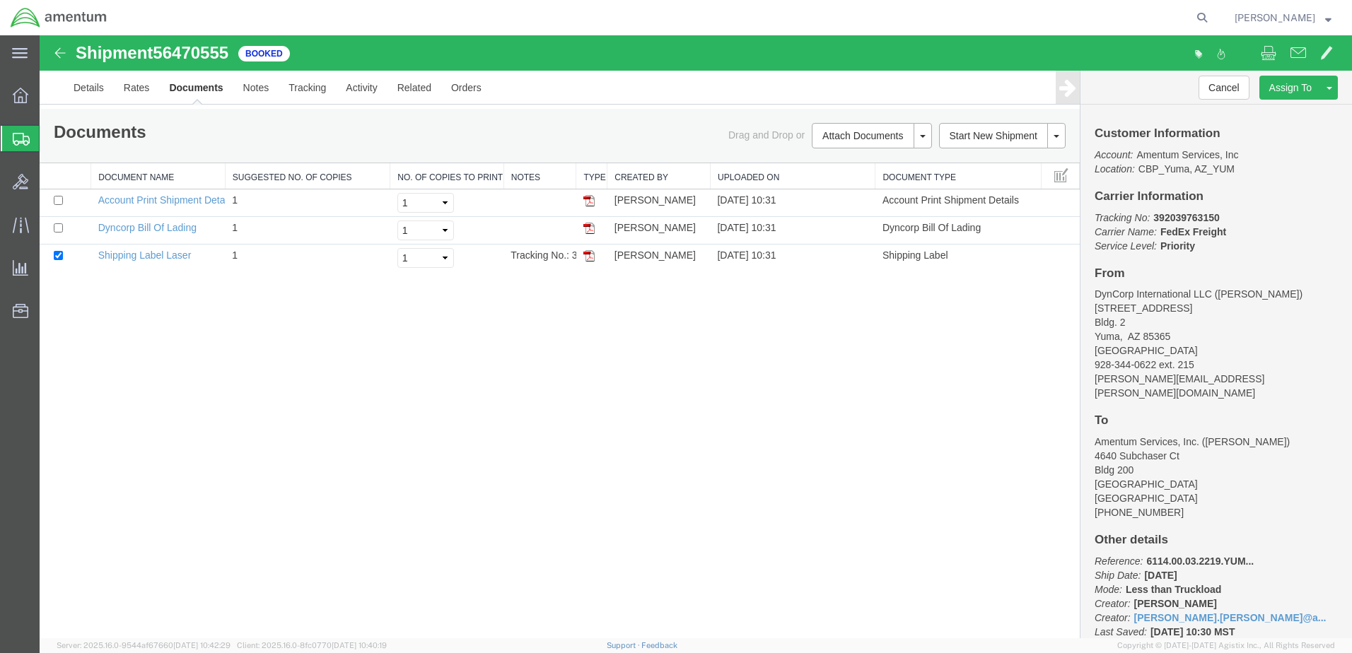
click at [57, 262] on div at bounding box center [696, 336] width 1312 height 603
click at [64, 264] on div at bounding box center [696, 336] width 1312 height 603
click at [156, 233] on div at bounding box center [696, 336] width 1312 height 603
click at [59, 236] on div at bounding box center [696, 336] width 1312 height 603
click at [112, 314] on div at bounding box center [696, 336] width 1312 height 603
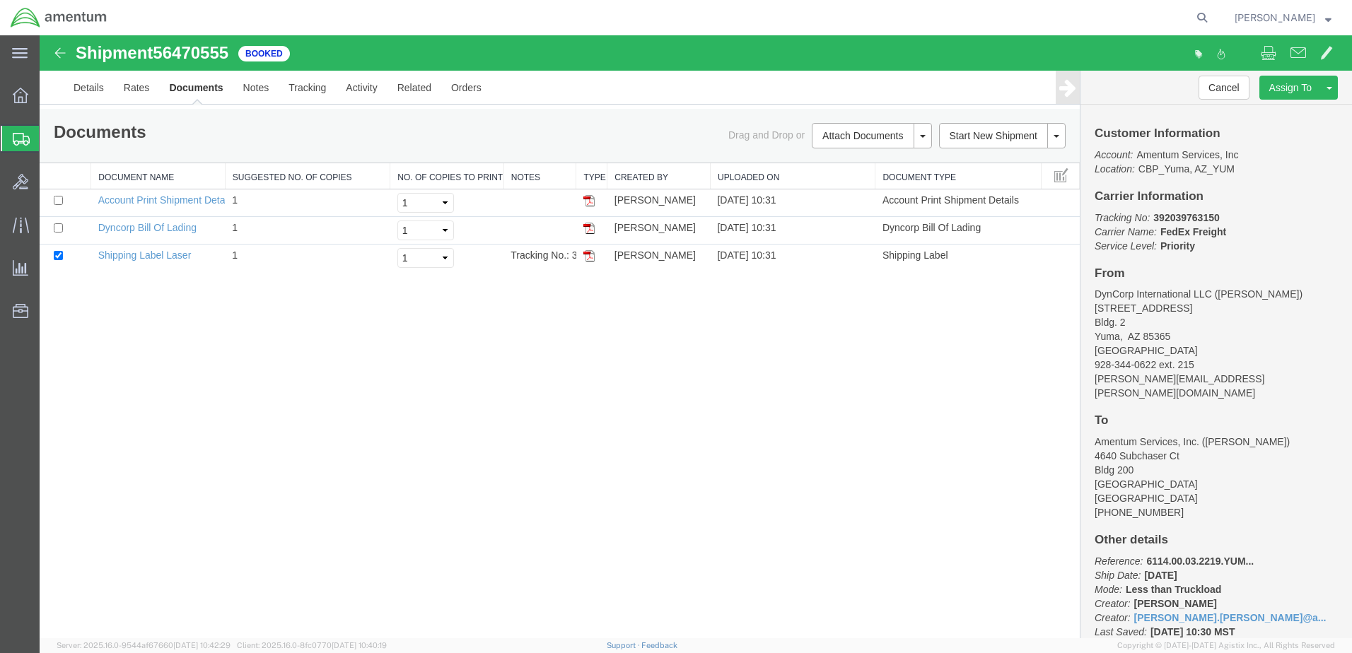
click at [61, 265] on div at bounding box center [696, 336] width 1312 height 603
click at [548, 357] on div at bounding box center [696, 336] width 1312 height 603
click at [594, 265] on div at bounding box center [696, 336] width 1312 height 603
click at [496, 489] on div at bounding box center [696, 336] width 1312 height 603
click at [592, 265] on div at bounding box center [696, 336] width 1312 height 603
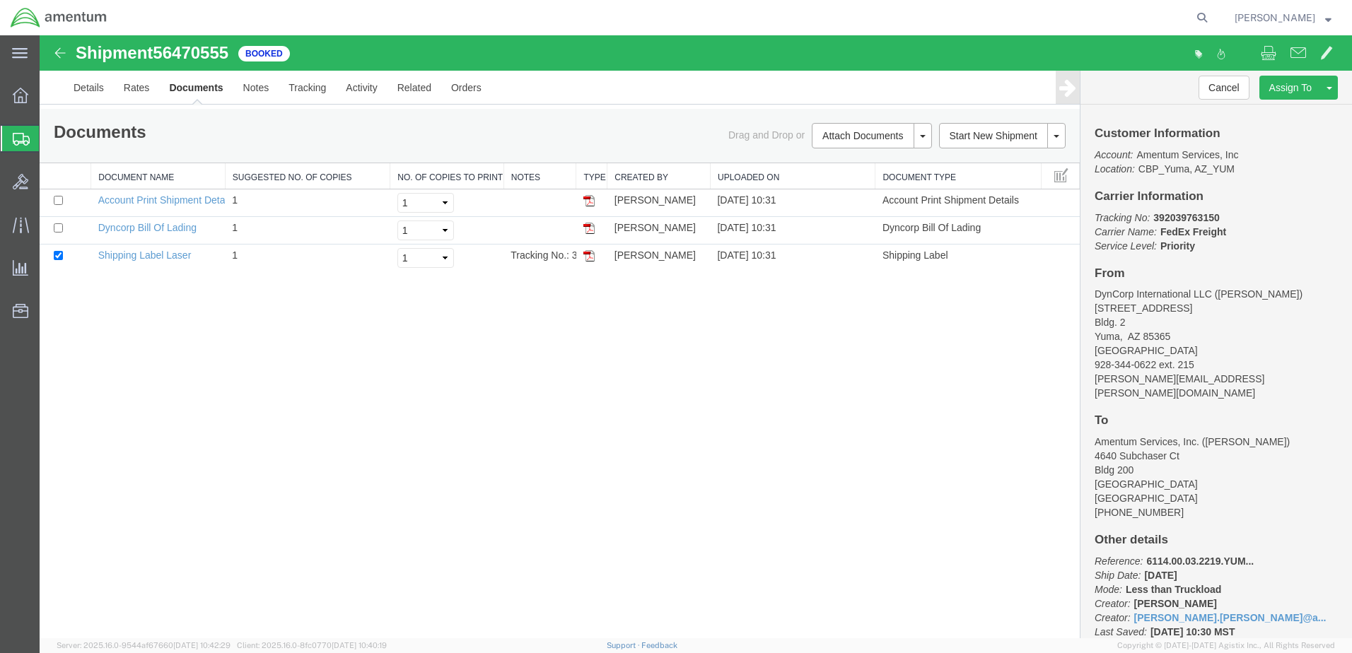
click at [592, 265] on div at bounding box center [696, 336] width 1312 height 603
click at [896, 137] on div at bounding box center [696, 336] width 1312 height 603
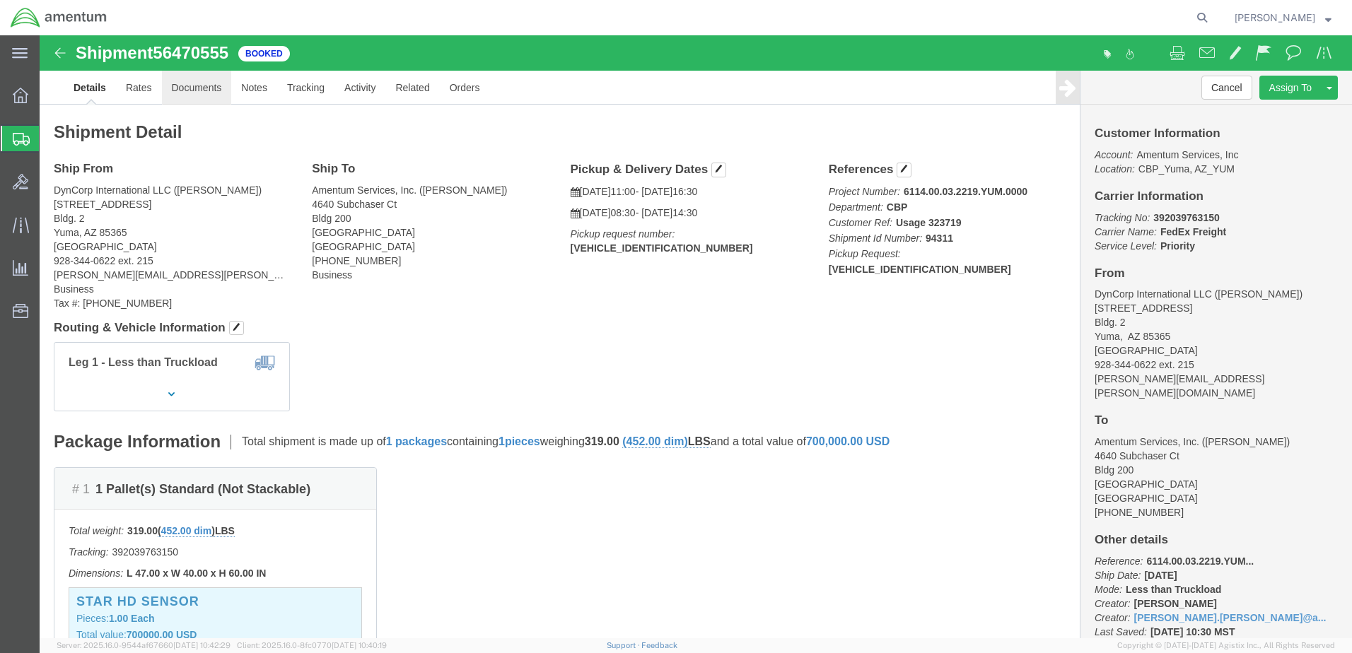
click link "Documents"
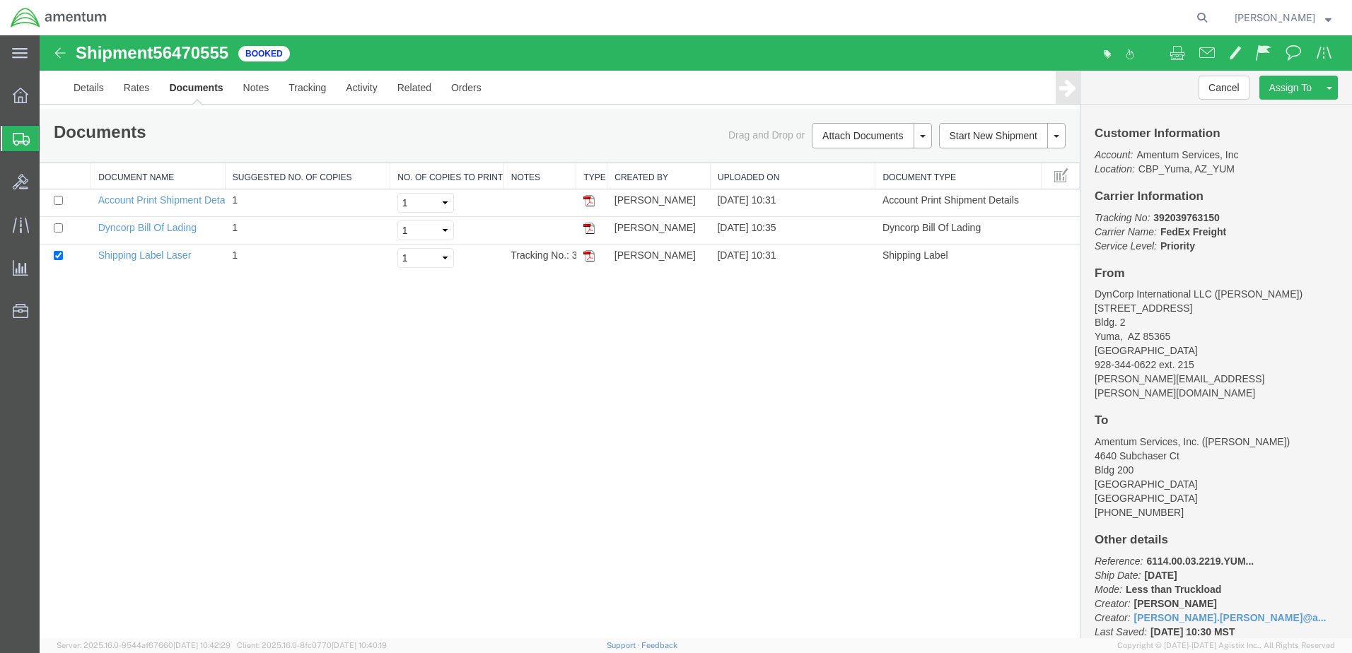
click at [889, 327] on div "Shipment 56470555 3 of 3 Booked Details Rates Documents Notes Tracking Activity…" at bounding box center [696, 336] width 1312 height 603
click at [60, 260] on input "checkbox" at bounding box center [58, 255] width 9 height 9
checkbox input "false"
click at [278, 402] on div "Shipment 56470555 3 of 3 Booked Details Rates Documents Notes Tracking Activity…" at bounding box center [696, 336] width 1312 height 603
